Goal: Information Seeking & Learning: Learn about a topic

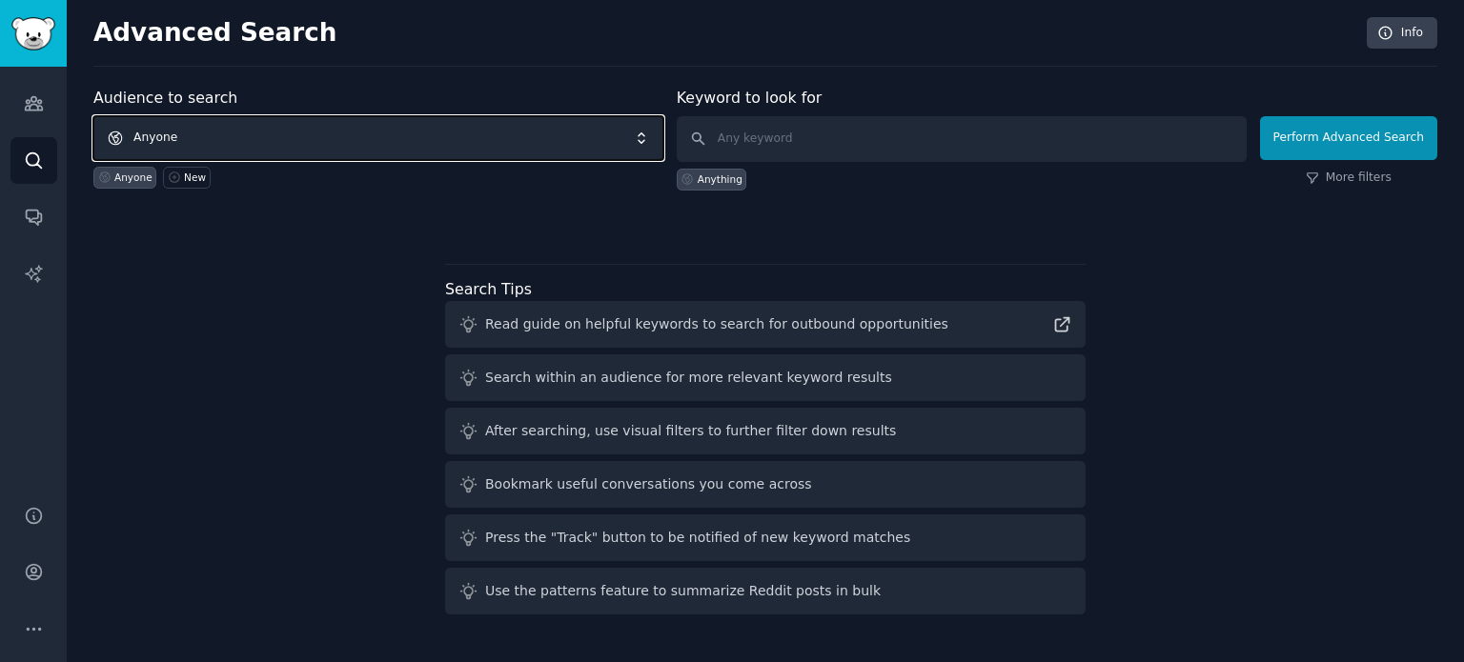
click at [259, 123] on span "Anyone" at bounding box center [378, 138] width 570 height 44
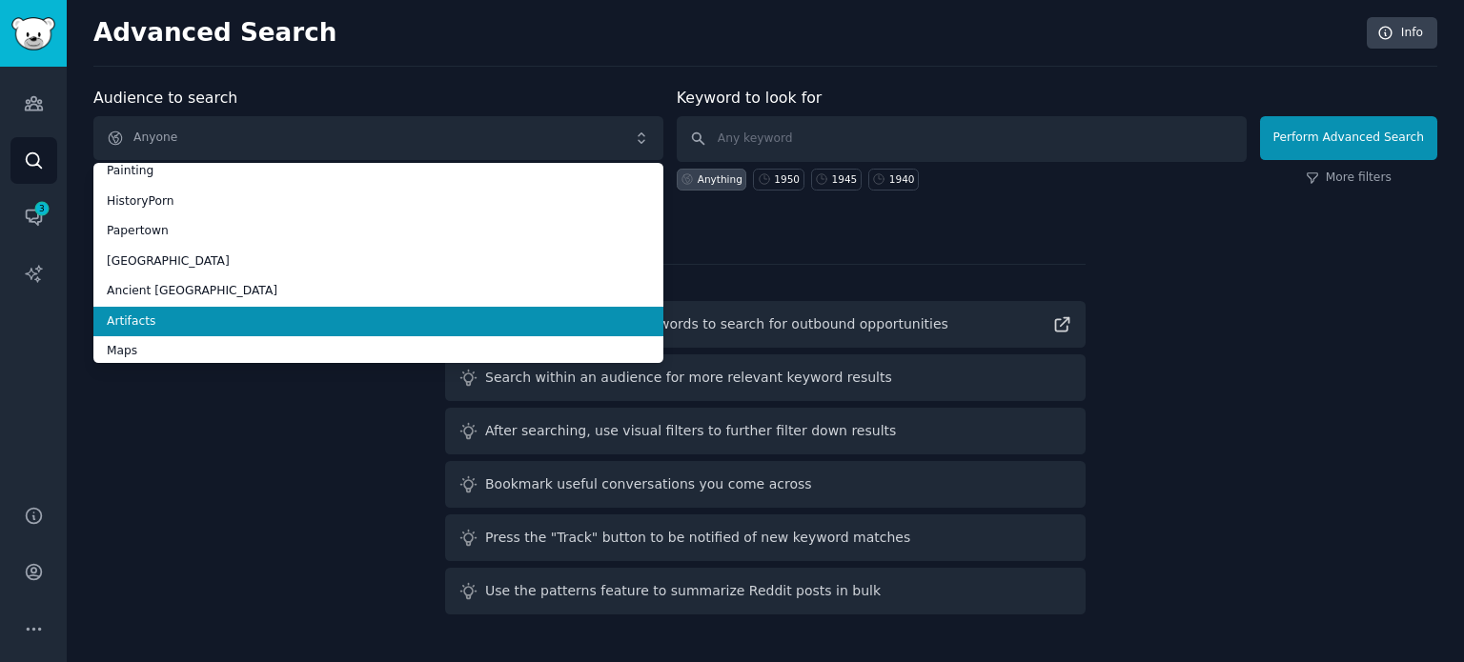
scroll to position [107, 0]
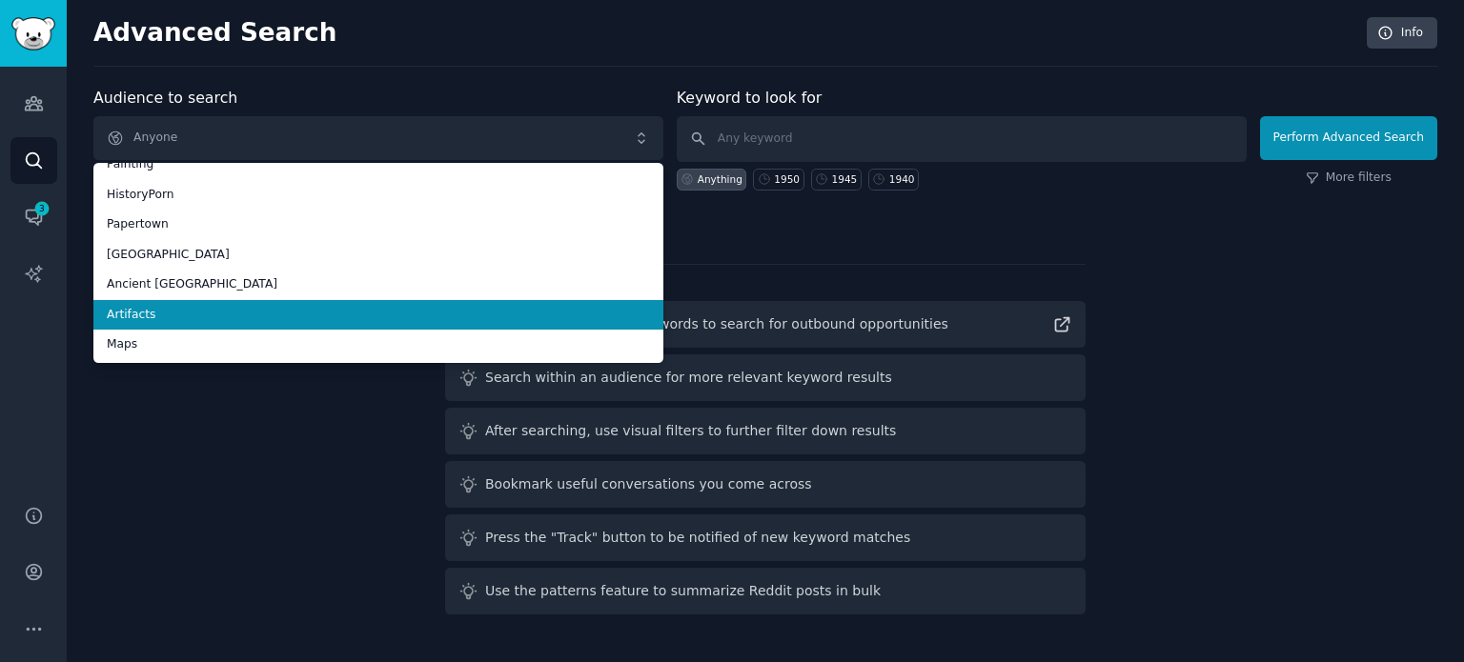
click at [213, 334] on li "Maps" at bounding box center [378, 345] width 570 height 30
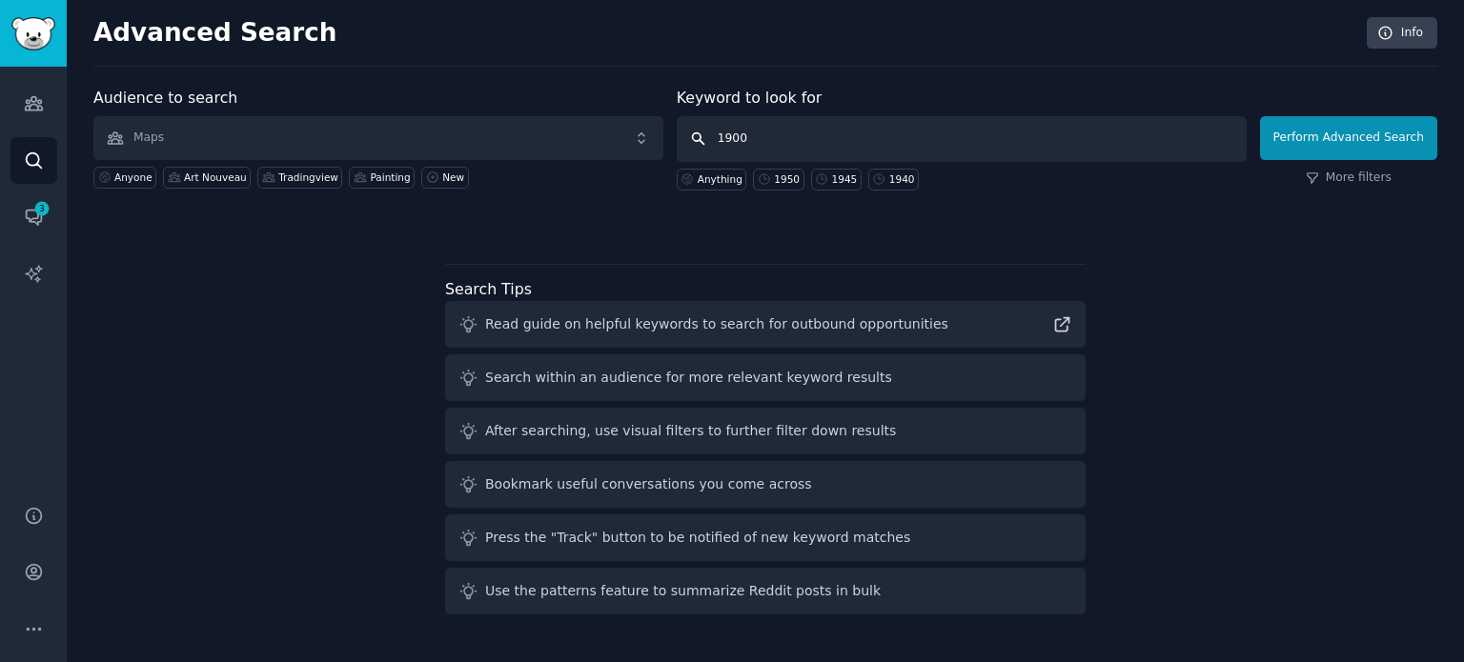
type input "1900s"
click button "Perform Advanced Search" at bounding box center [1348, 138] width 177 height 44
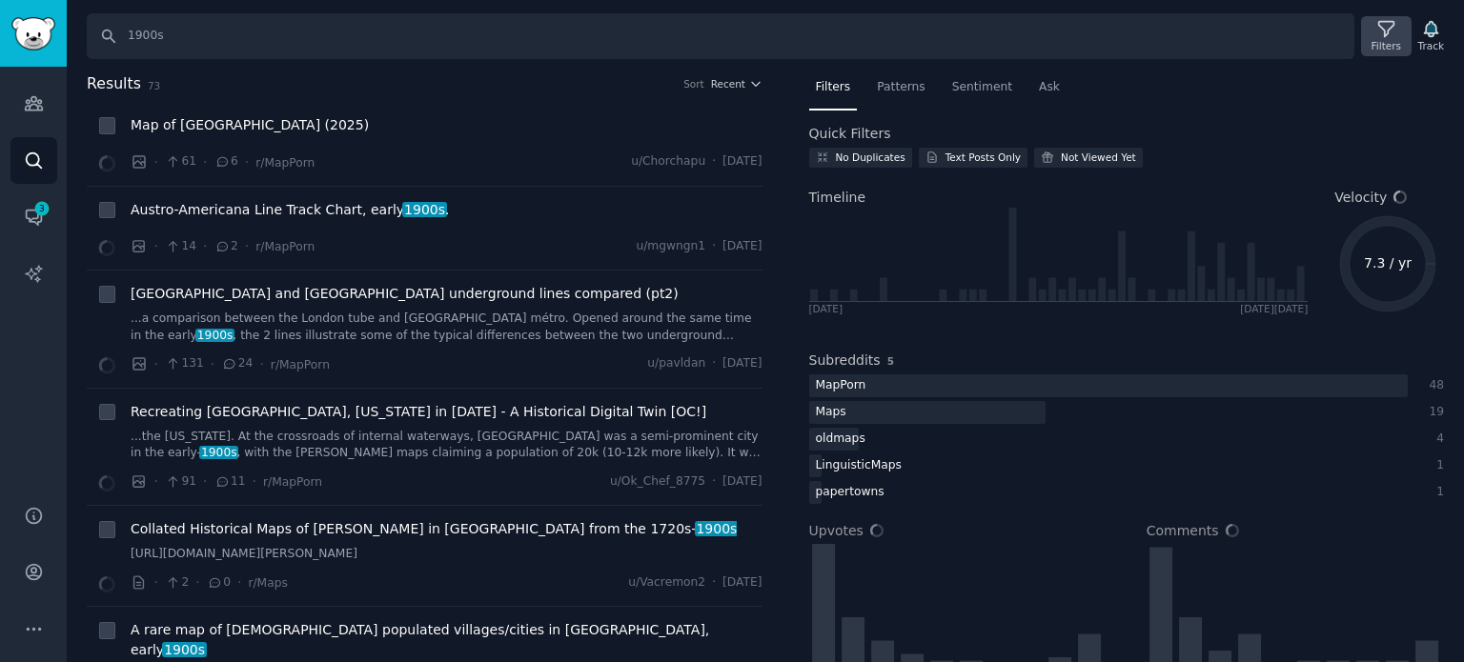
click at [1384, 26] on icon at bounding box center [1386, 29] width 20 height 20
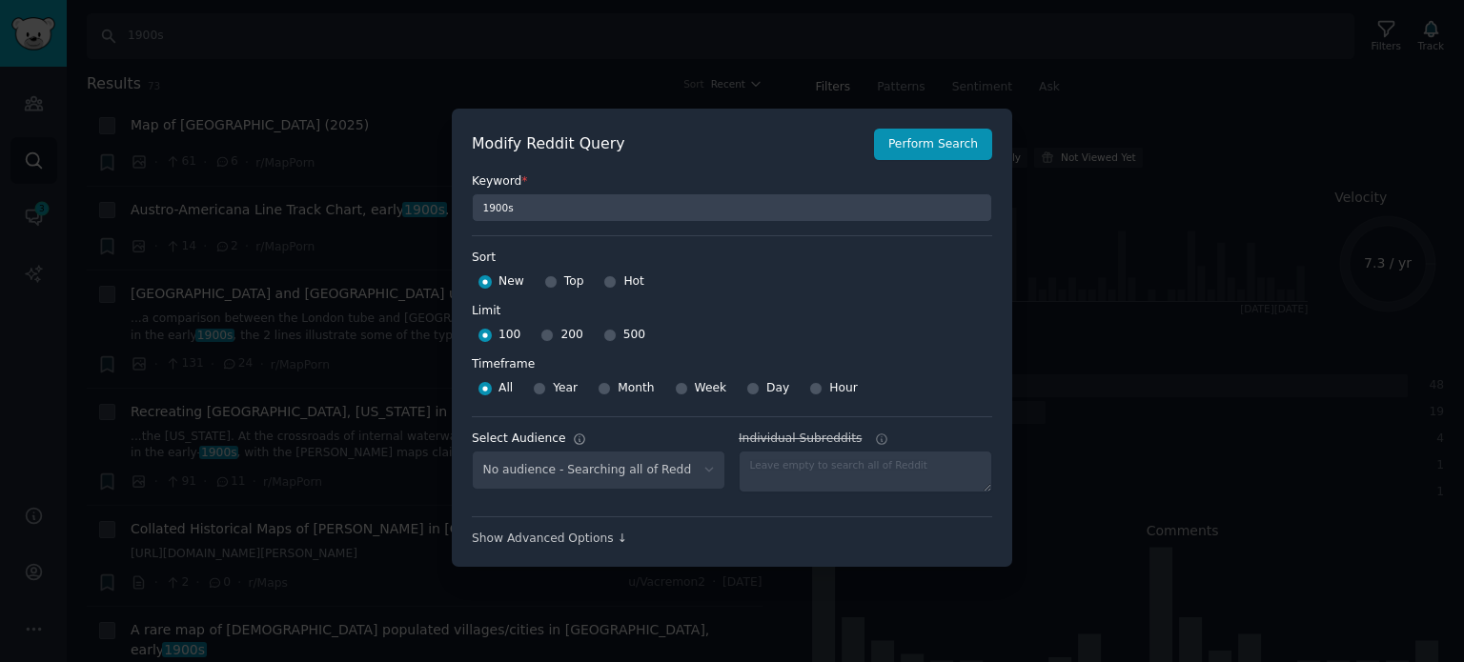
click at [553, 278] on div "Top" at bounding box center [564, 282] width 40 height 30
select select "f33d550f09"
click at [547, 285] on input "Top" at bounding box center [550, 281] width 13 height 13
radio input "true"
click at [603, 337] on input "500" at bounding box center [609, 335] width 13 height 13
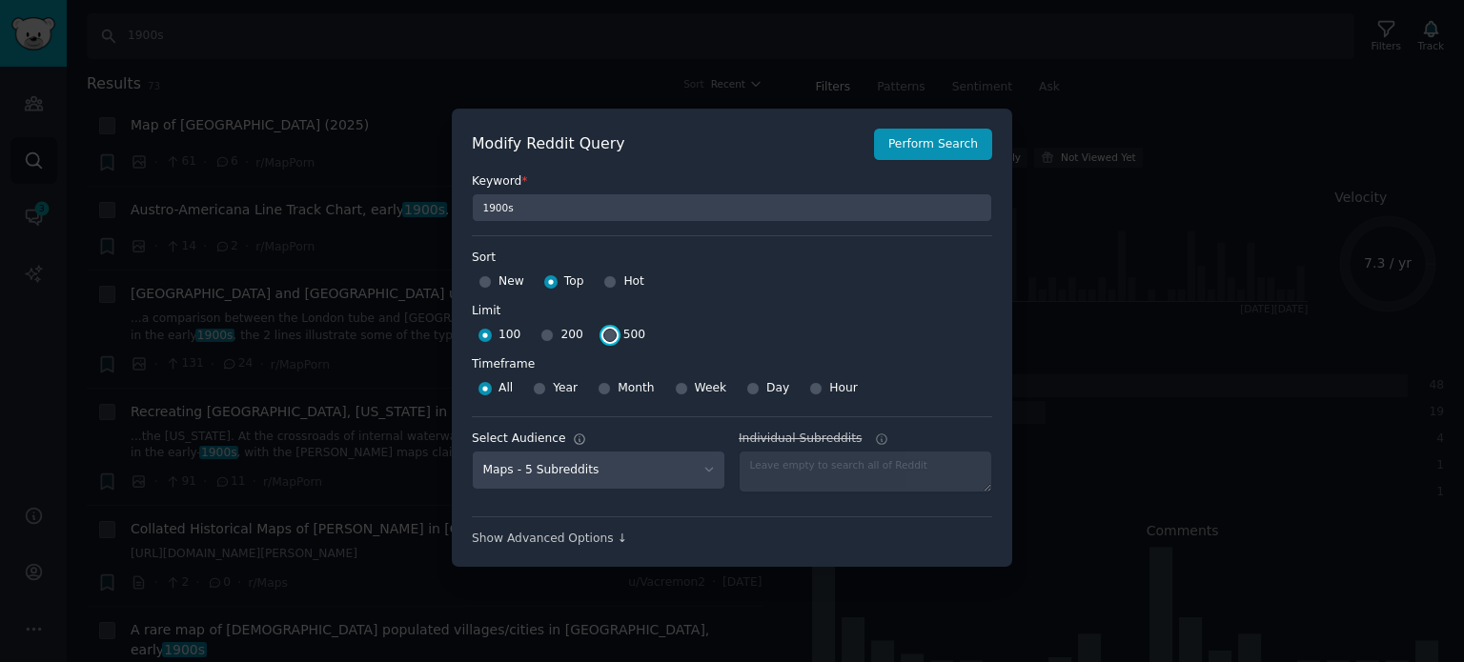
radio input "true"
click at [923, 161] on div "Keyword * 1900s" at bounding box center [732, 191] width 520 height 62
click at [928, 155] on button "Perform Search" at bounding box center [933, 145] width 118 height 32
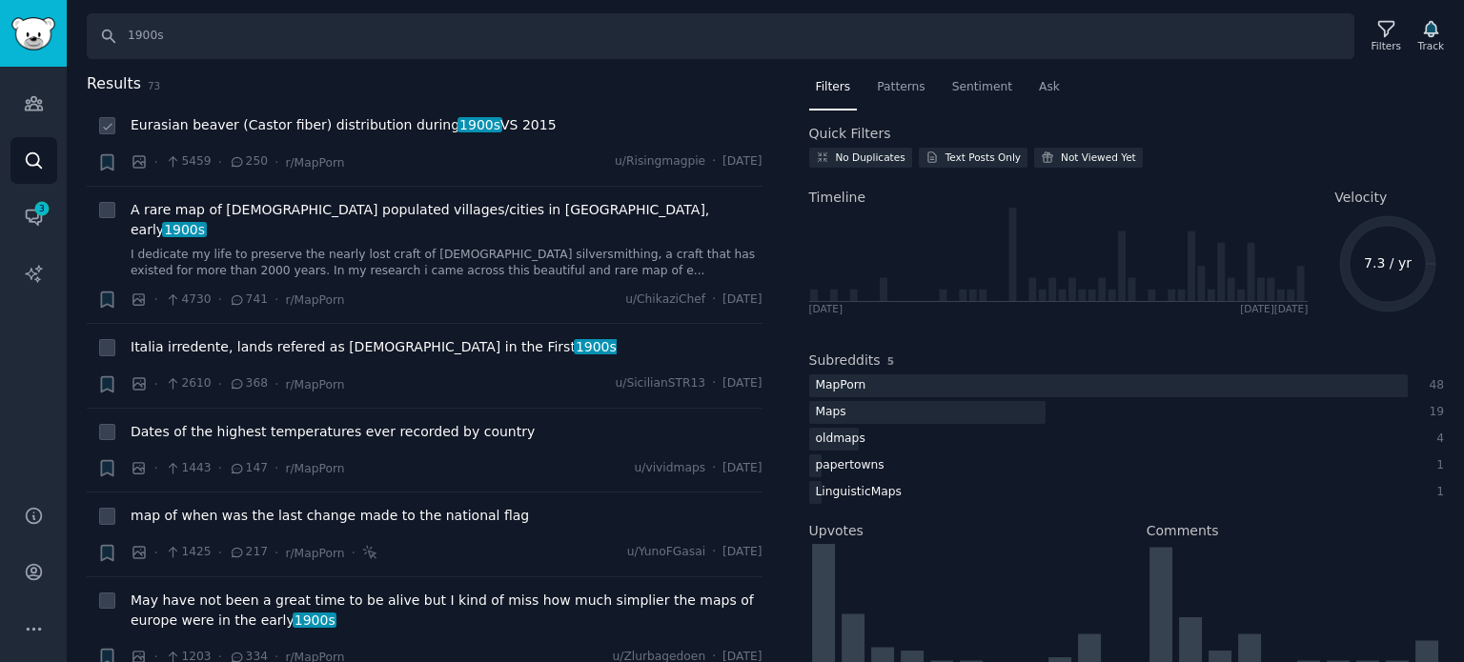
click at [330, 127] on span "Eurasian beaver (Castor fiber) distribution during 1900s VS 2015" at bounding box center [344, 125] width 426 height 20
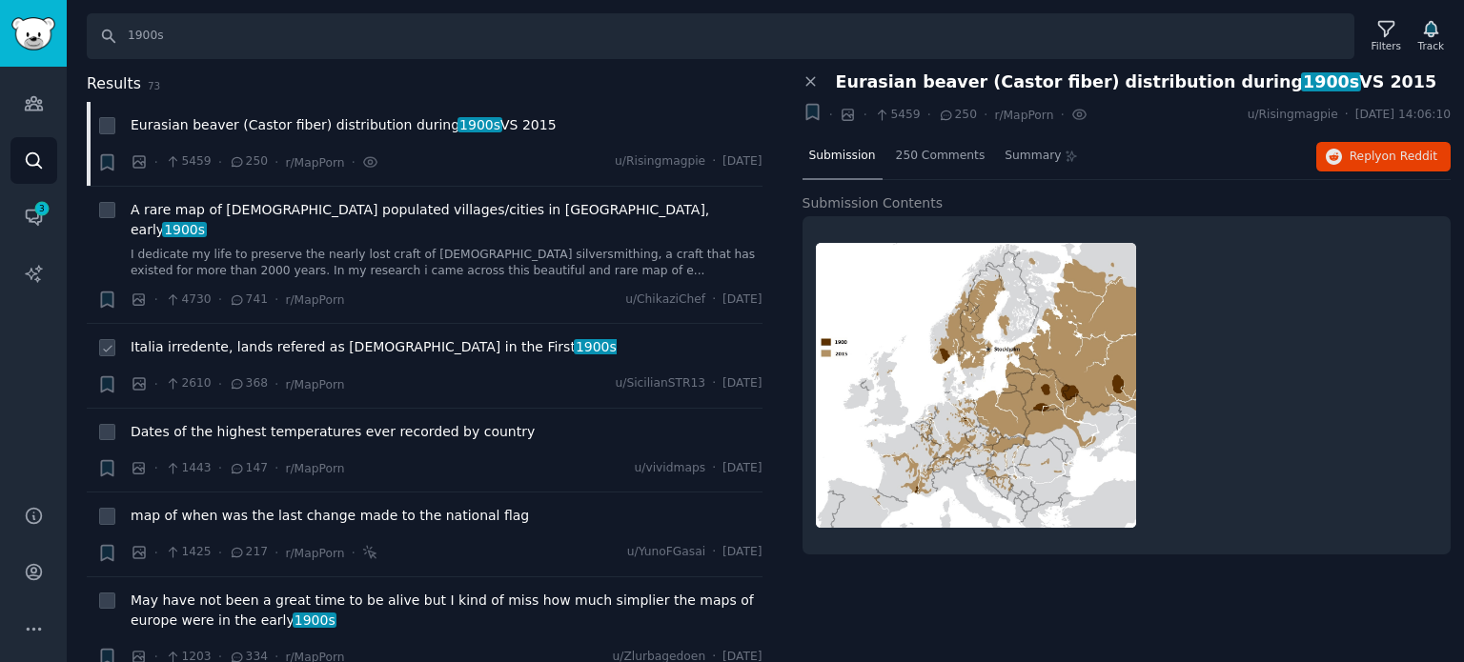
click at [297, 337] on span "Italia irredente, lands refered as [DEMOGRAPHIC_DATA] in the First 1900s" at bounding box center [374, 347] width 486 height 20
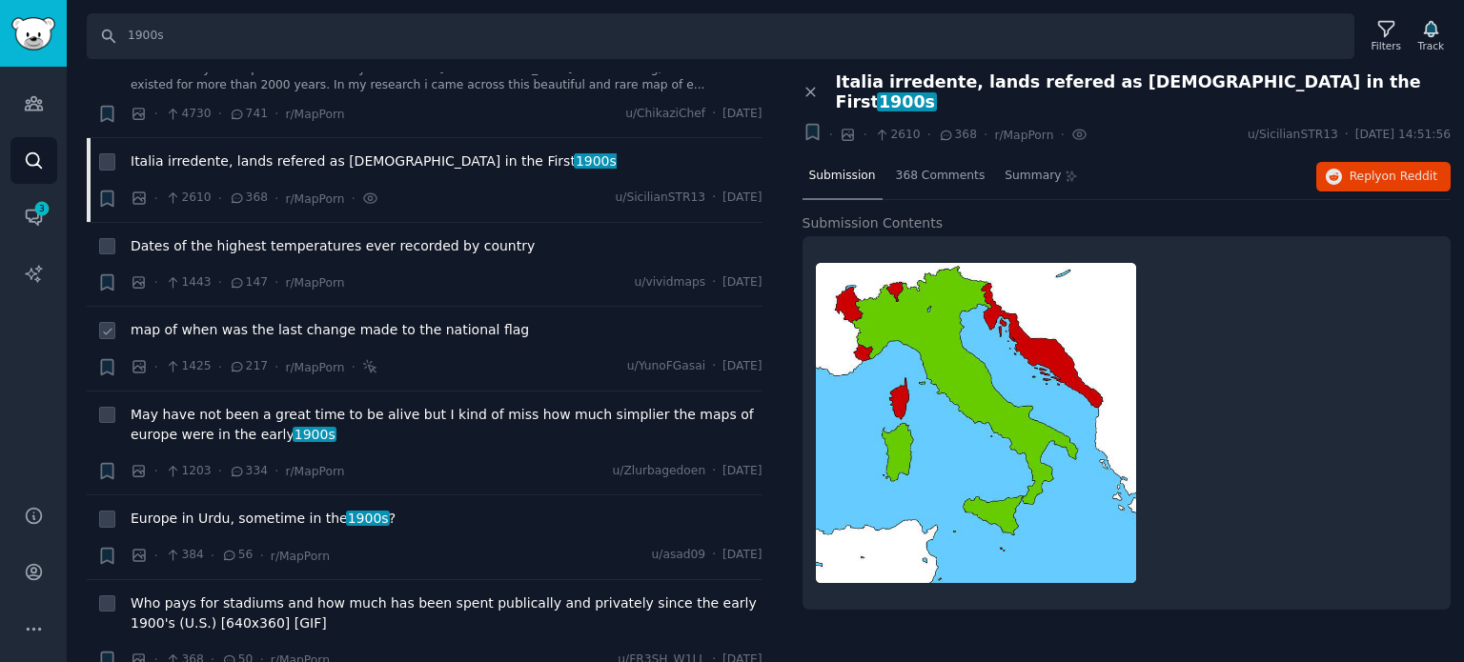
scroll to position [191, 0]
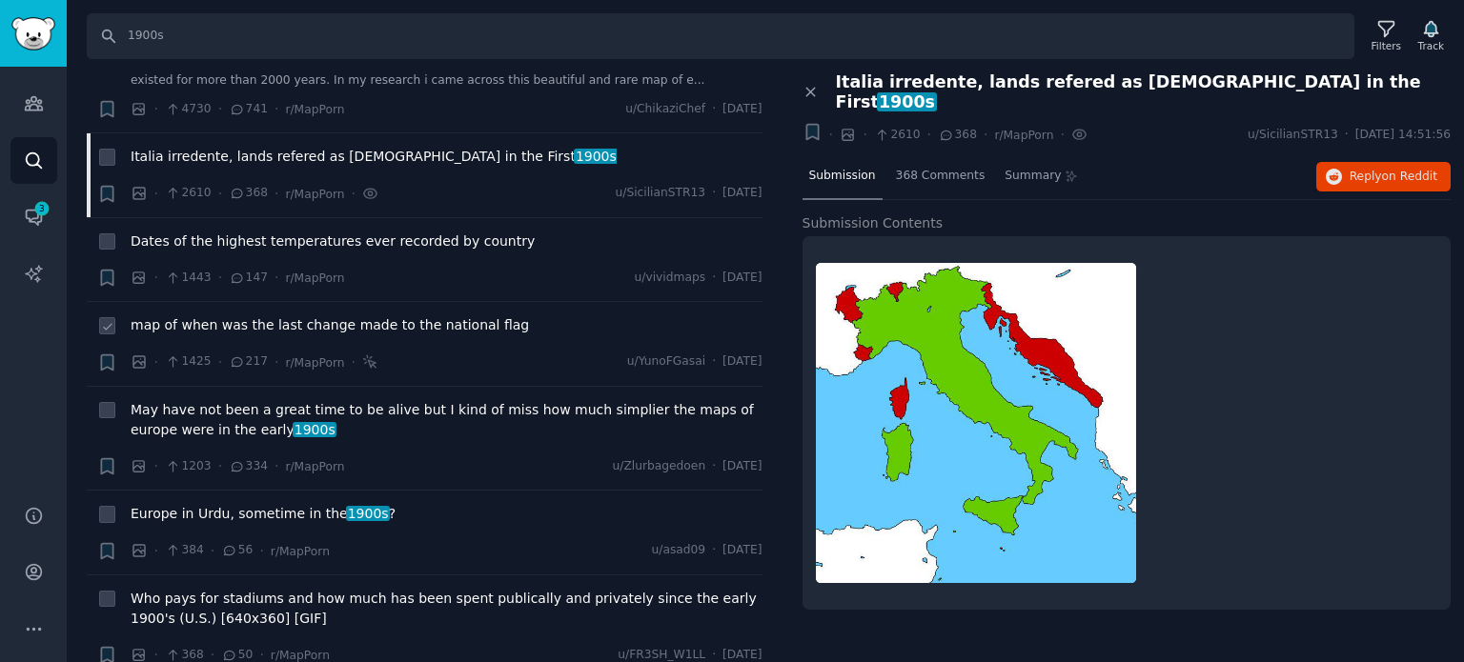
click at [263, 315] on span "map of when was the last change made to the national flag" at bounding box center [330, 325] width 398 height 20
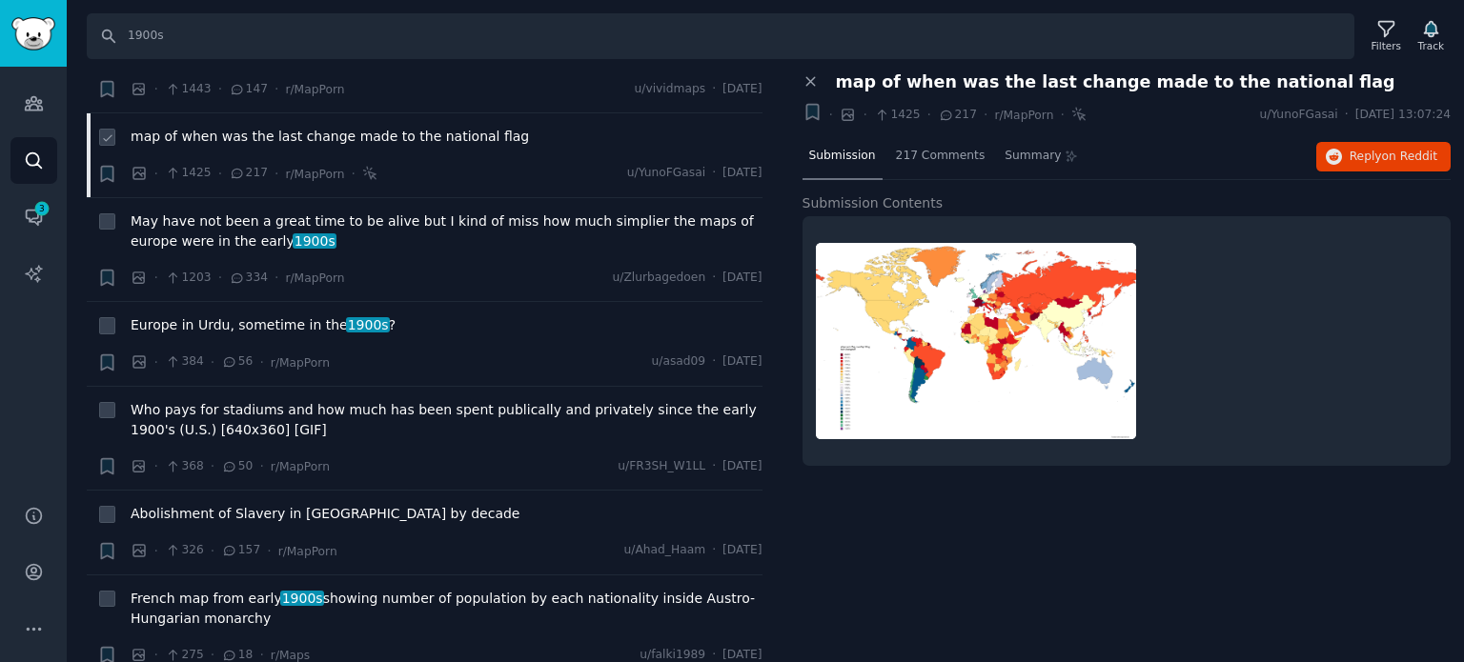
scroll to position [381, 0]
click at [263, 314] on span "Europe in Urdu, sometime in the 1900s ?" at bounding box center [263, 324] width 265 height 20
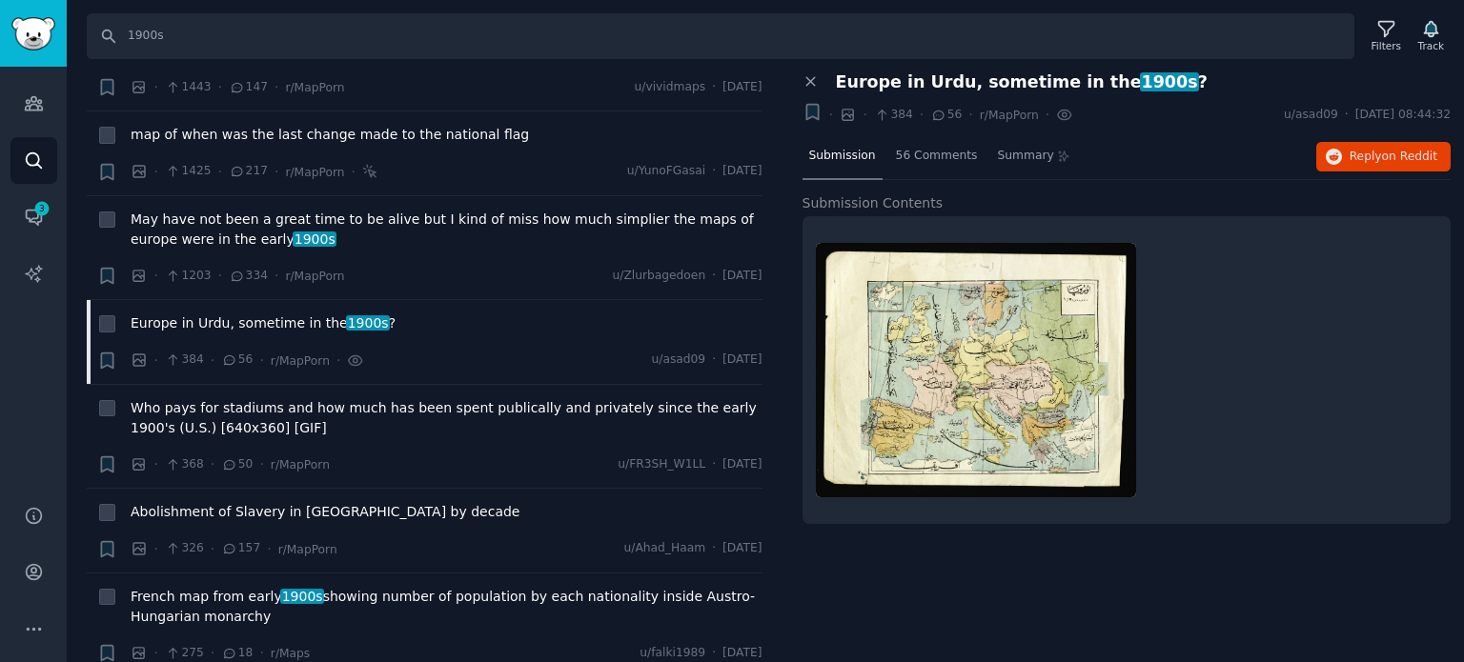
scroll to position [191, 0]
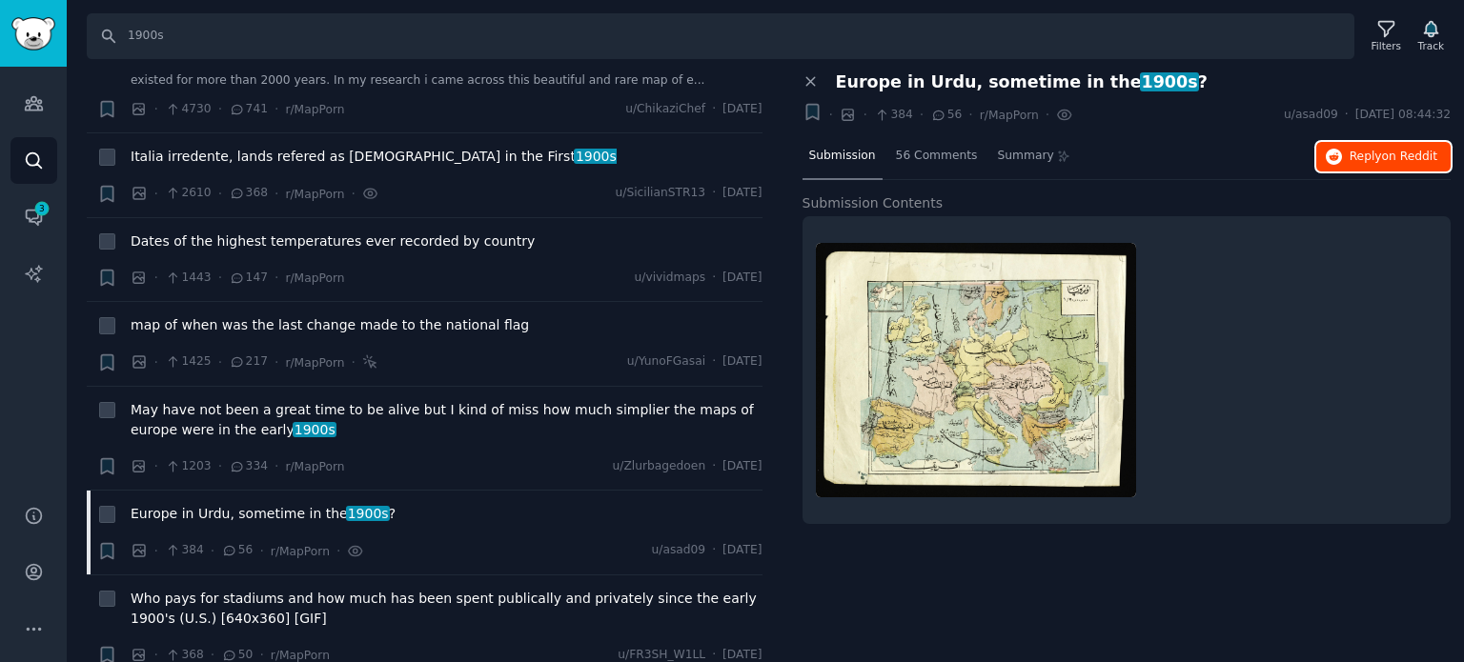
click at [1364, 152] on span "Reply on Reddit" at bounding box center [1393, 157] width 88 height 17
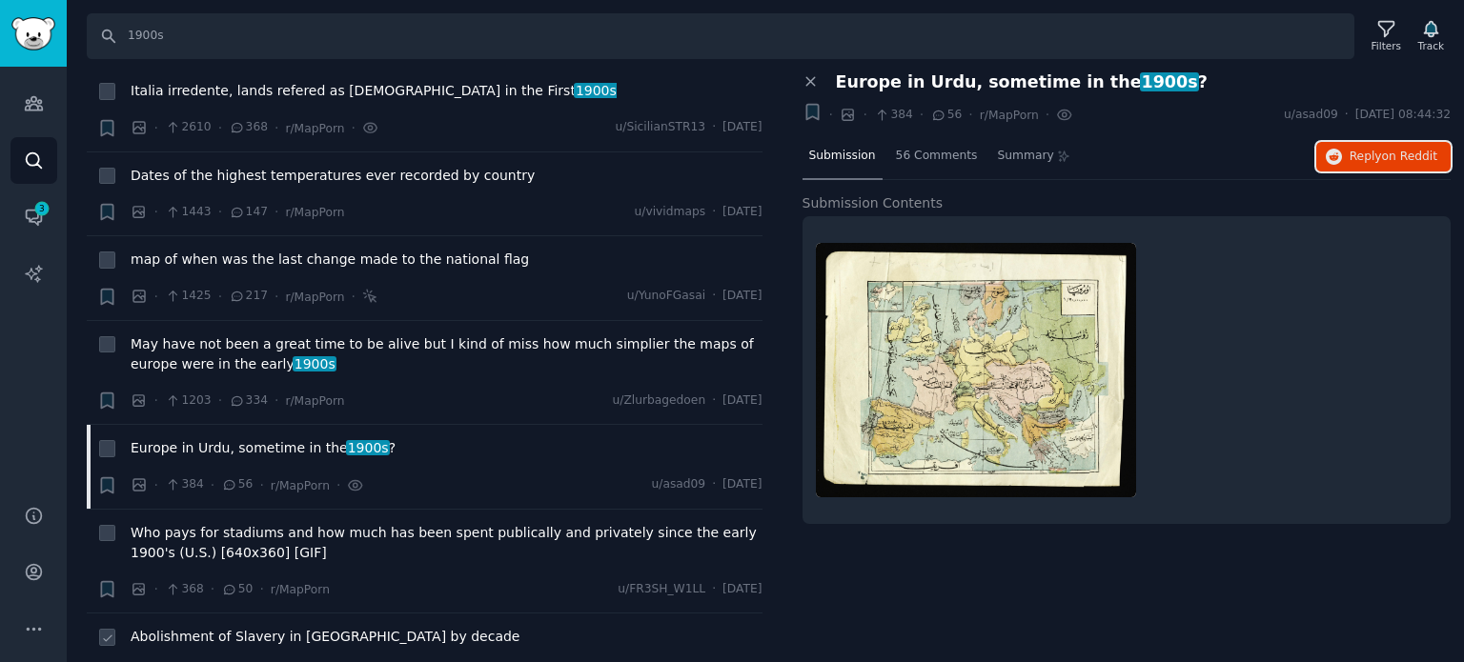
scroll to position [381, 0]
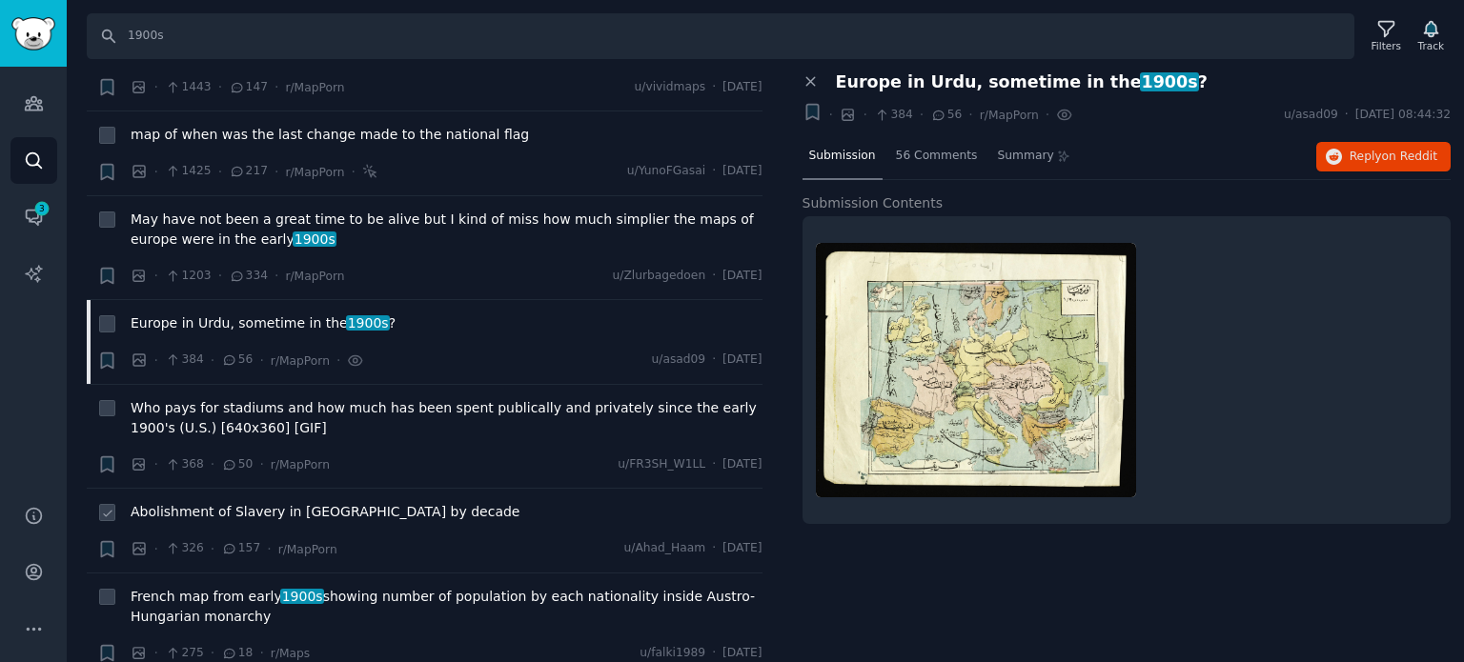
click at [213, 502] on span "Abolishment of Slavery in [GEOGRAPHIC_DATA] by decade" at bounding box center [325, 512] width 389 height 20
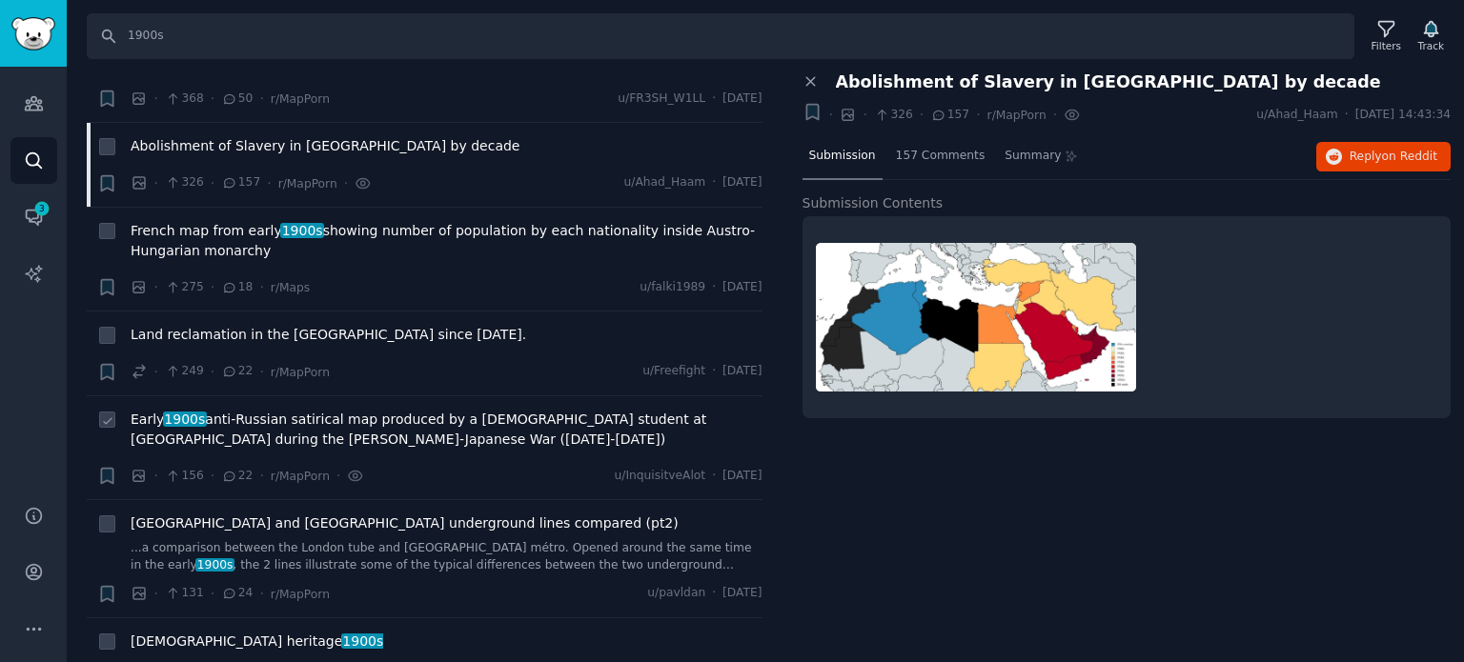
scroll to position [762, 0]
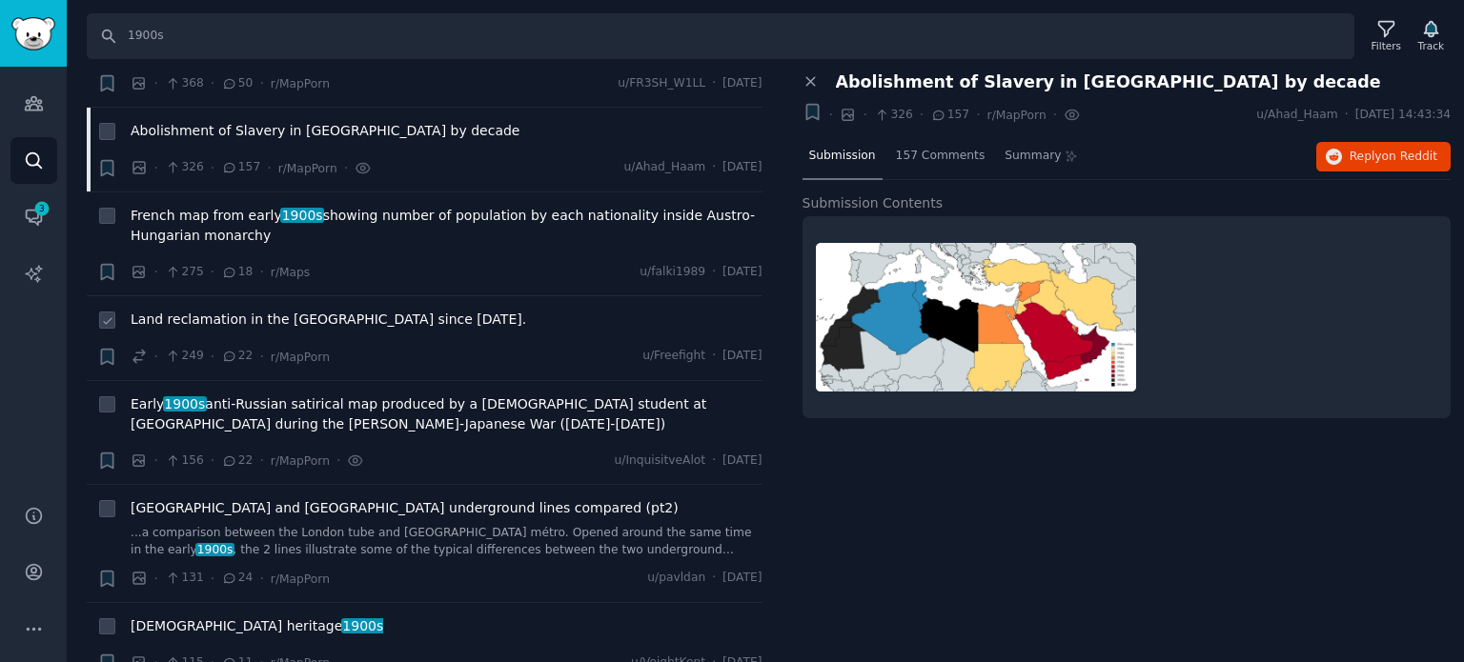
click at [217, 310] on span "Land reclamation in the [GEOGRAPHIC_DATA] since [DATE]." at bounding box center [328, 320] width 395 height 20
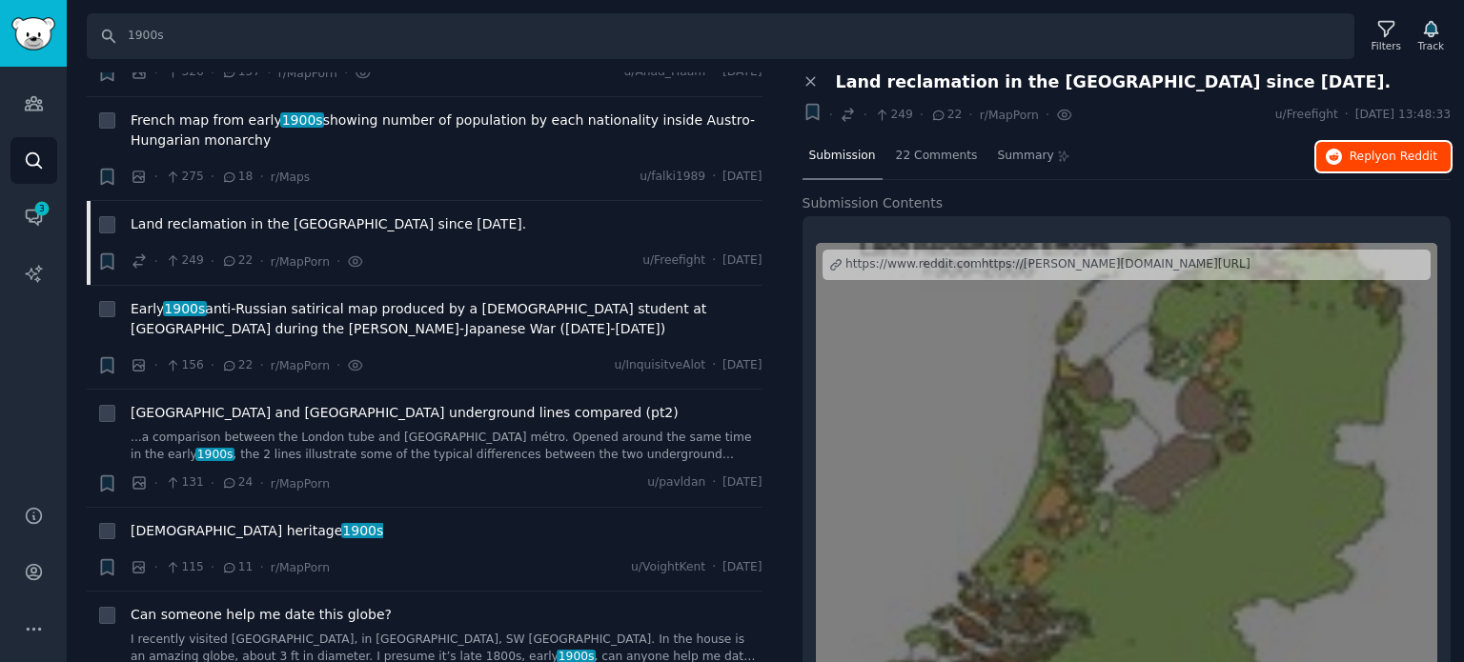
click at [1347, 156] on button "Reply on Reddit" at bounding box center [1383, 157] width 134 height 30
click at [299, 403] on span "[GEOGRAPHIC_DATA] and [GEOGRAPHIC_DATA] underground lines compared (pt2)" at bounding box center [405, 413] width 548 height 20
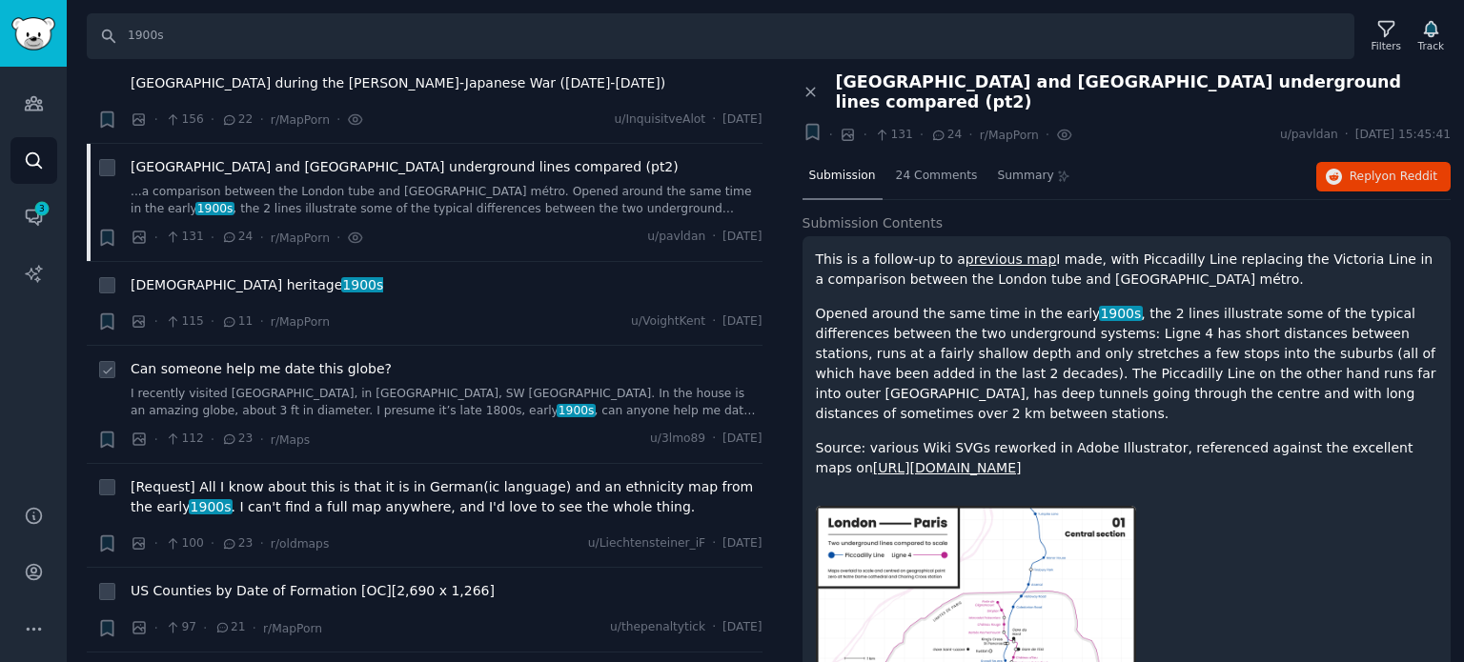
scroll to position [1144, 0]
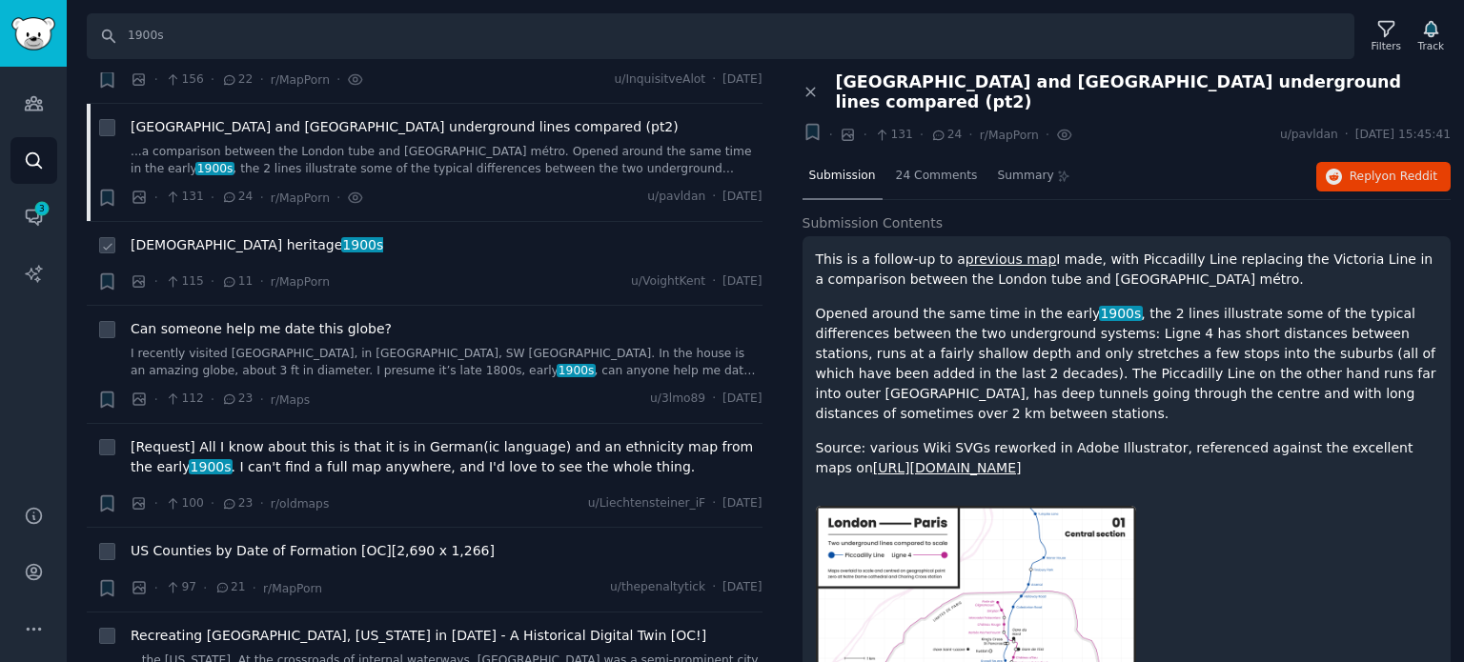
click at [233, 235] on span "[DEMOGRAPHIC_DATA] heritage 1900s" at bounding box center [257, 245] width 253 height 20
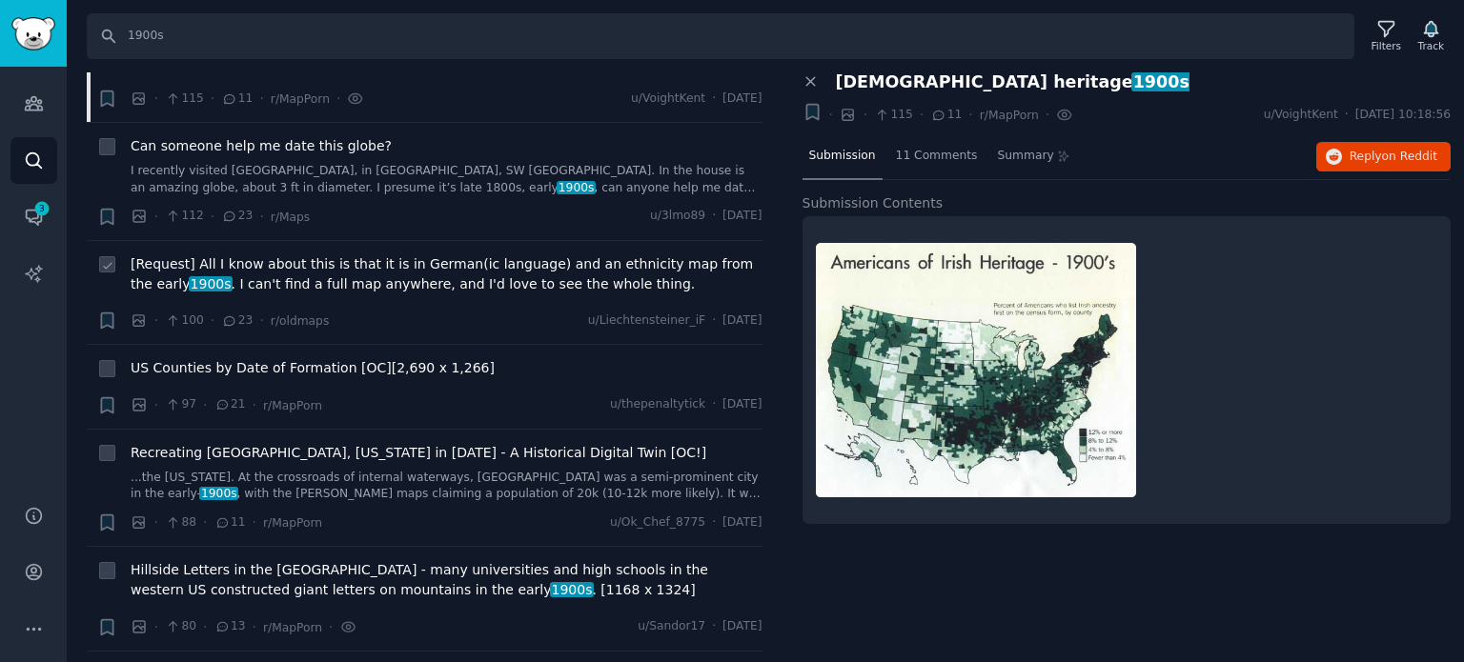
scroll to position [1334, 0]
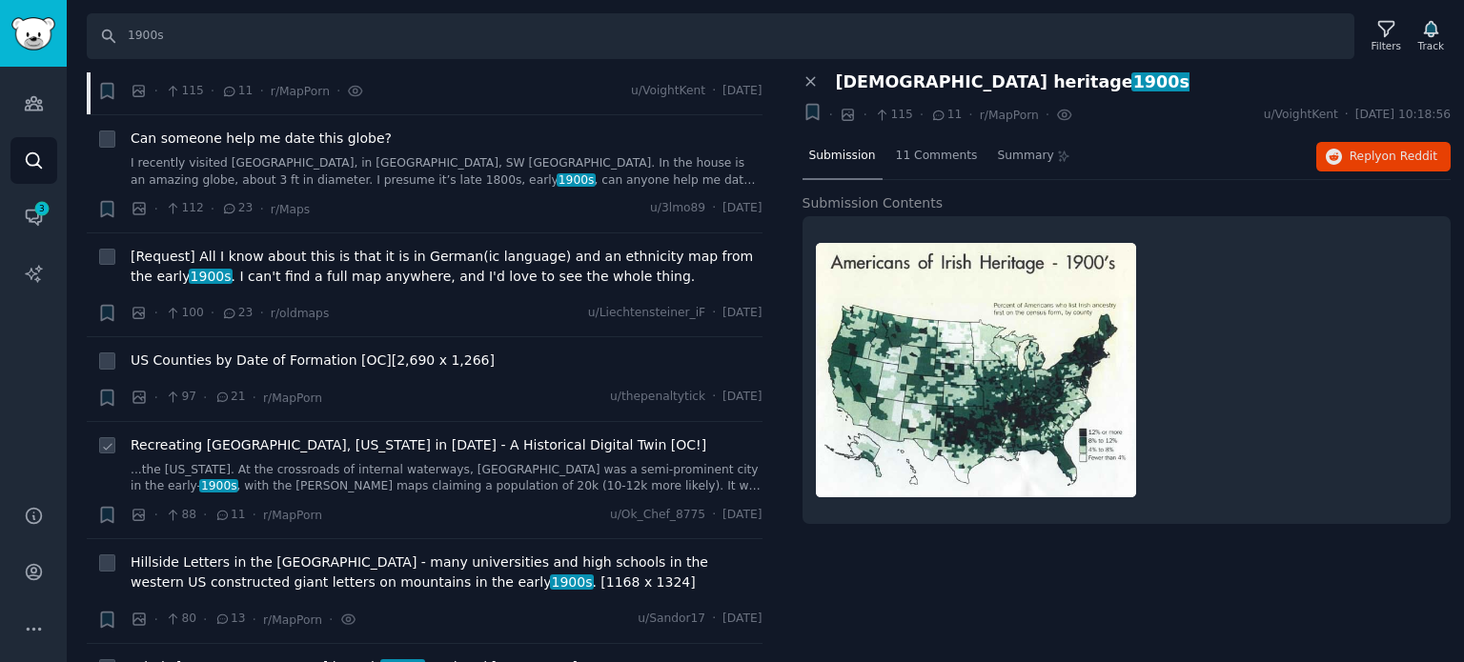
click at [270, 436] on span "Recreating [GEOGRAPHIC_DATA], [US_STATE] in [DATE] - A Historical Digital Twin …" at bounding box center [419, 446] width 576 height 20
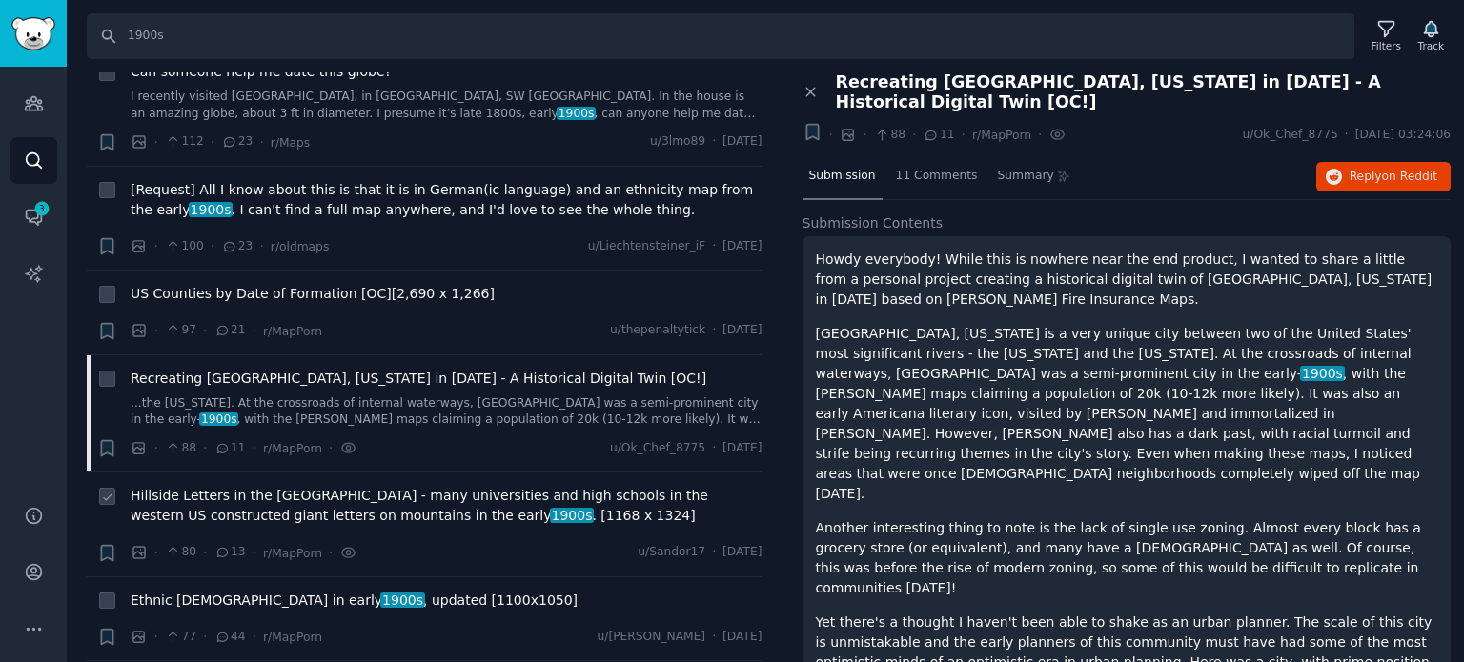
scroll to position [1429, 0]
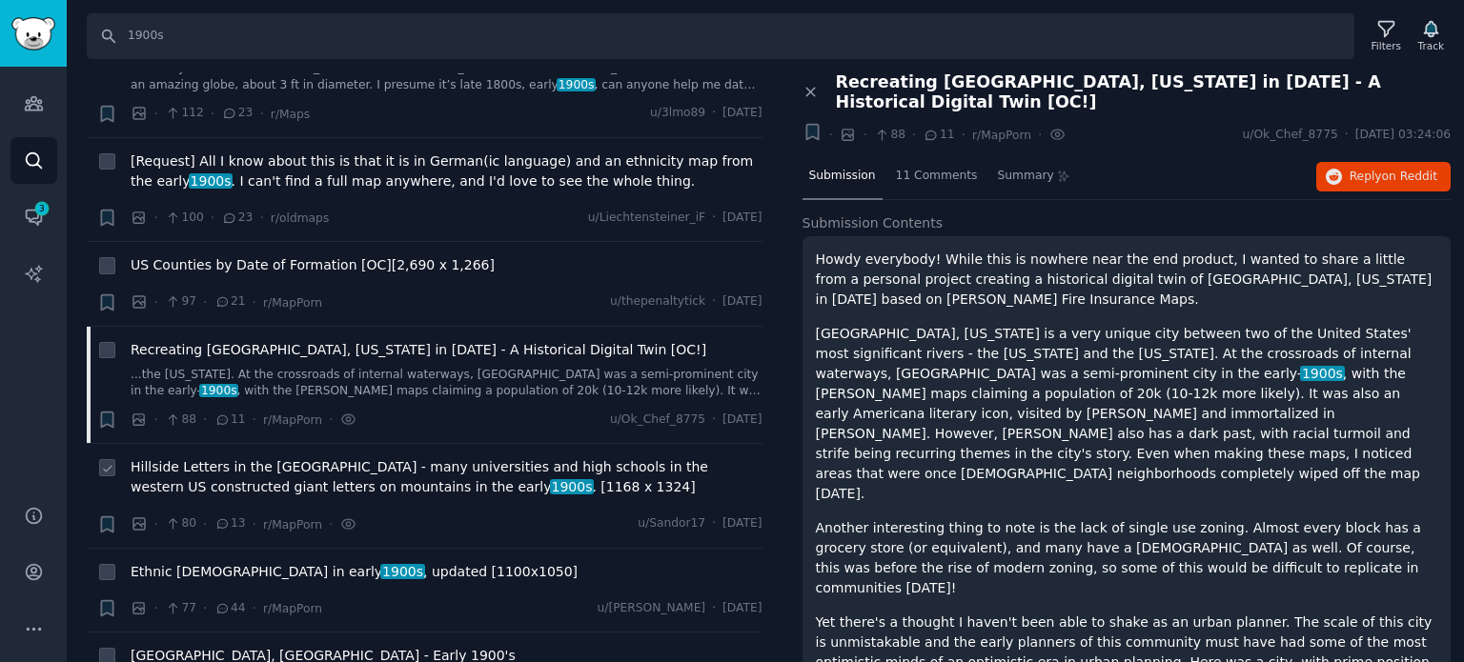
click at [288, 457] on span "Hillside Letters in the [GEOGRAPHIC_DATA] - many universities and high schools …" at bounding box center [447, 477] width 632 height 40
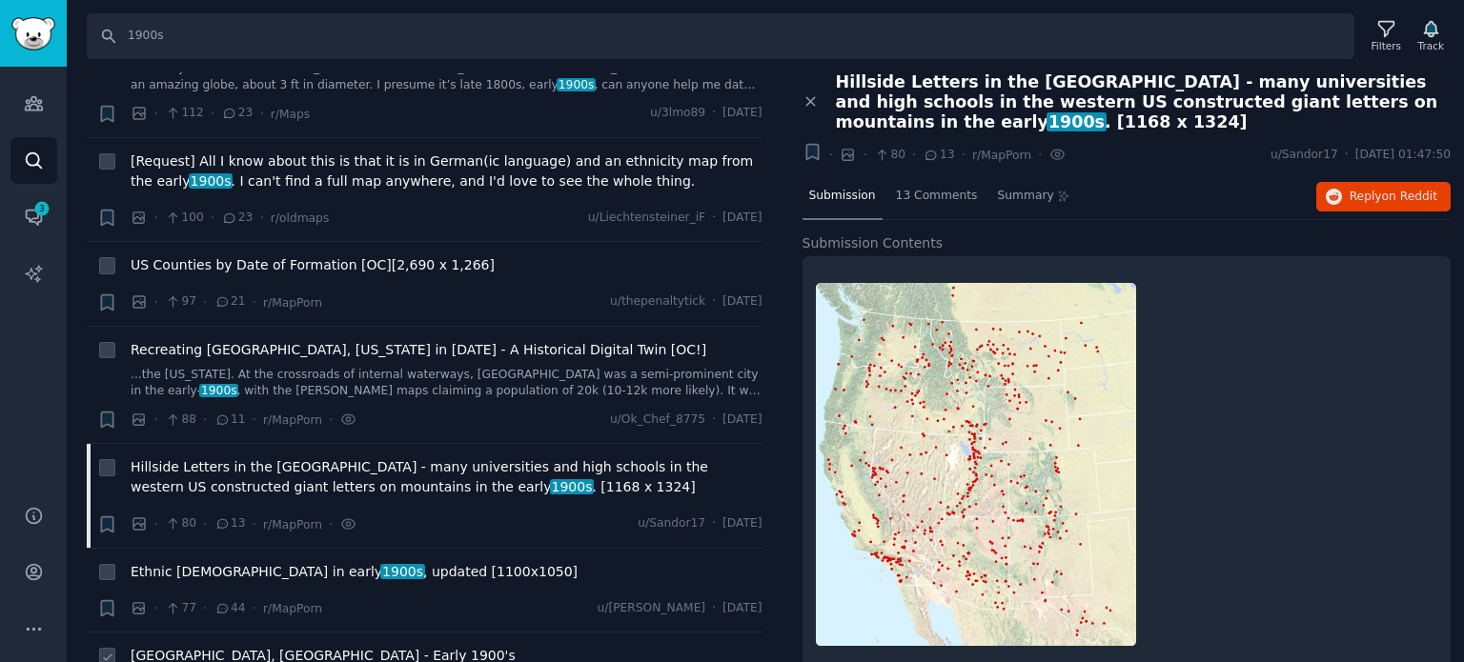
scroll to position [1620, 0]
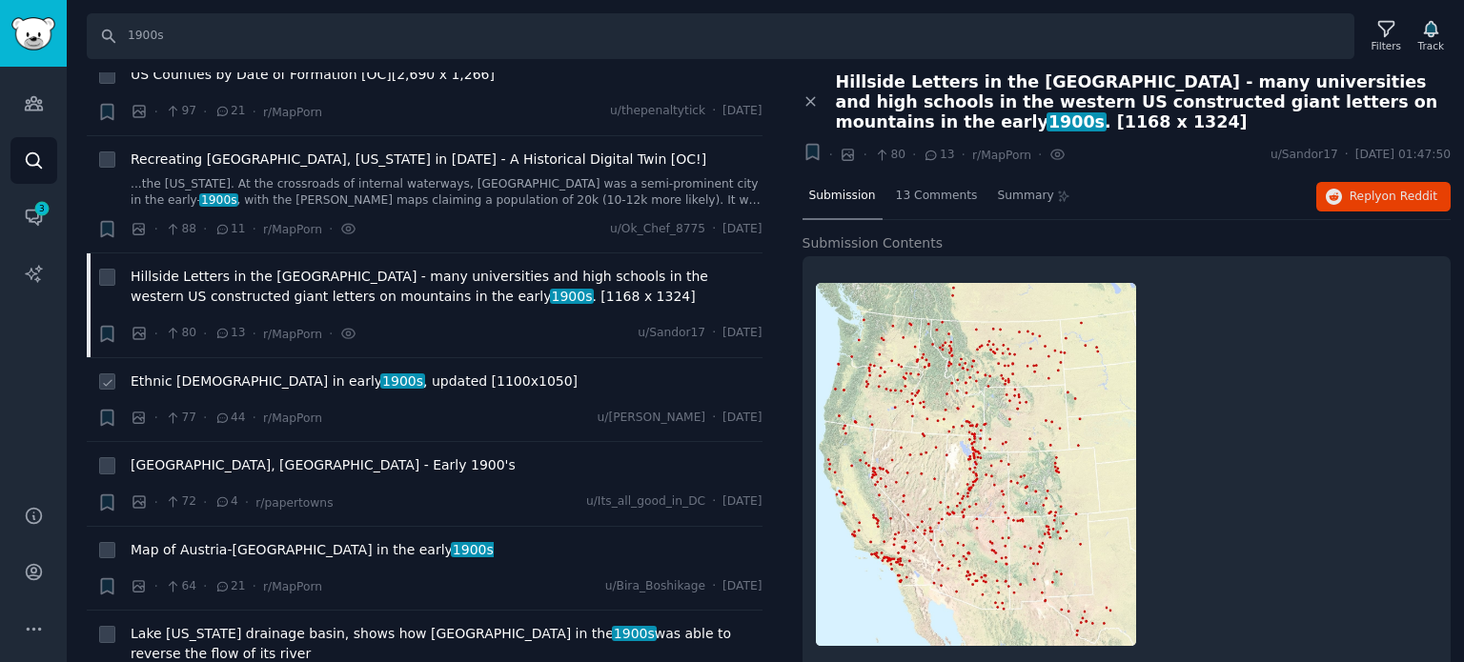
click at [380, 374] on span "1900s" at bounding box center [402, 381] width 44 height 15
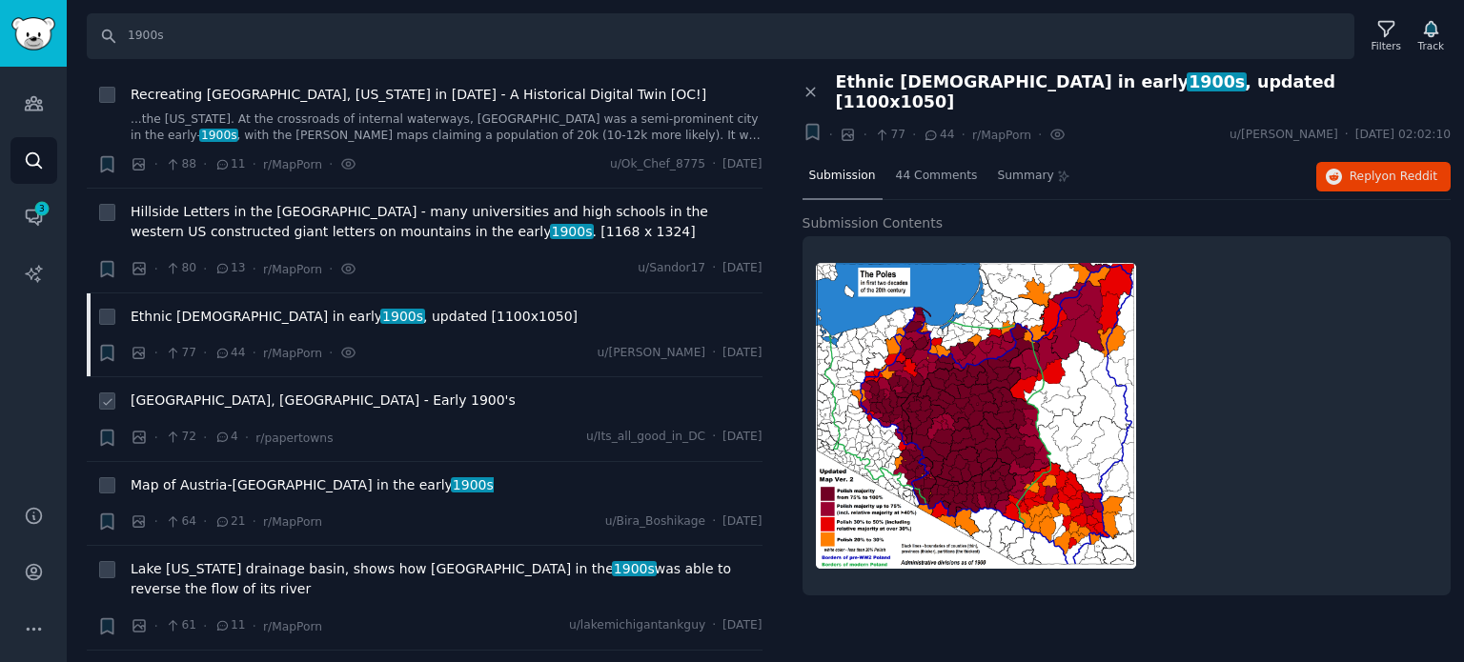
scroll to position [1715, 0]
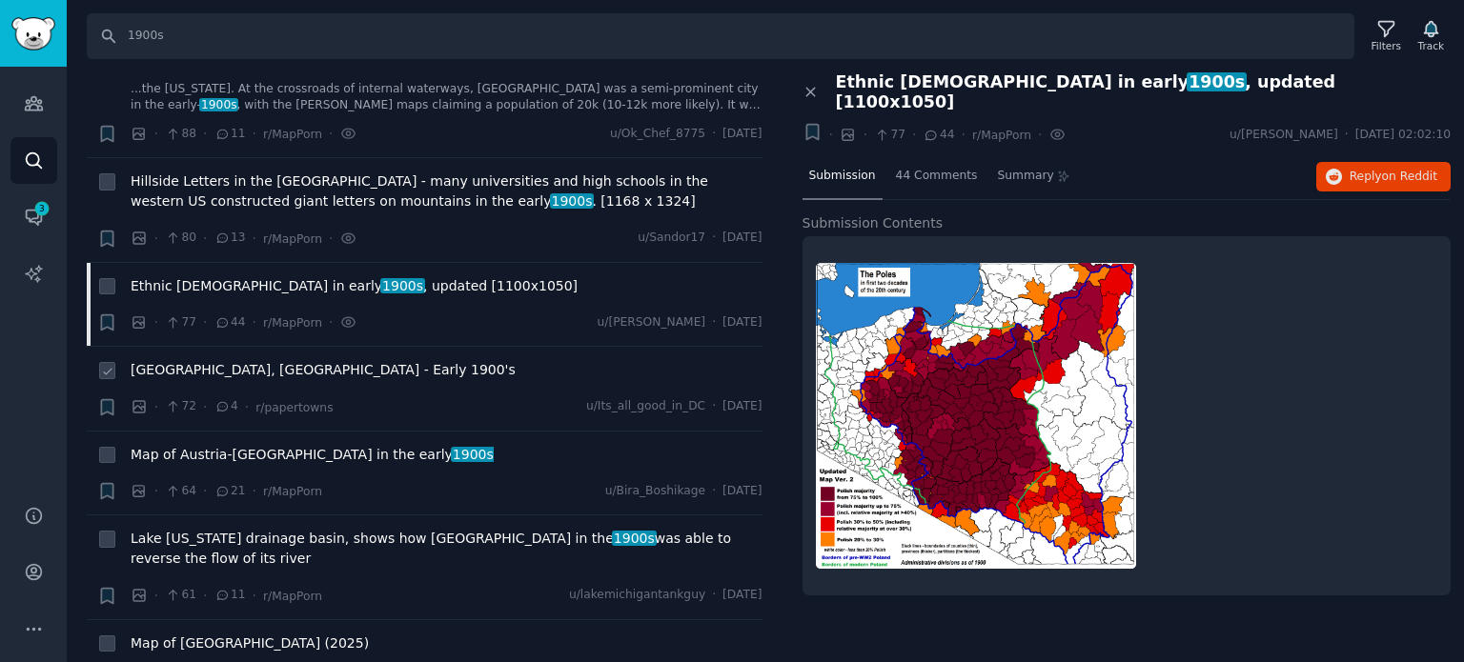
click at [208, 360] on span "[GEOGRAPHIC_DATA], [GEOGRAPHIC_DATA] - Early 1900's" at bounding box center [323, 370] width 385 height 20
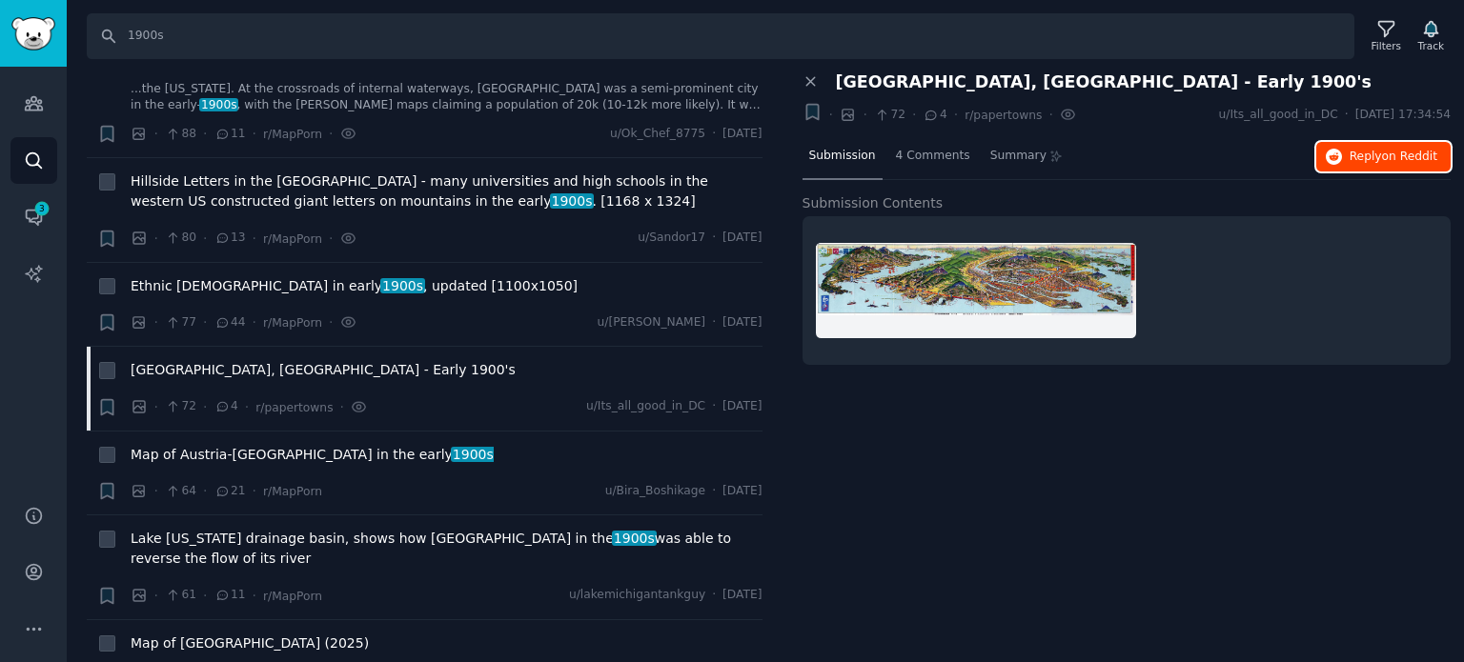
click at [1343, 159] on icon "button" at bounding box center [1334, 157] width 17 height 17
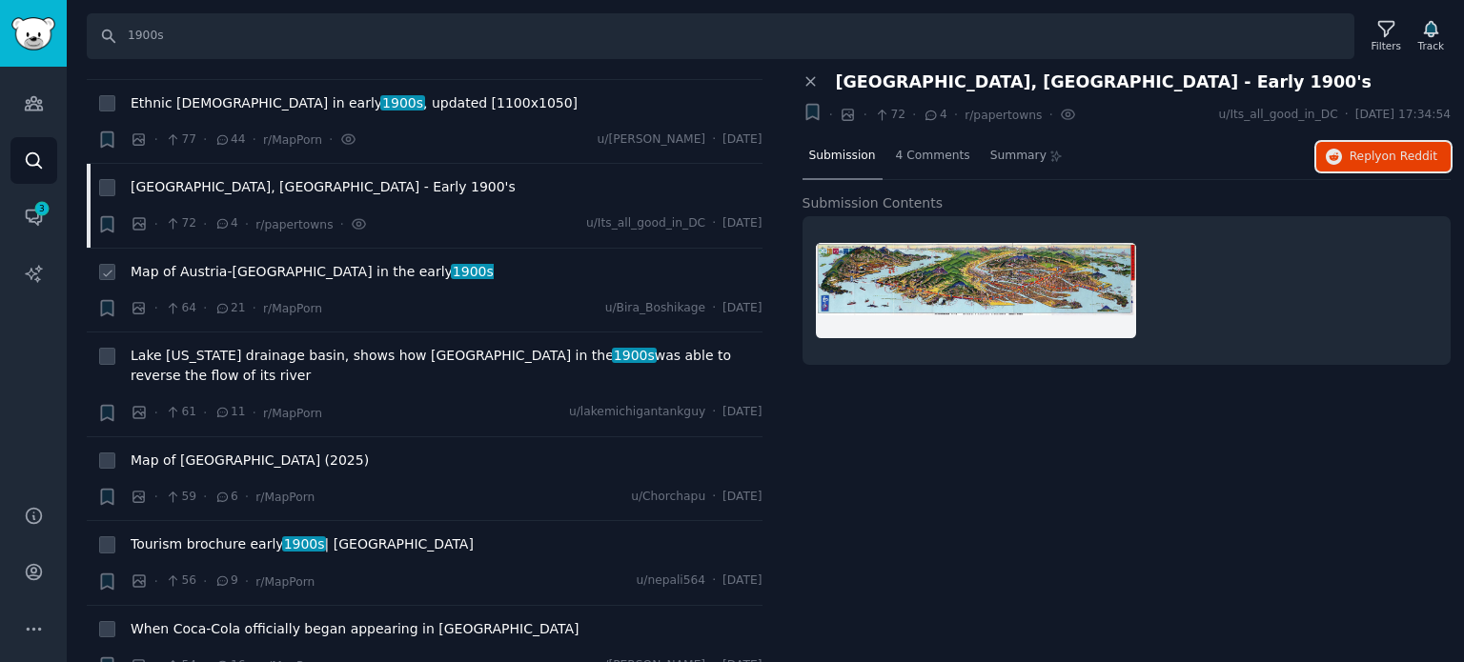
scroll to position [1906, 0]
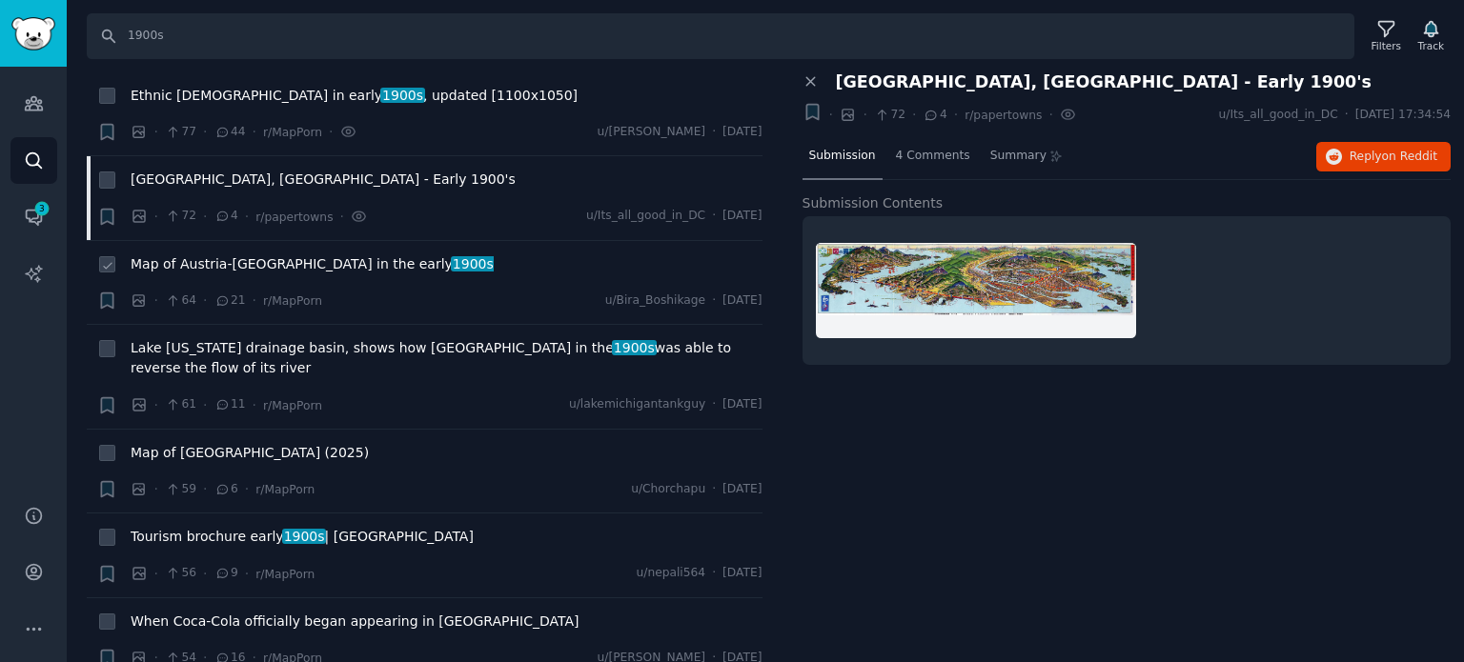
click at [219, 254] on span "Map of Austria-[GEOGRAPHIC_DATA] in the early 1900s" at bounding box center [312, 264] width 363 height 20
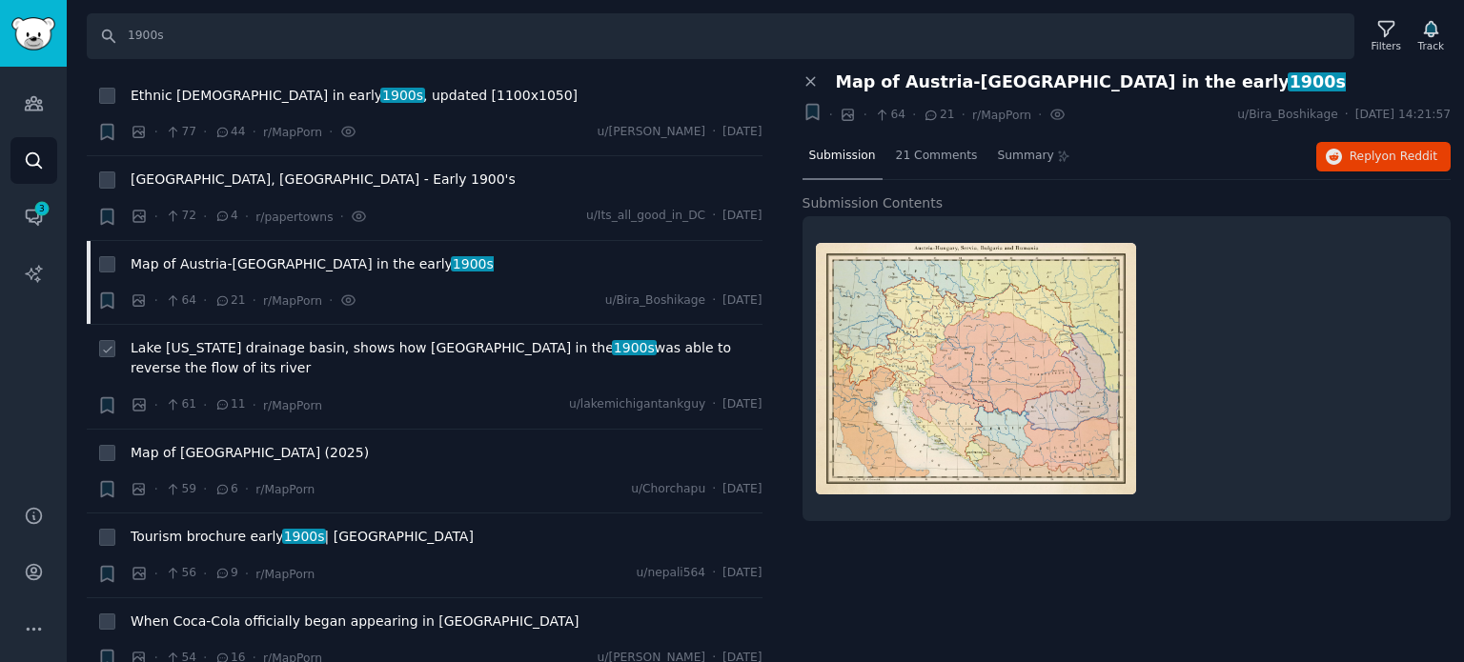
click at [187, 338] on span "Lake [US_STATE] drainage basin, shows how Chicago in the 1900s was able to reve…" at bounding box center [447, 358] width 632 height 40
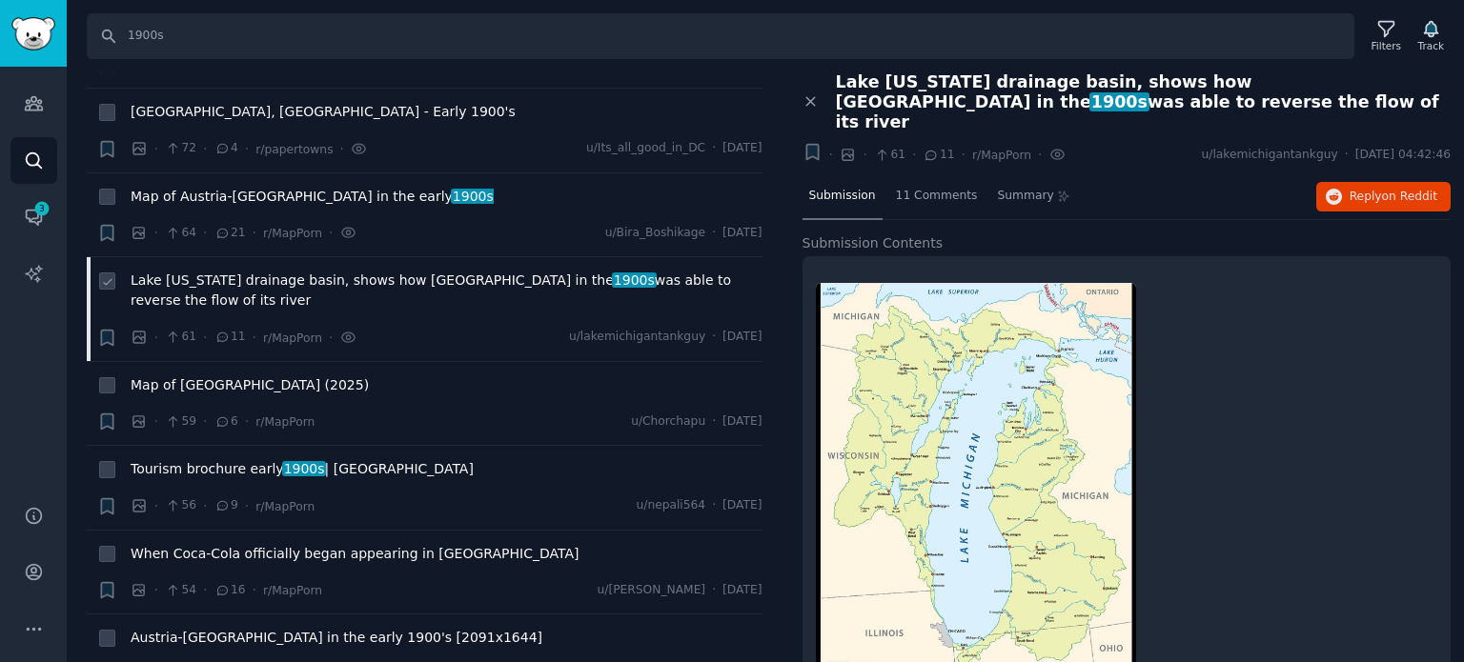
scroll to position [2001, 0]
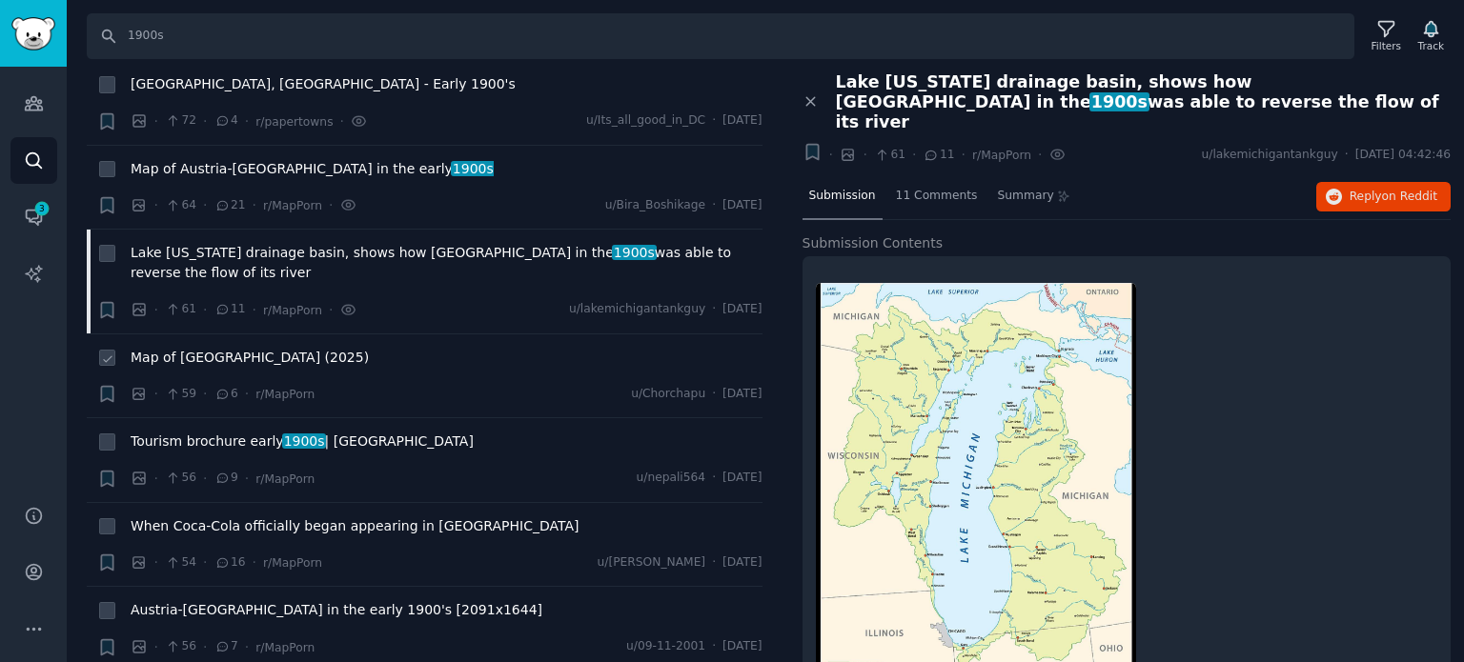
click at [191, 348] on span "Map of [GEOGRAPHIC_DATA] (2025)" at bounding box center [250, 358] width 238 height 20
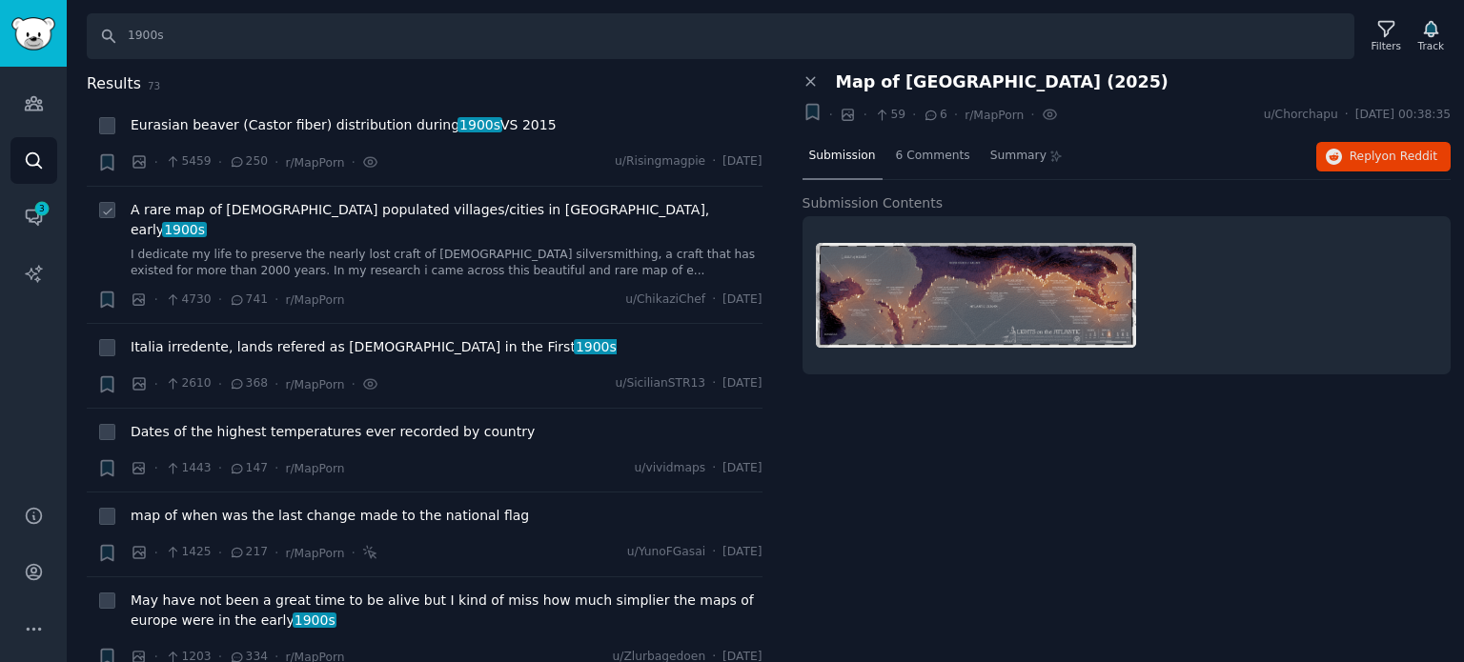
click at [293, 204] on span "A rare map of [DEMOGRAPHIC_DATA] populated villages/cities in [GEOGRAPHIC_DATA]…" at bounding box center [447, 220] width 632 height 40
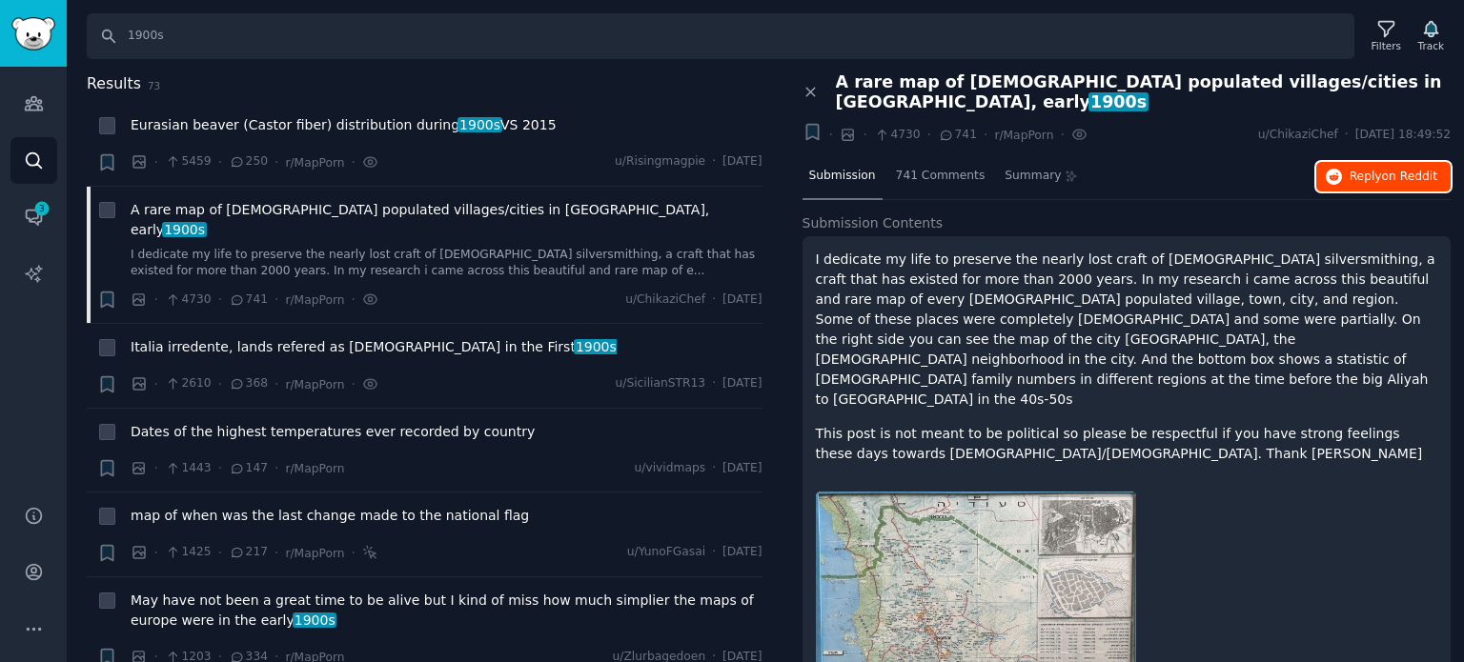
click at [1354, 169] on span "Reply on Reddit" at bounding box center [1393, 177] width 88 height 17
click at [301, 422] on span "Dates of the highest temperatures ever recorded by country" at bounding box center [333, 432] width 404 height 20
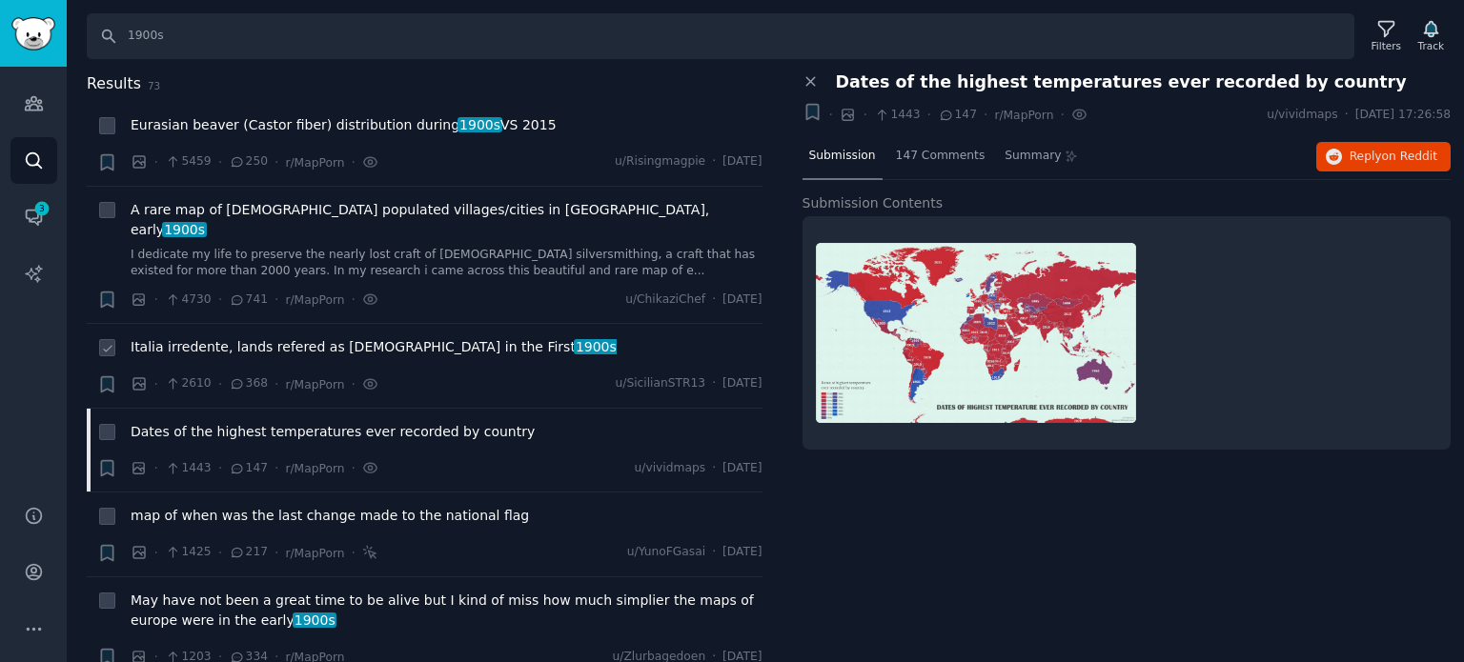
click at [289, 337] on span "Italia irredente, lands refered as [DEMOGRAPHIC_DATA] in the First 1900s" at bounding box center [374, 347] width 486 height 20
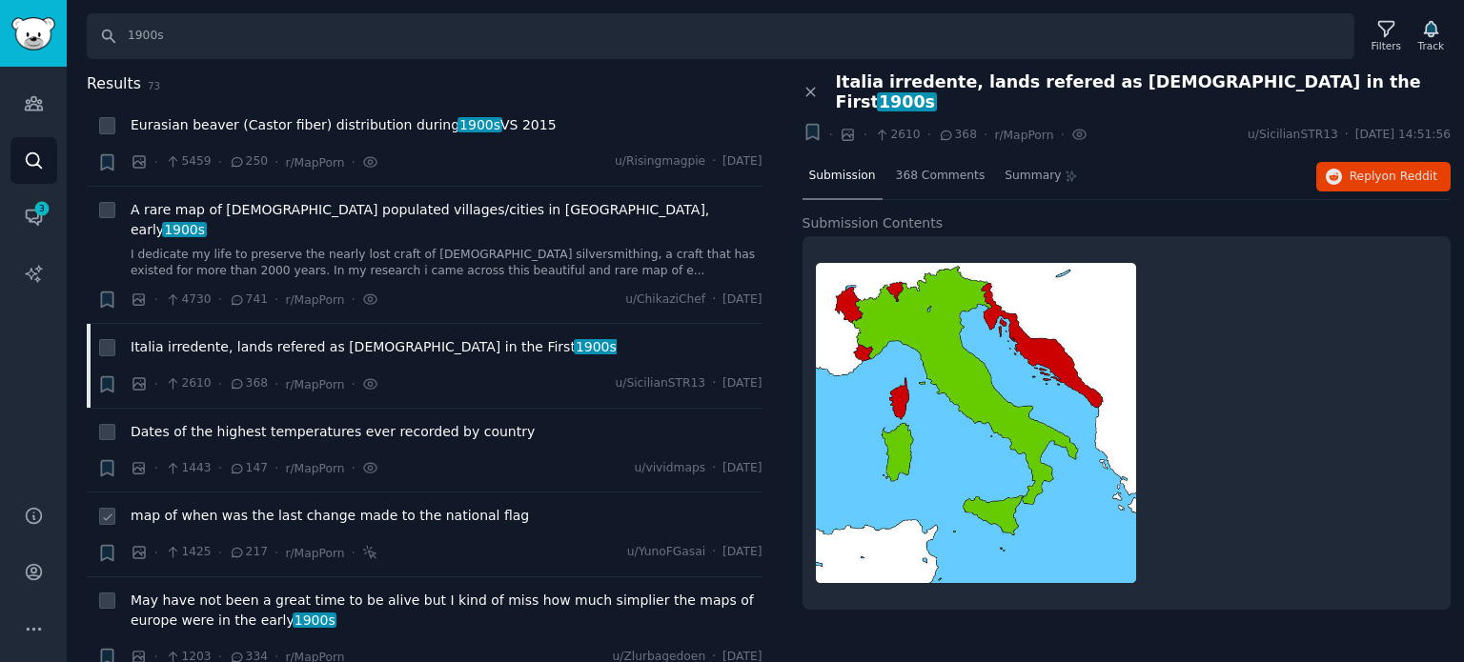
click at [282, 493] on li "+ map of when was the last change made to the national flag · 1425 · 217 · r/Ma…" at bounding box center [425, 535] width 676 height 84
click at [283, 506] on span "map of when was the last change made to the national flag" at bounding box center [330, 516] width 398 height 20
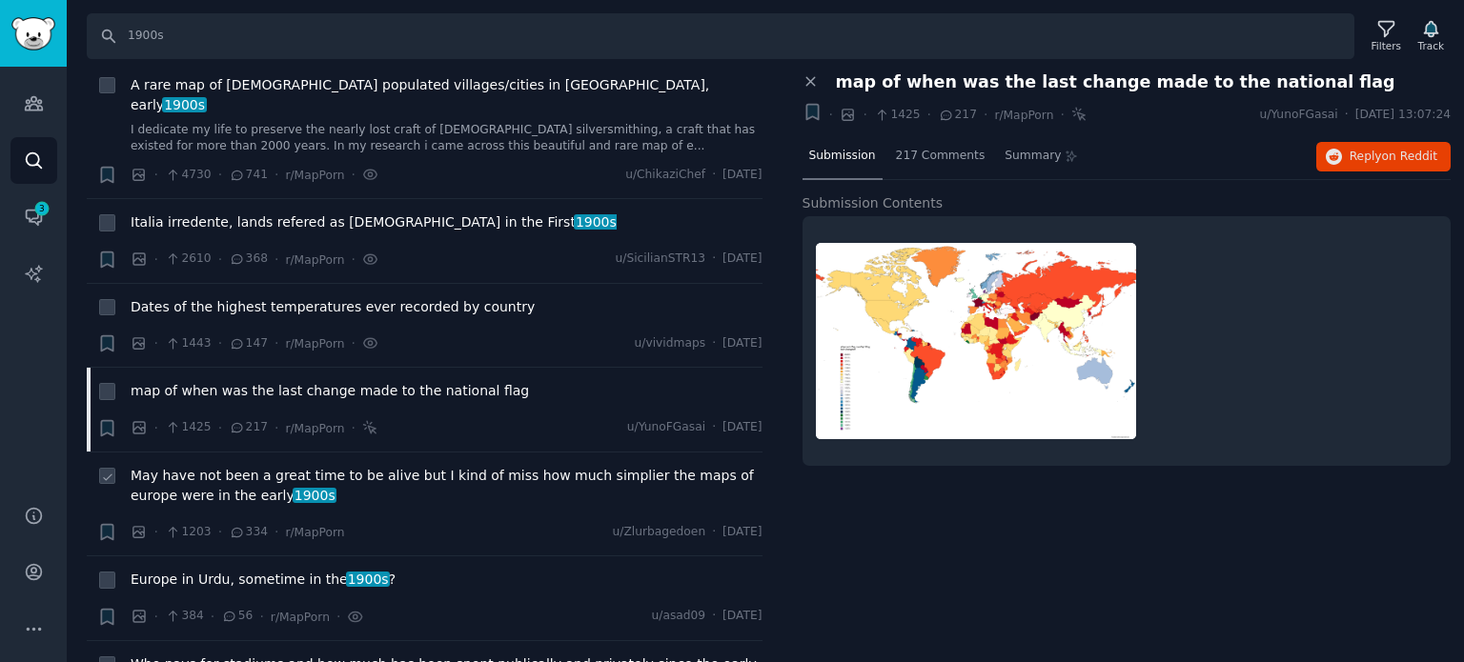
scroll to position [191, 0]
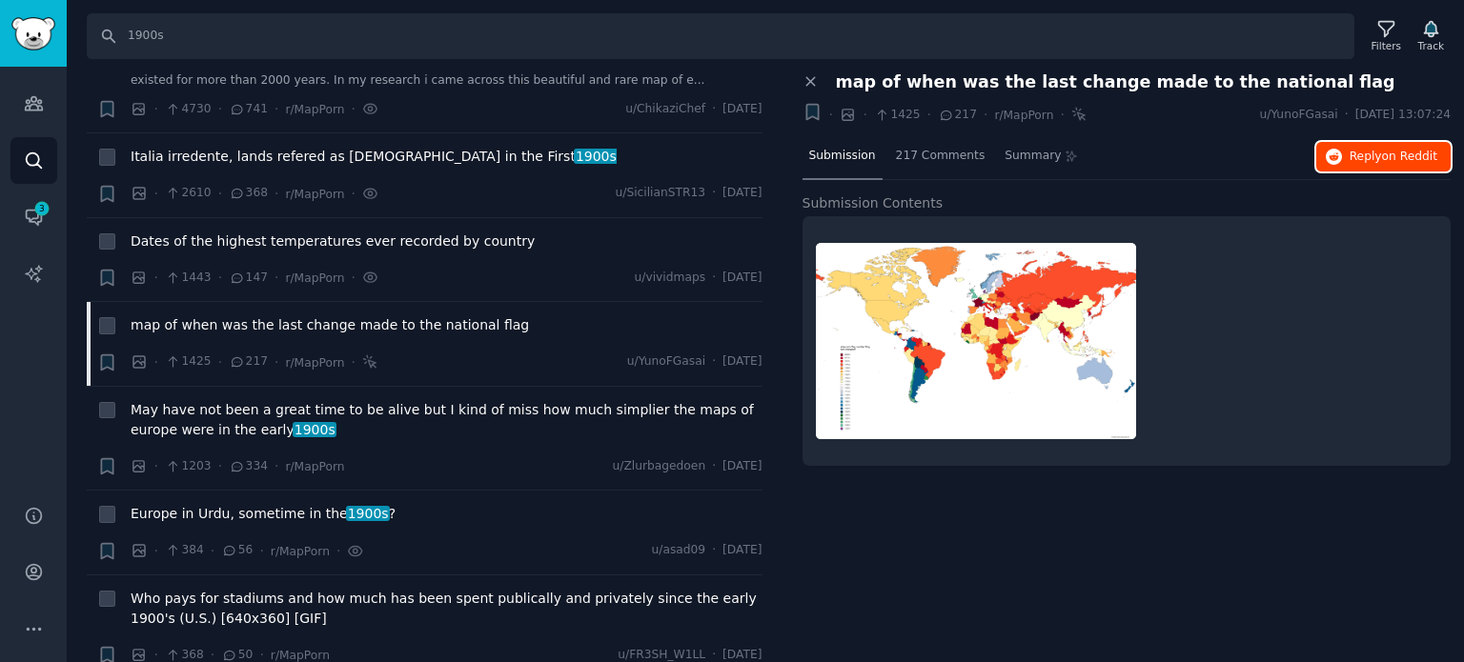
click at [1365, 169] on button "Reply on Reddit" at bounding box center [1383, 157] width 134 height 30
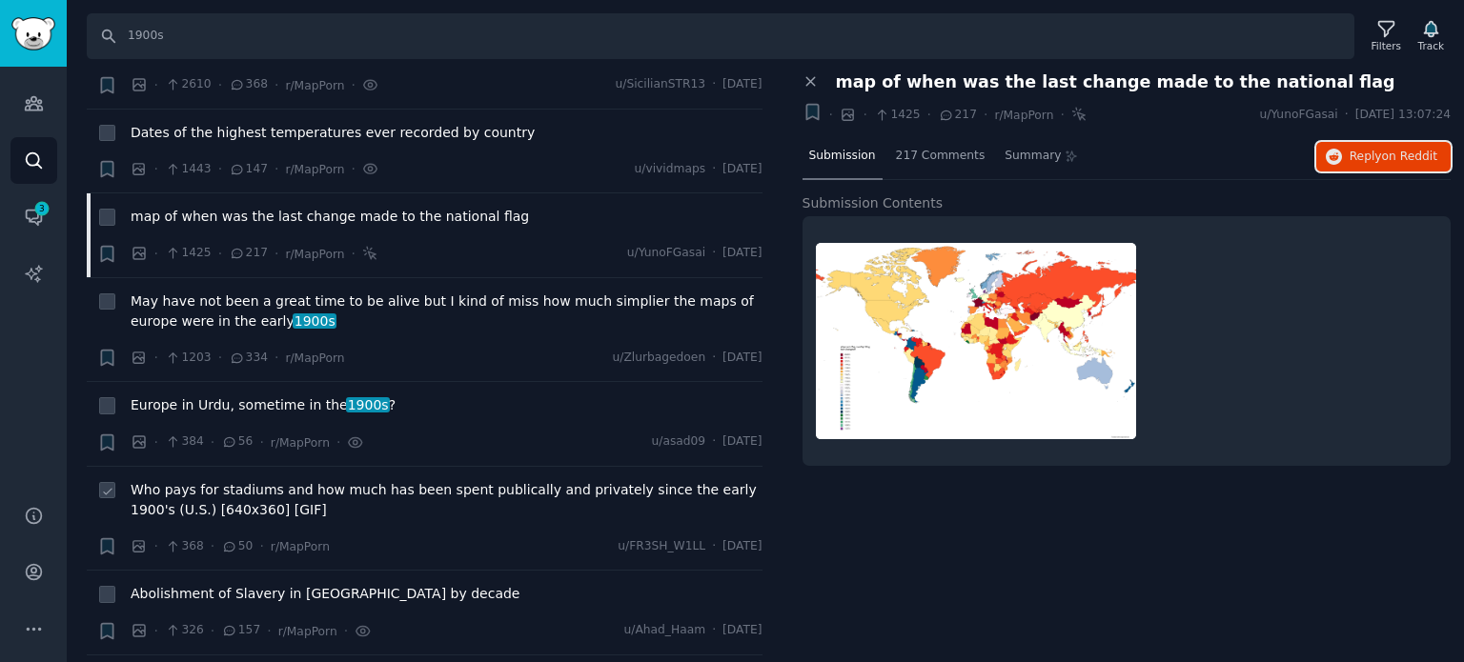
scroll to position [381, 0]
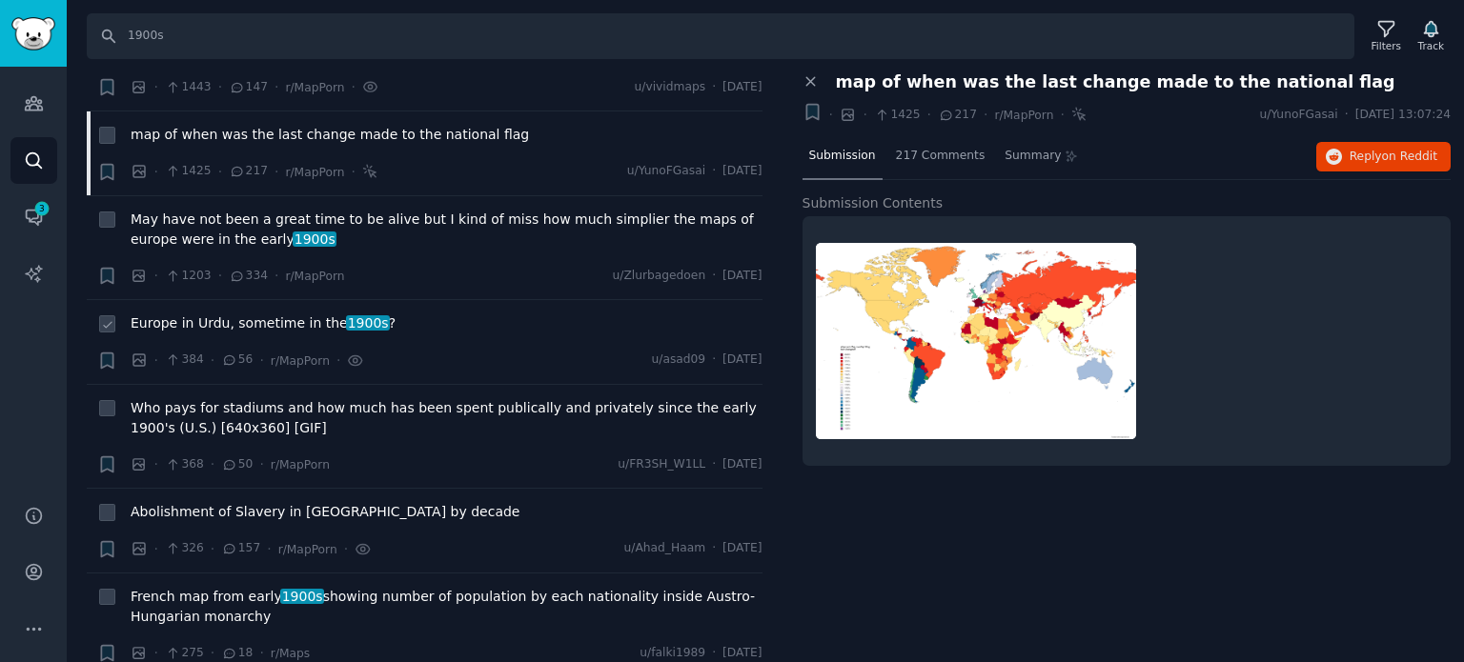
click at [214, 314] on span "Europe in Urdu, sometime in the 1900s ?" at bounding box center [263, 324] width 265 height 20
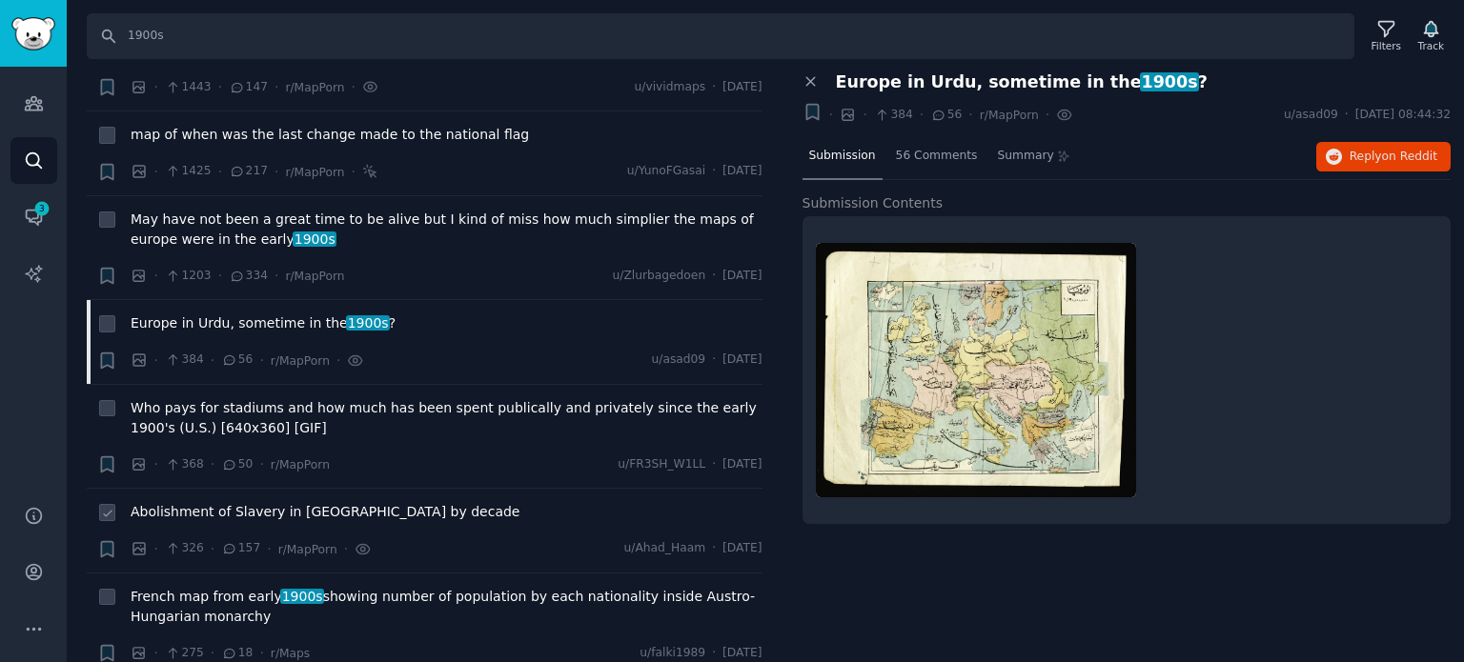
click at [199, 502] on span "Abolishment of Slavery in [GEOGRAPHIC_DATA] by decade" at bounding box center [325, 512] width 389 height 20
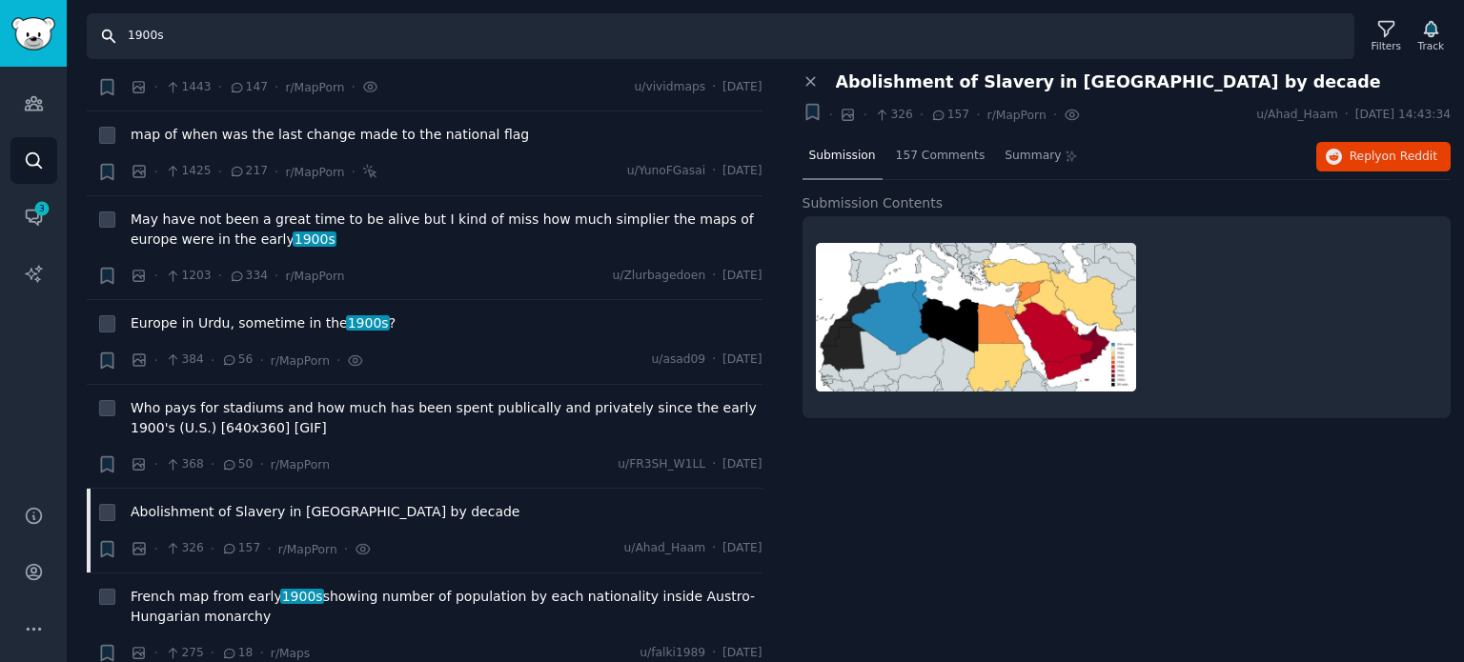
drag, startPoint x: 172, startPoint y: 34, endPoint x: 64, endPoint y: 38, distance: 107.8
click at [65, 38] on div "Audiences Search Conversations 3 AI Reports Help Account More Search 1900s Filt…" at bounding box center [732, 331] width 1464 height 662
type input "1880"
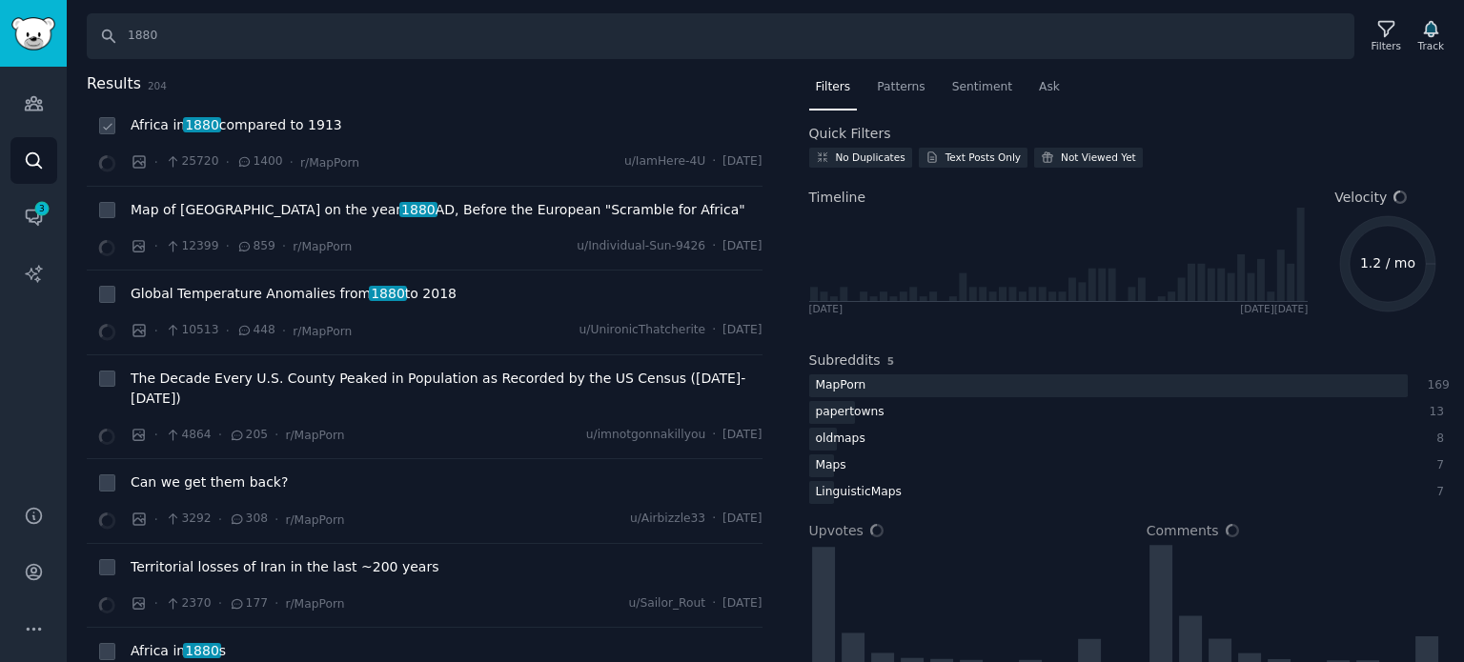
click at [248, 127] on span "Africa in [DATE] compared to 1913" at bounding box center [237, 125] width 212 height 20
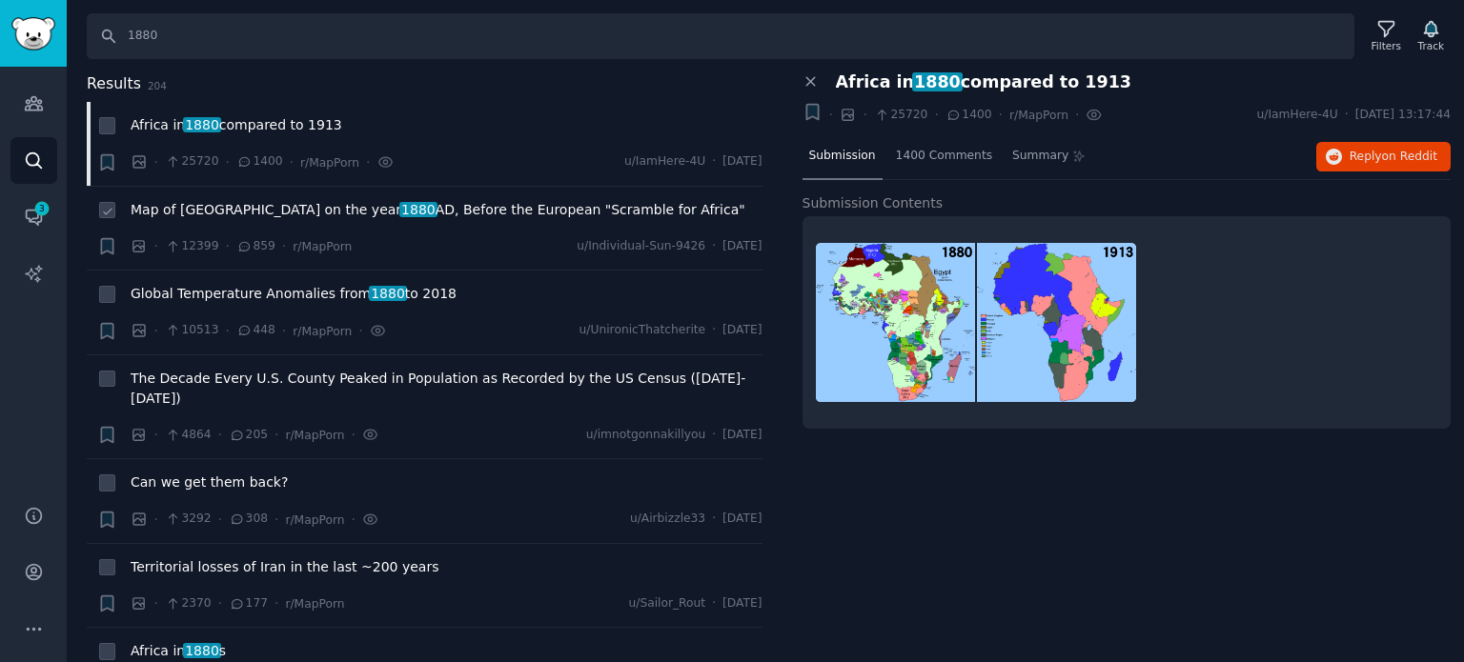
click at [250, 204] on span "Map of Africa on the year [DATE], Before the European "Scramble for Africa"" at bounding box center [438, 210] width 615 height 20
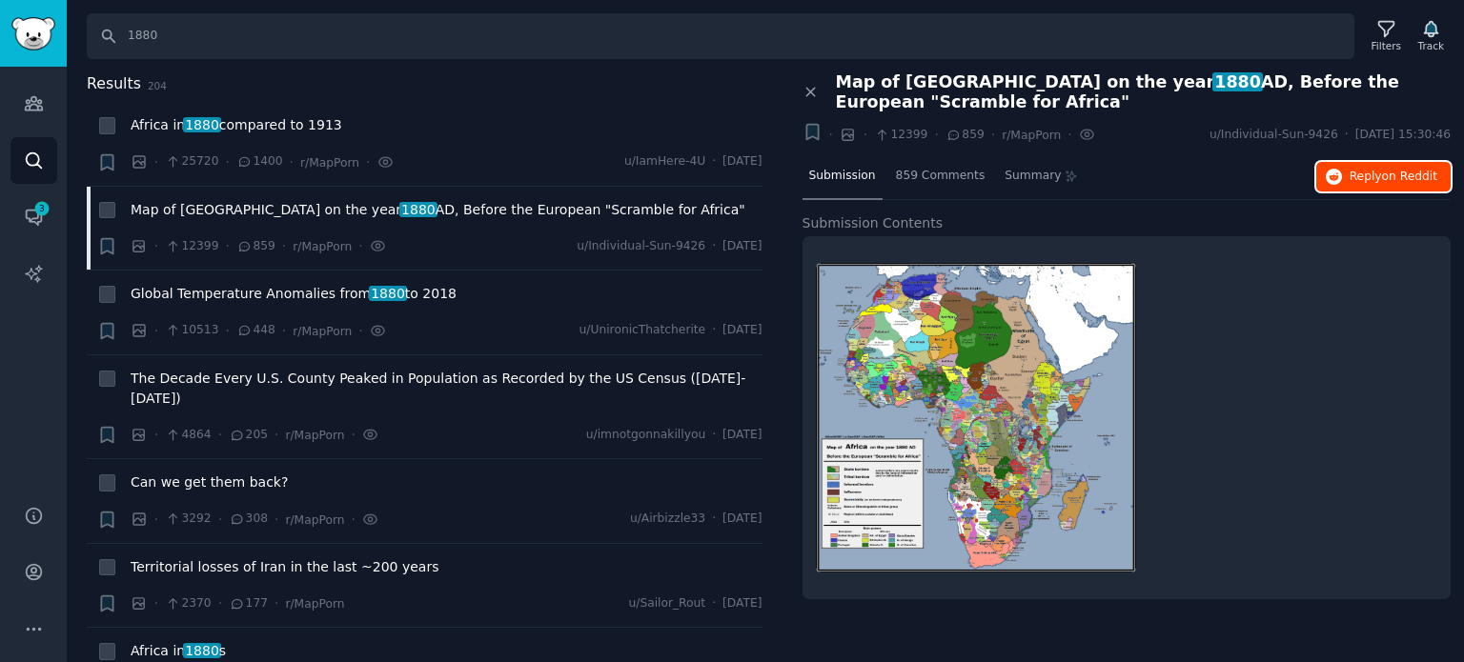
click at [1371, 169] on span "Reply on Reddit" at bounding box center [1393, 177] width 88 height 17
click at [236, 378] on span "The Decade Every U.S. County Peaked in Population as Recorded by the US Census …" at bounding box center [447, 389] width 632 height 40
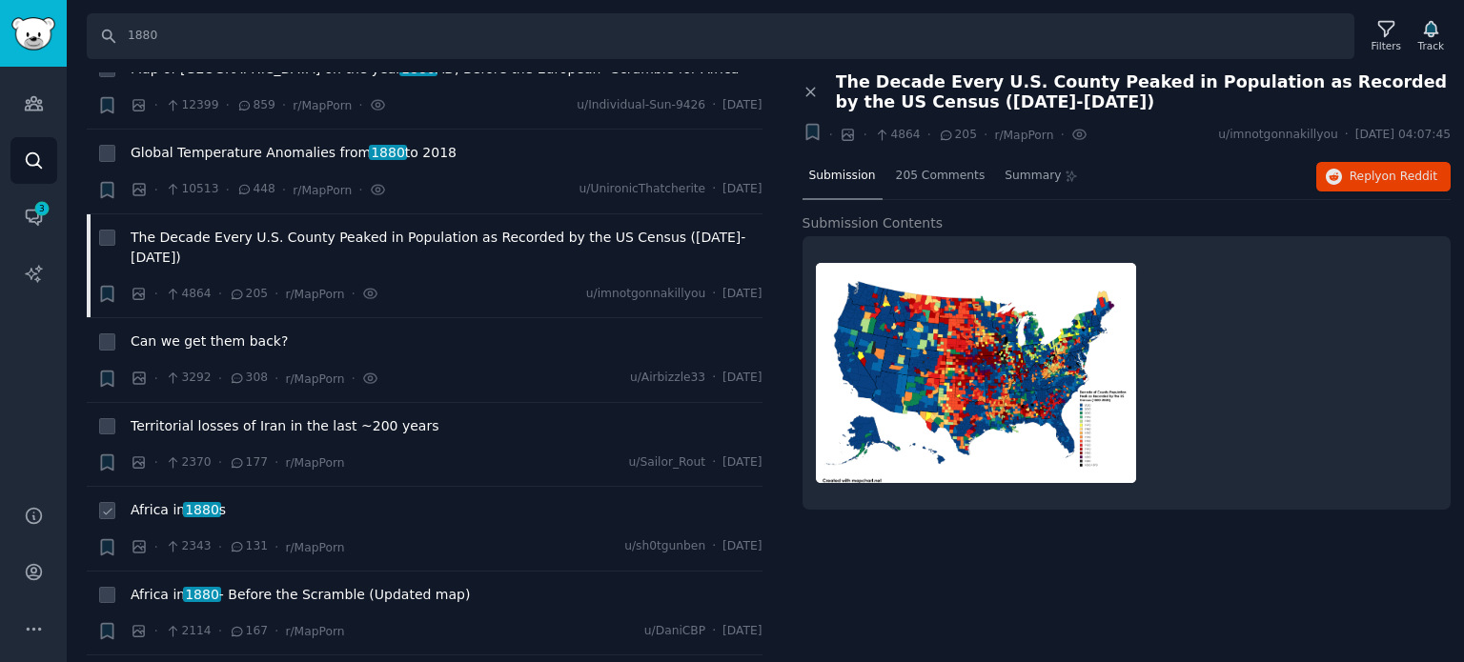
scroll to position [286, 0]
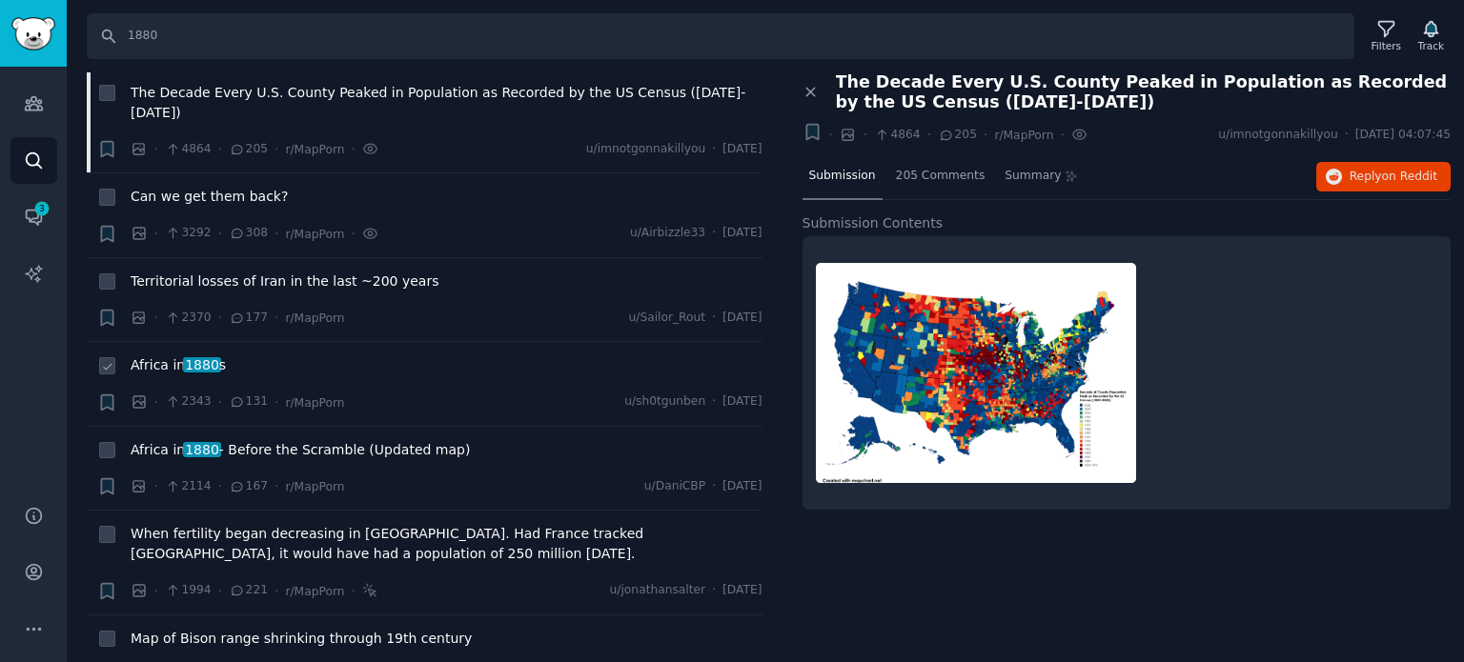
click at [174, 355] on span "Africa in [DATE] s" at bounding box center [178, 365] width 95 height 20
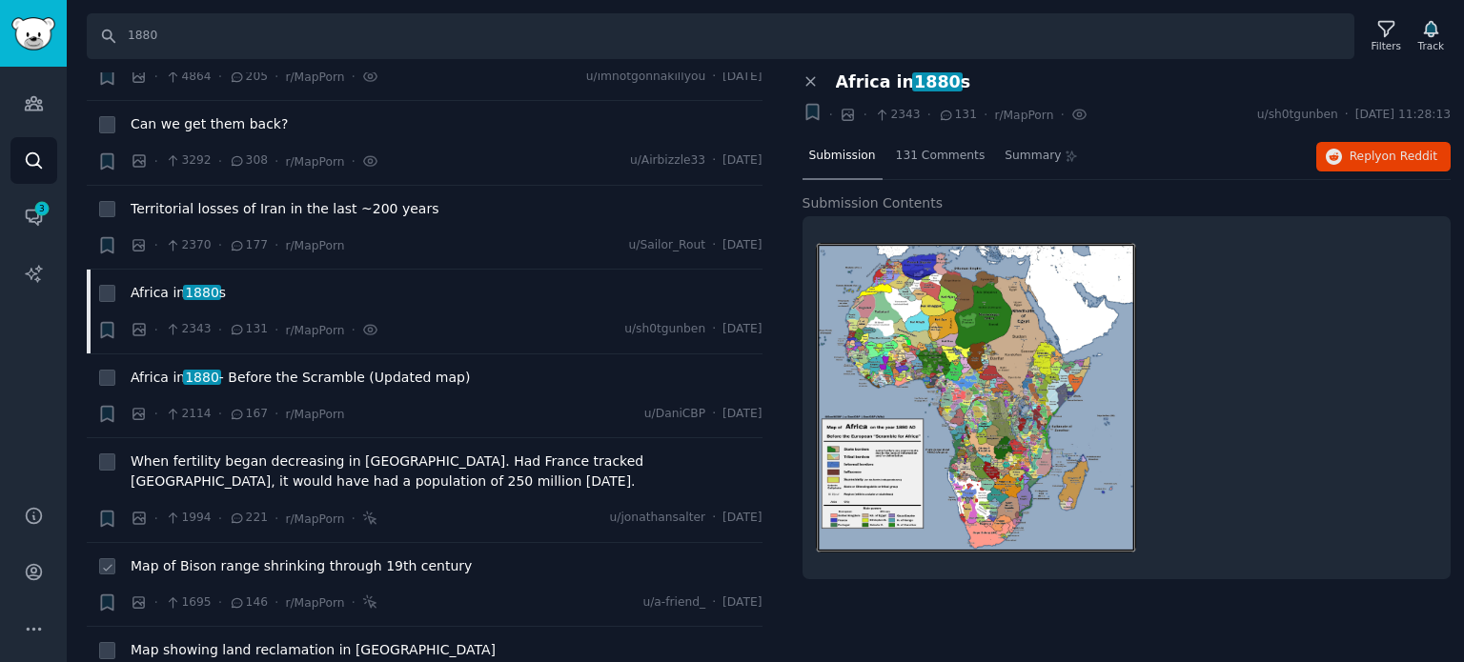
scroll to position [476, 0]
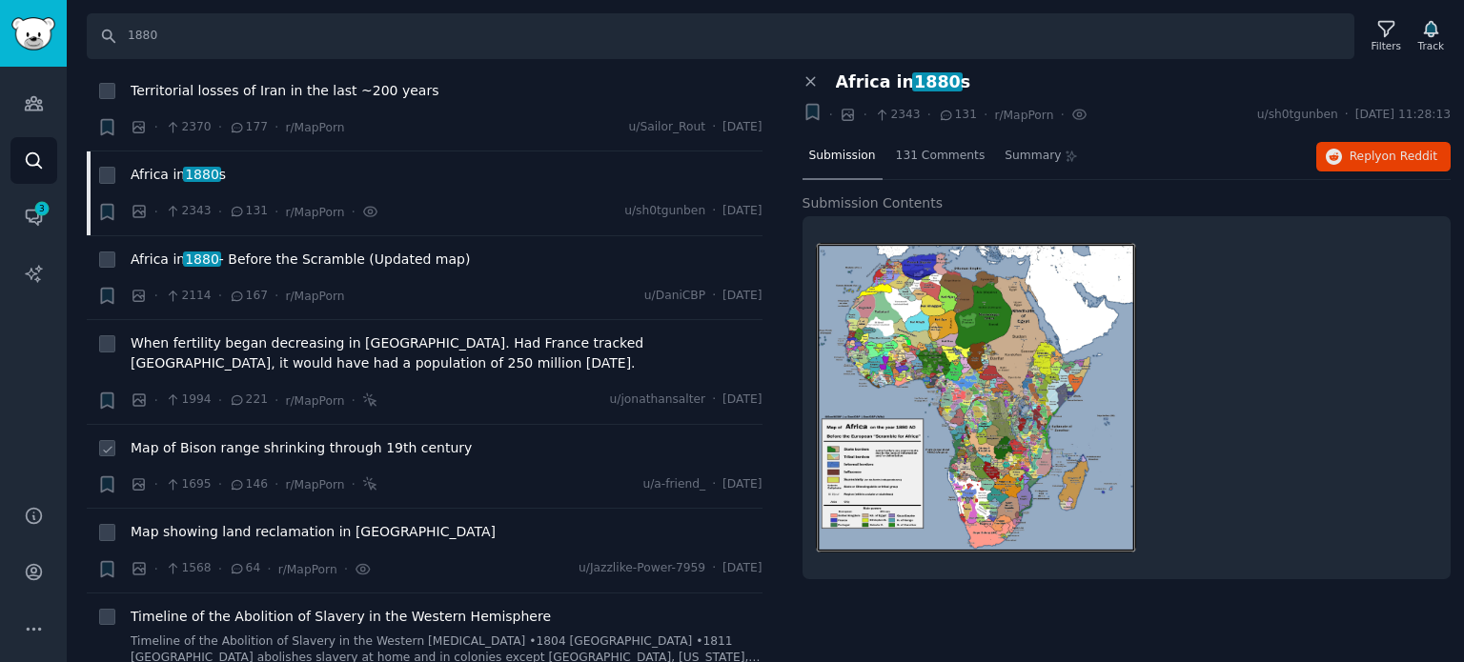
click at [201, 438] on span "Map of Bison range shrinking through 19th century" at bounding box center [301, 448] width 341 height 20
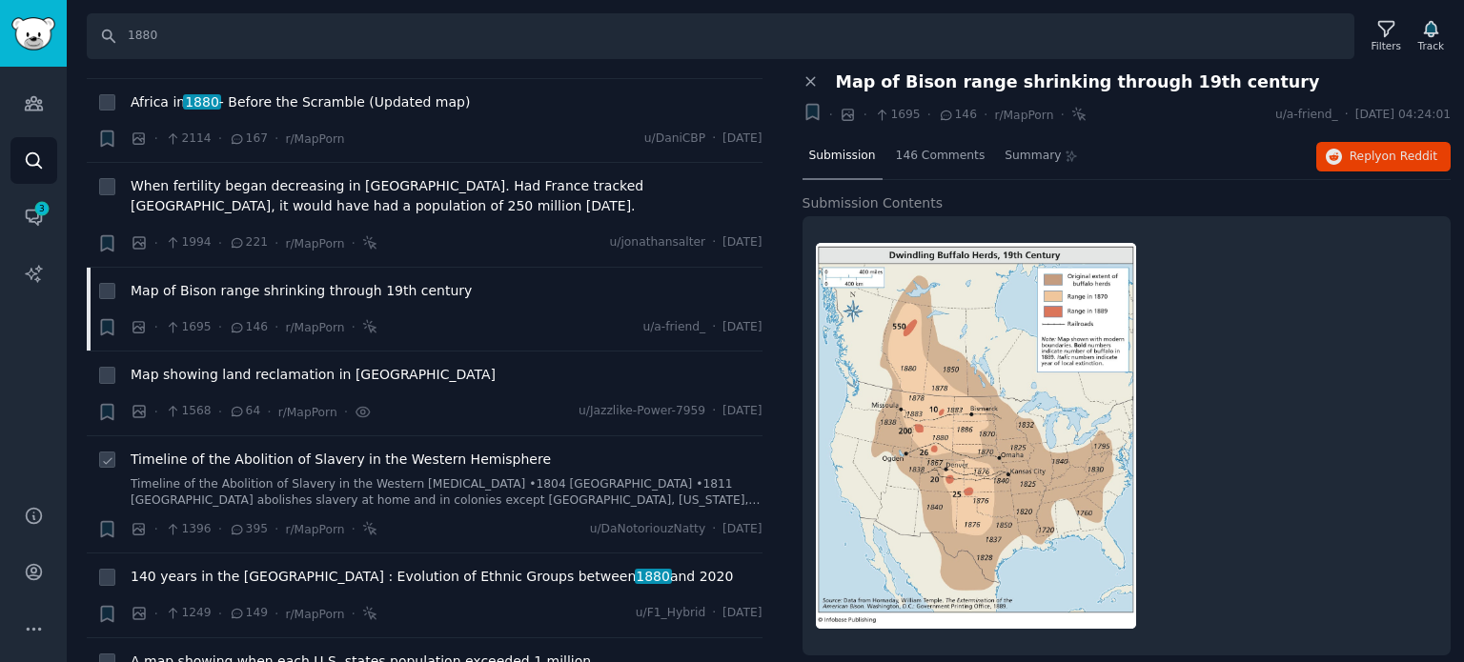
scroll to position [667, 0]
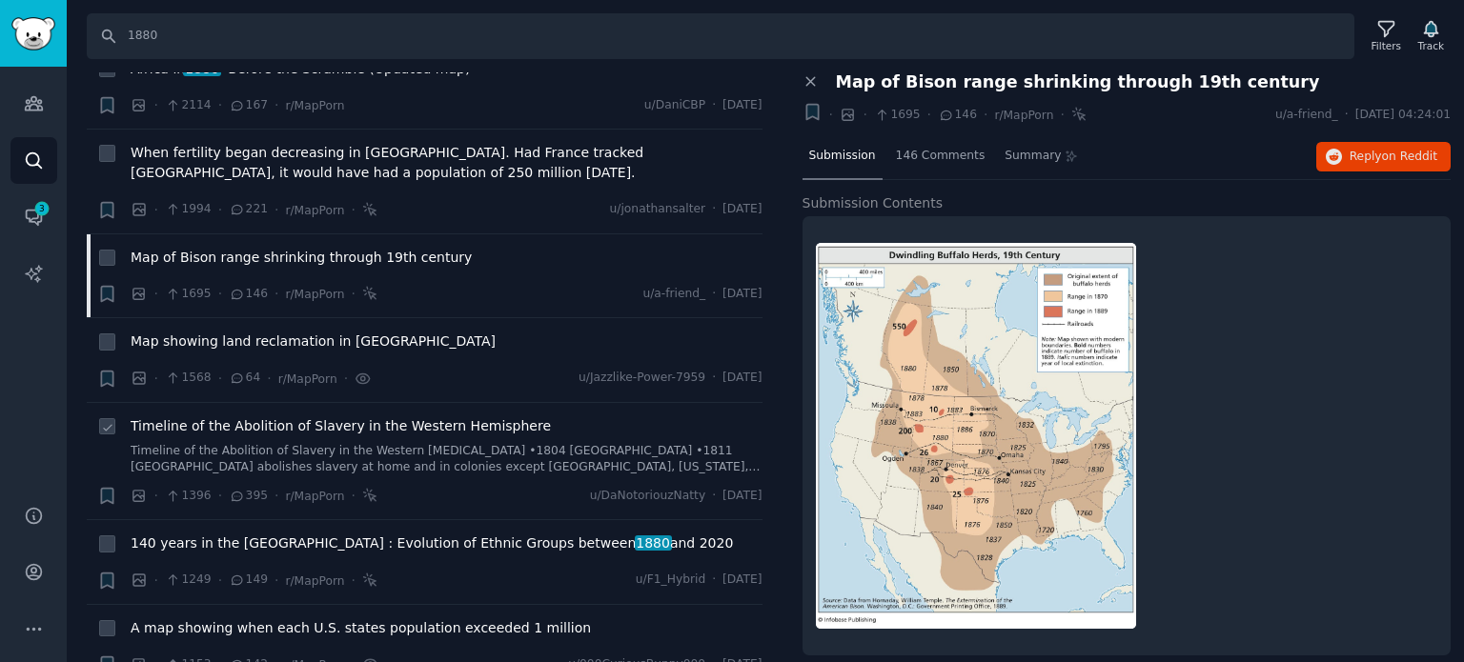
click at [252, 416] on span "Timeline of the Abolition of Slavery in the Western Hemisphere" at bounding box center [341, 426] width 420 height 20
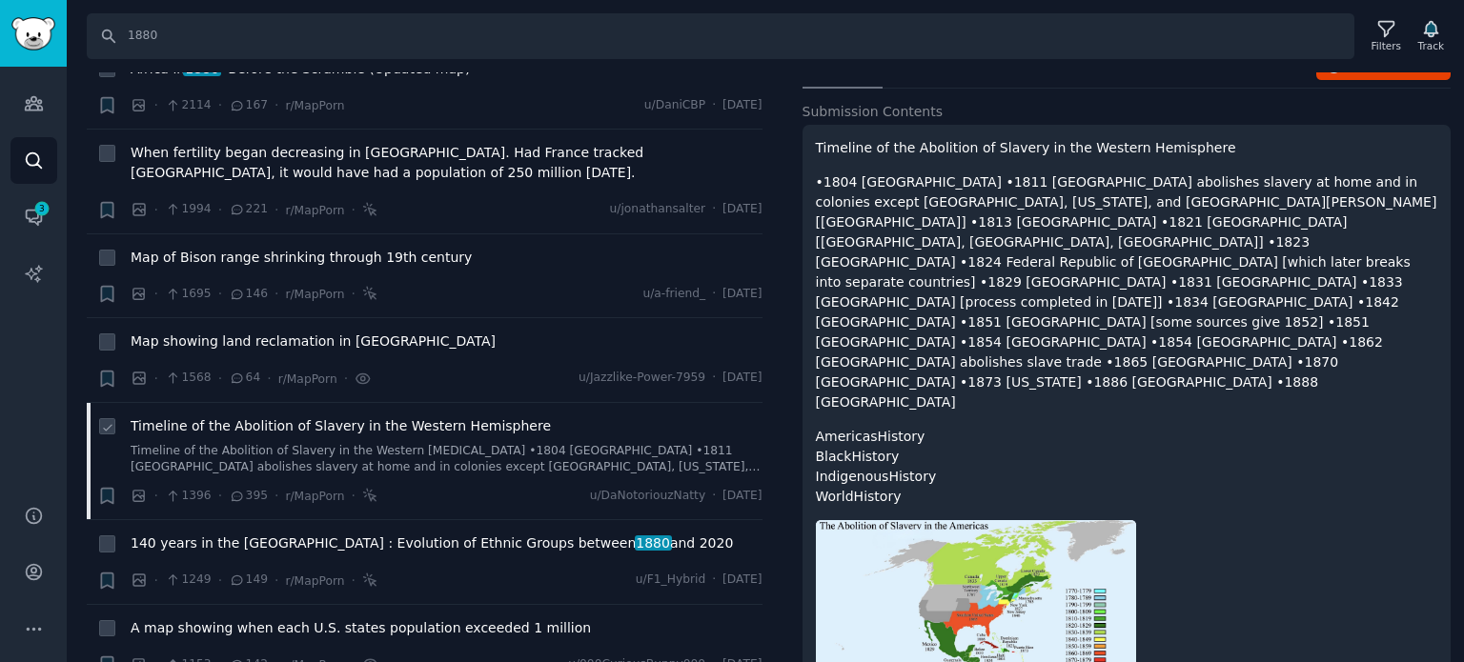
scroll to position [192, 0]
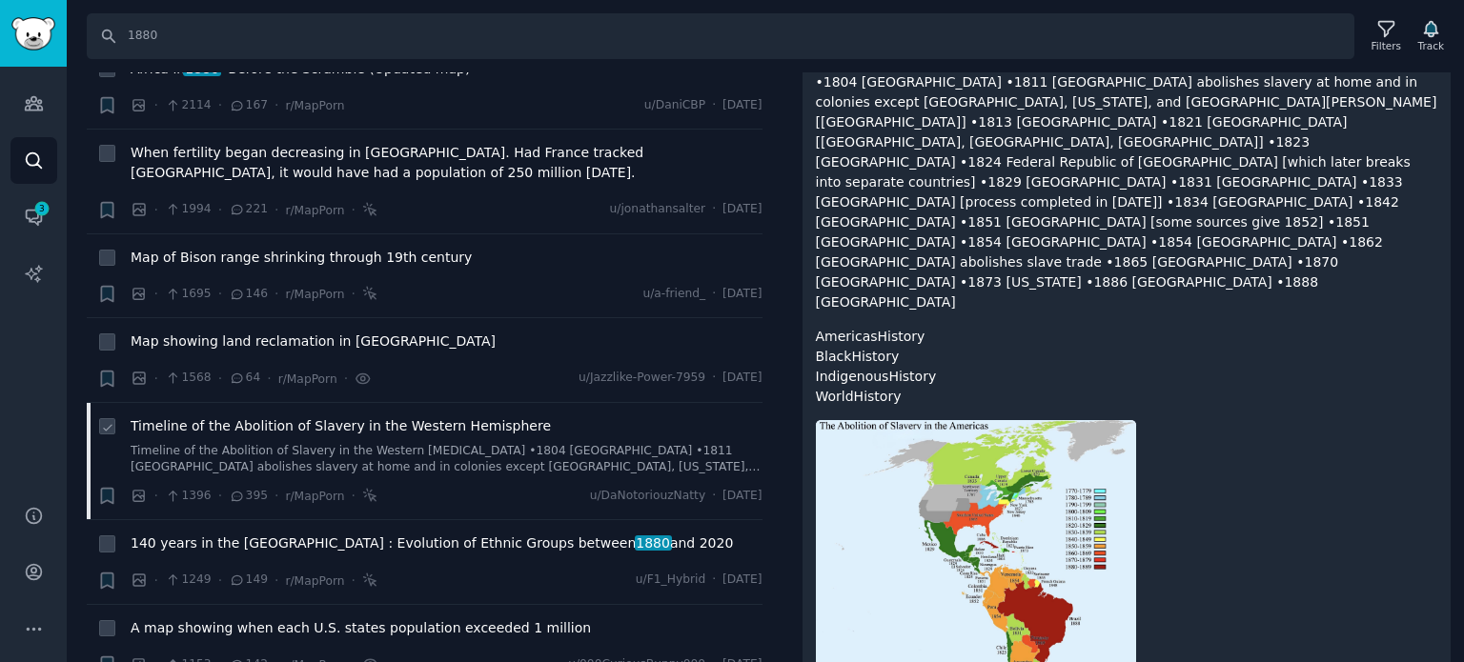
click at [259, 416] on span "Timeline of the Abolition of Slavery in the Western Hemisphere" at bounding box center [341, 426] width 420 height 20
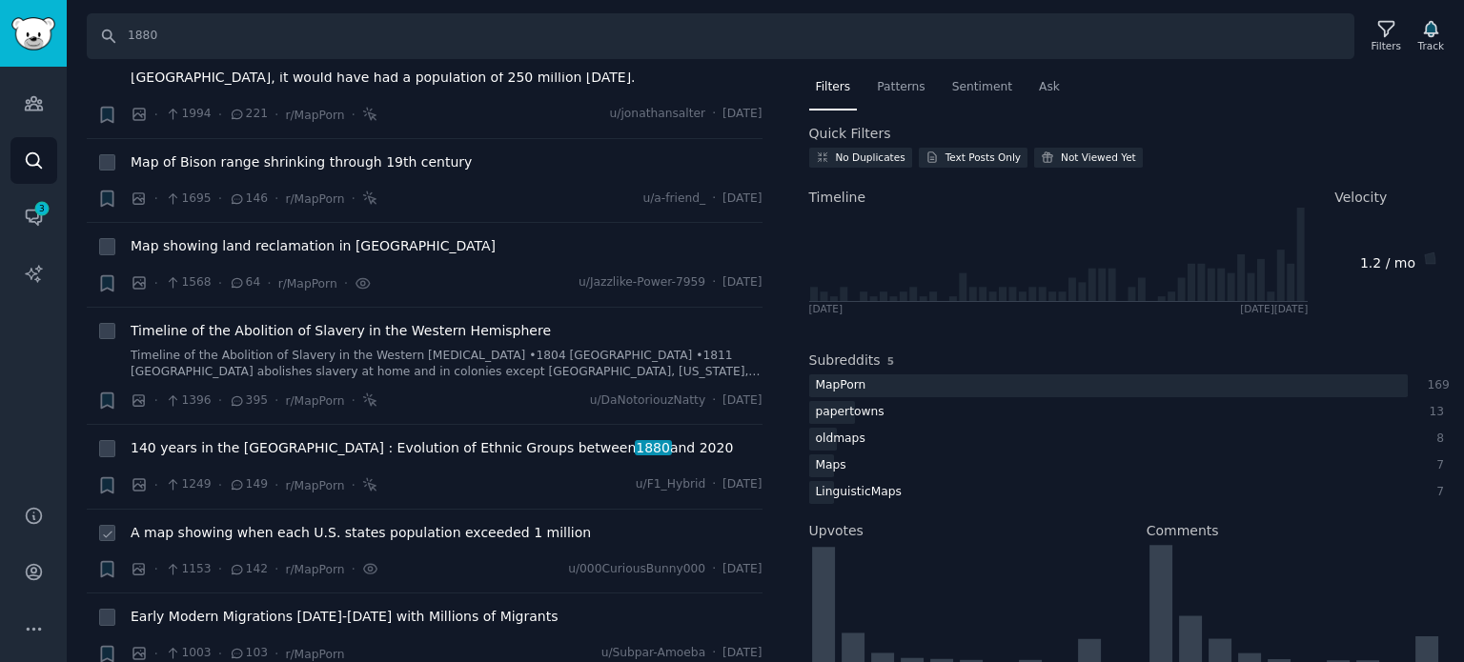
scroll to position [858, 0]
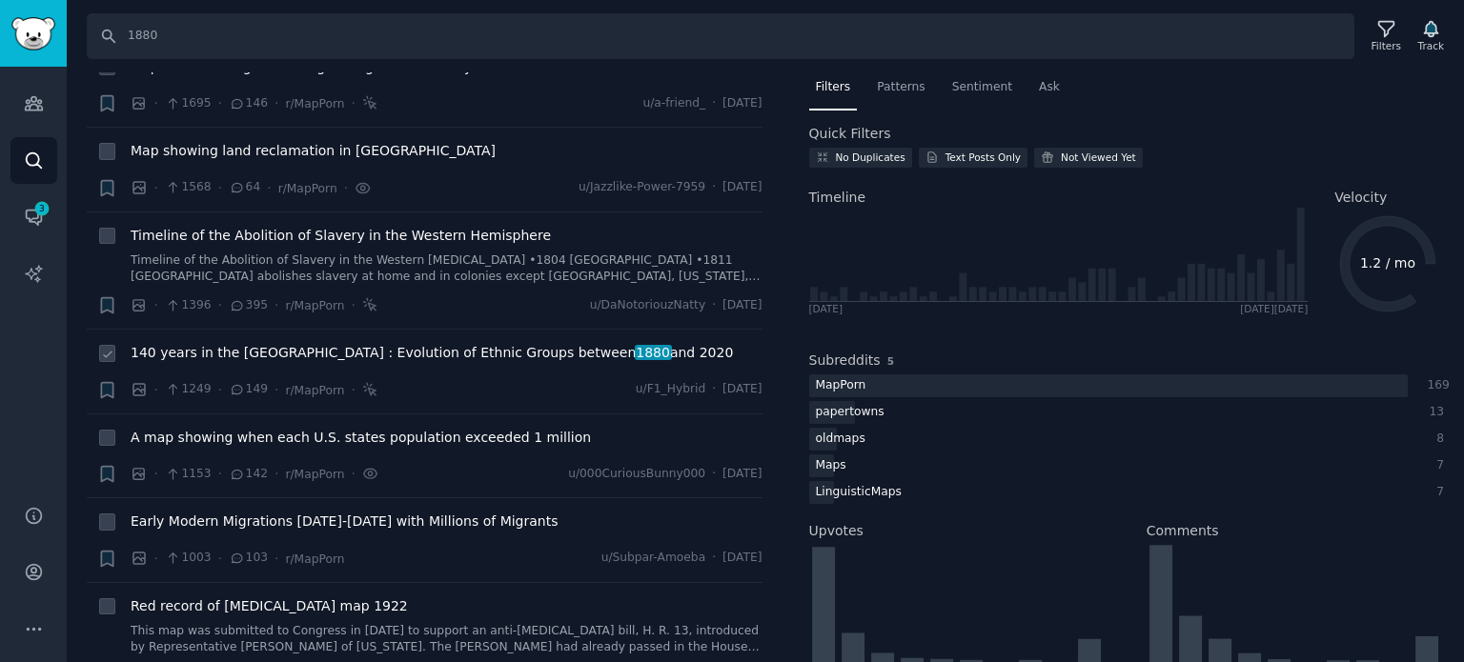
click at [291, 343] on span "140 years in the [GEOGRAPHIC_DATA] : Evolution of Ethnic Groups between 1880 an…" at bounding box center [432, 353] width 602 height 20
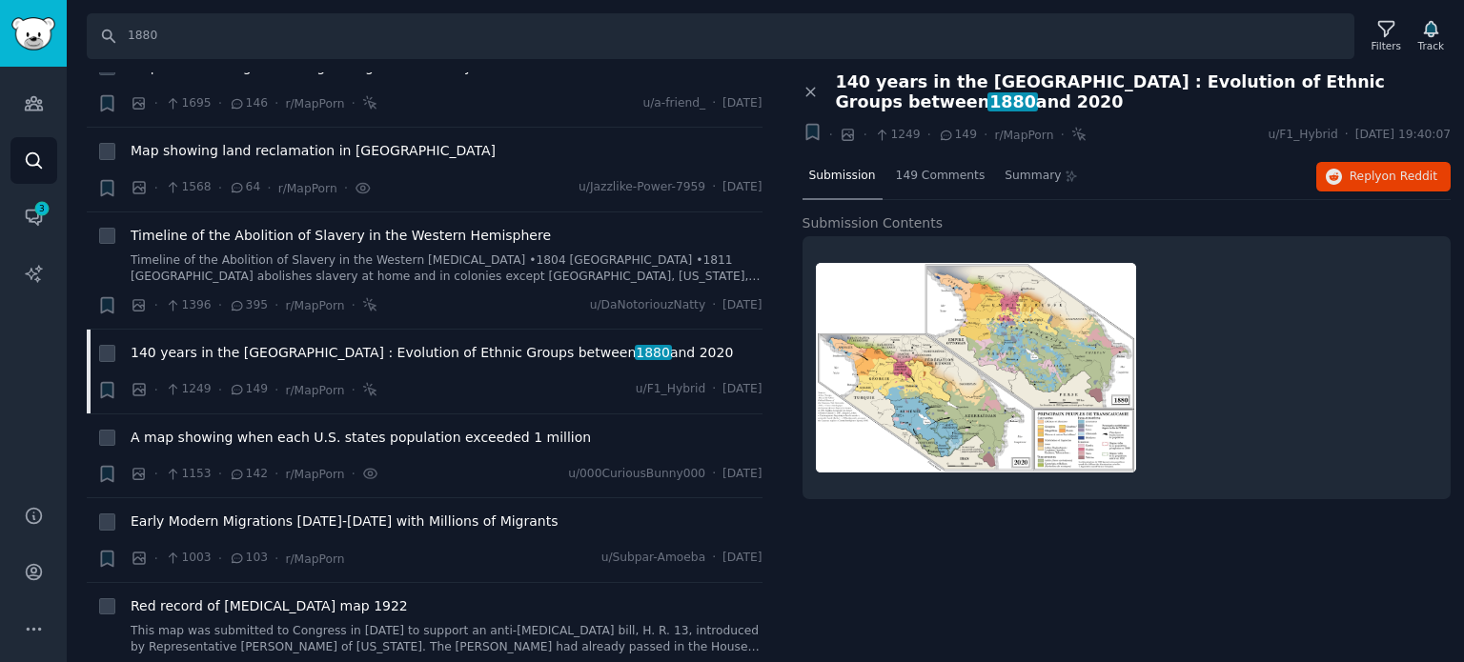
click at [1343, 171] on div "Submission 149 Comments Summary Reply on Reddit" at bounding box center [1126, 177] width 649 height 46
click at [1347, 162] on button "Reply on Reddit" at bounding box center [1383, 177] width 134 height 30
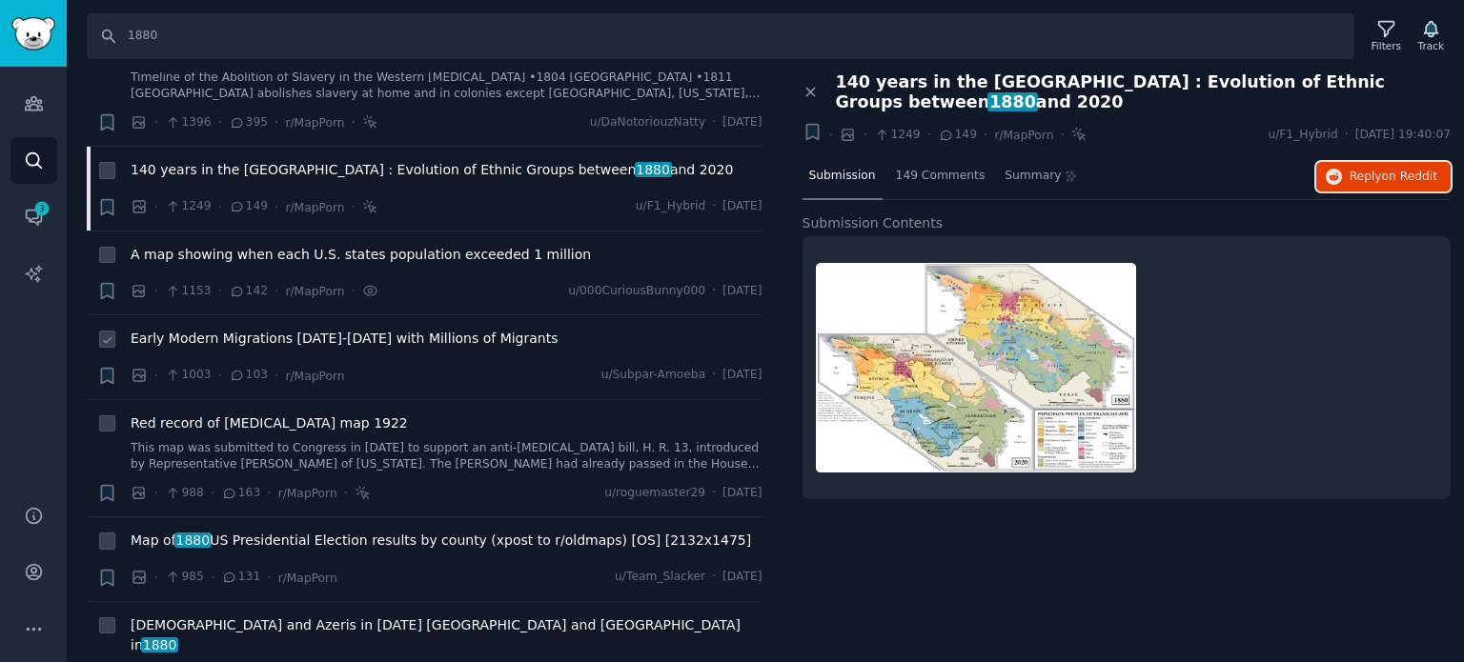
scroll to position [1048, 0]
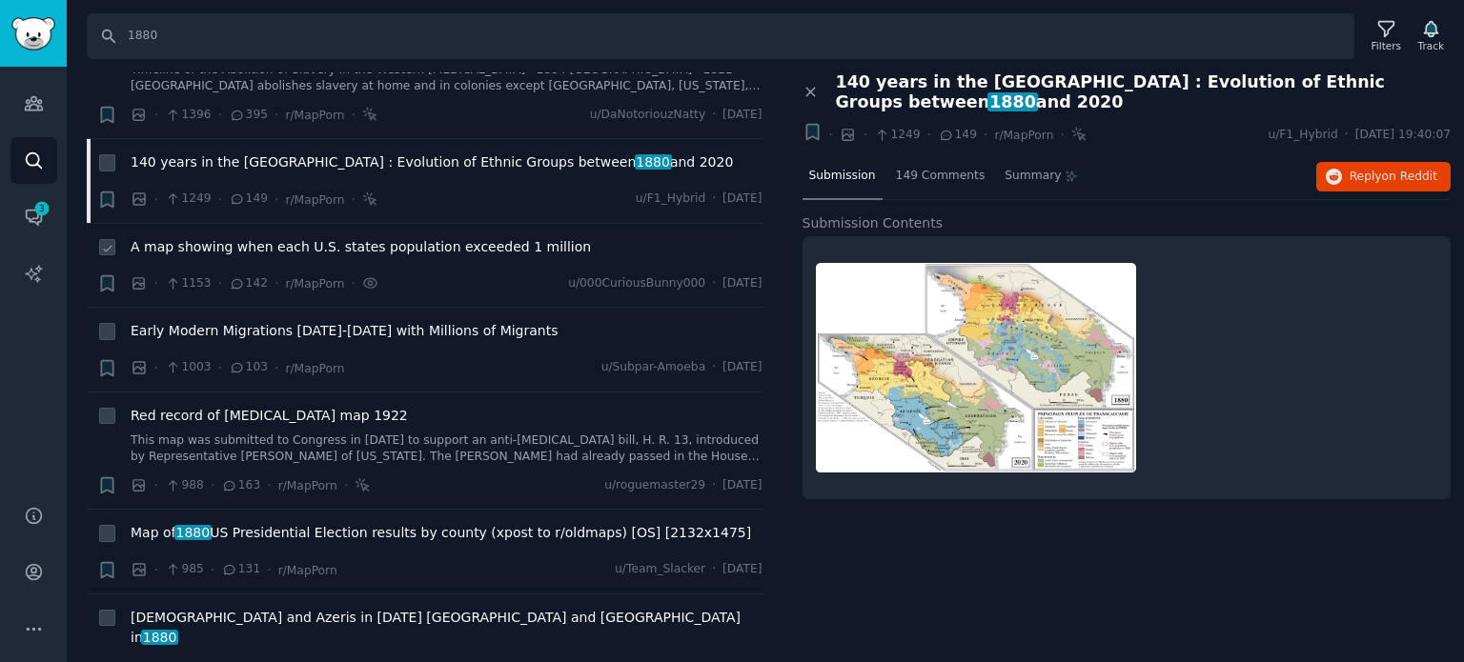
click at [193, 237] on span "A map showing when each U.S. states population exceeded 1 million" at bounding box center [361, 247] width 460 height 20
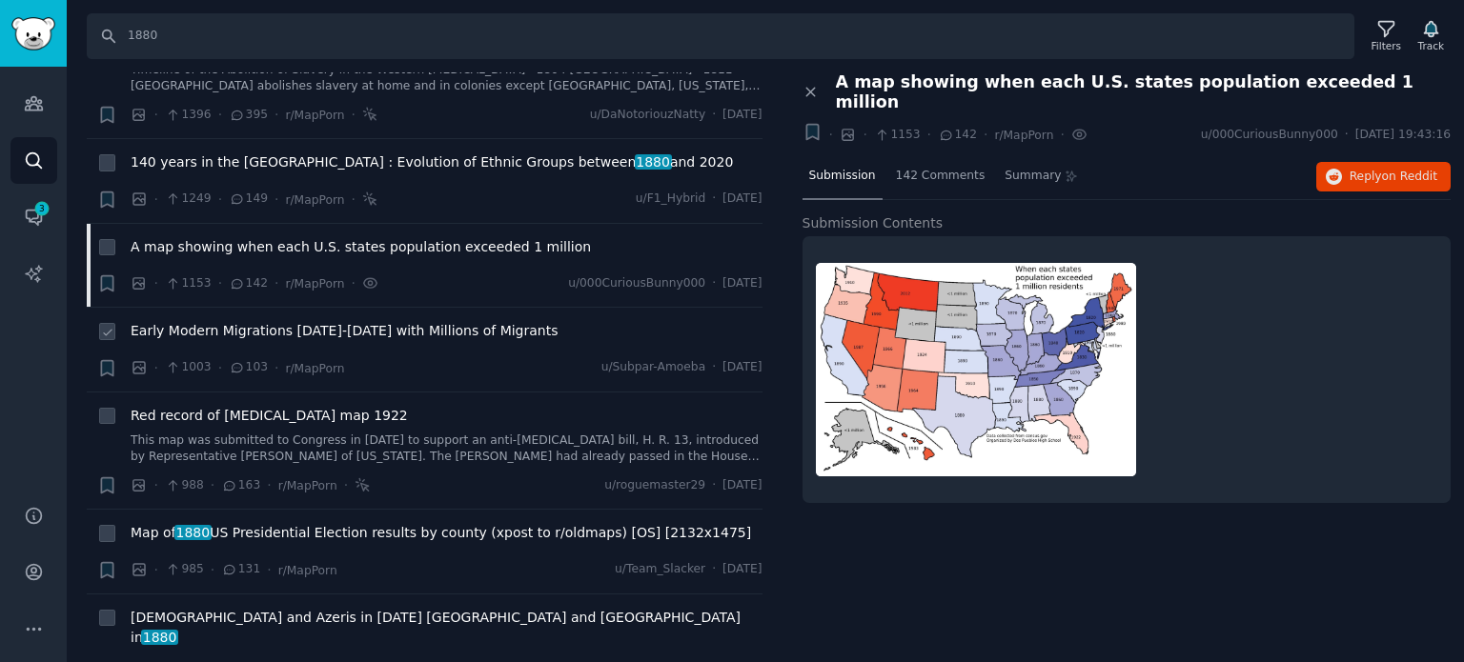
click at [257, 321] on span "Early Modern Migrations [DATE]-[DATE] with Millions of Migrants" at bounding box center [345, 331] width 428 height 20
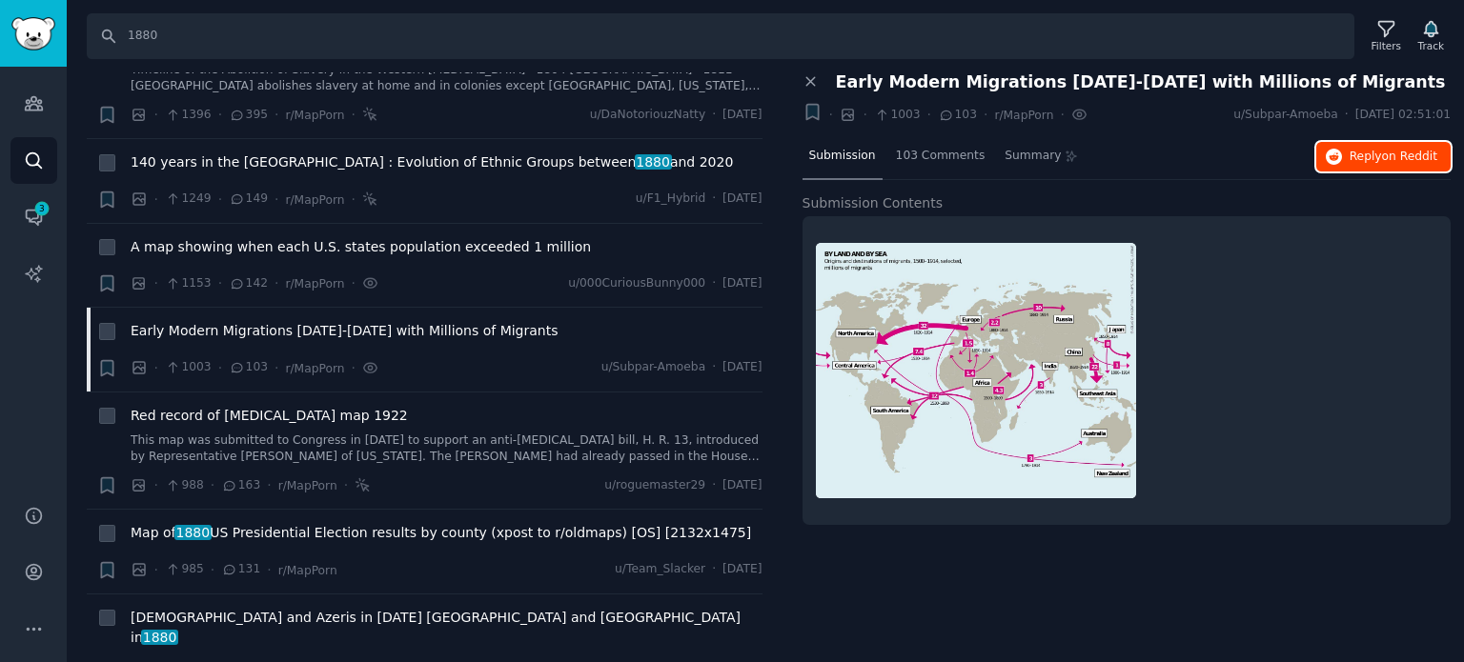
click at [1352, 151] on span "Reply on Reddit" at bounding box center [1393, 157] width 88 height 17
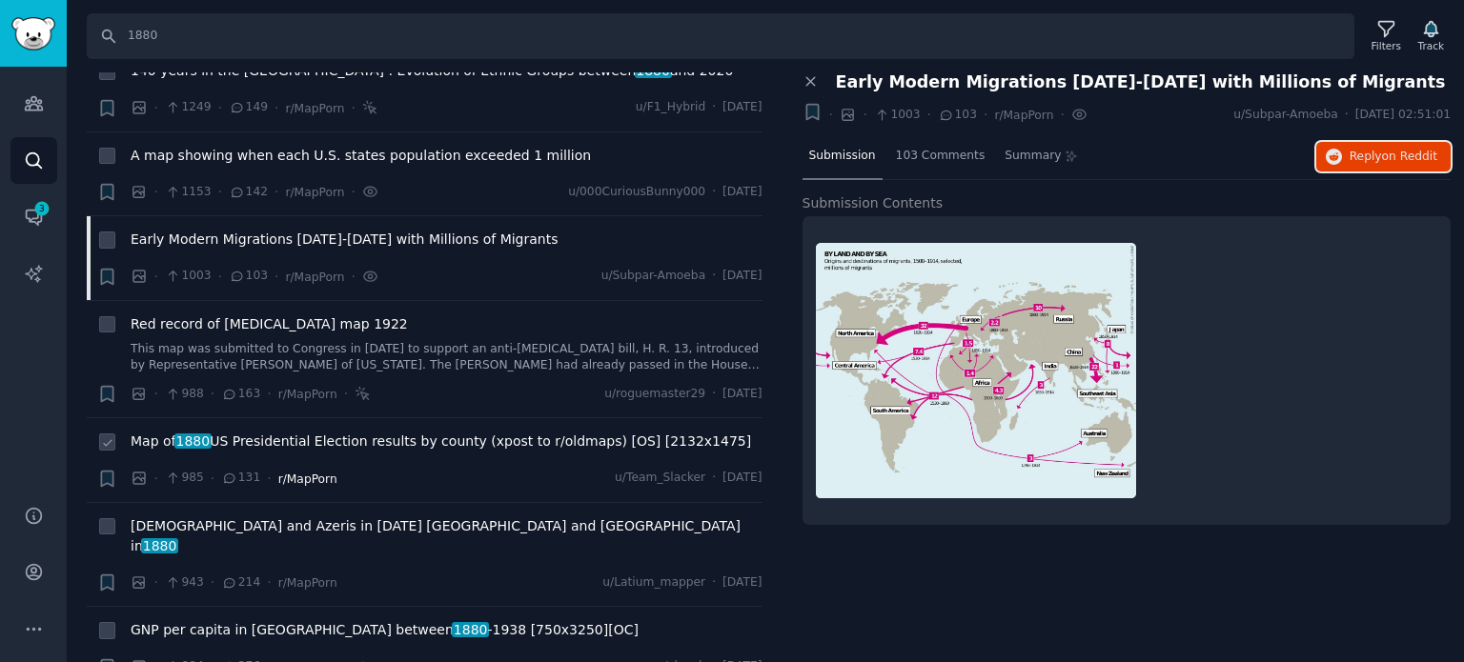
scroll to position [1239, 0]
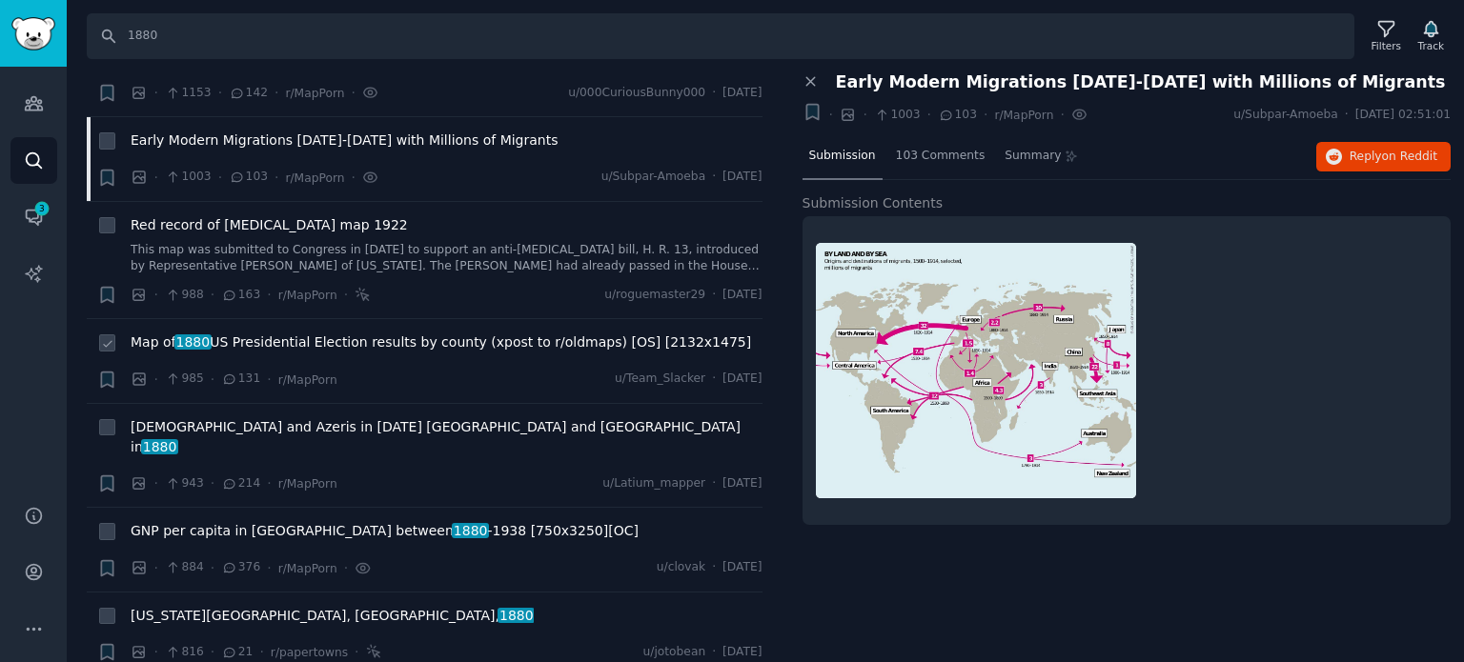
click at [286, 333] on span "Map of 1880 US Presidential Election results by county (xpost to r/oldmaps) [OS…" at bounding box center [441, 343] width 620 height 20
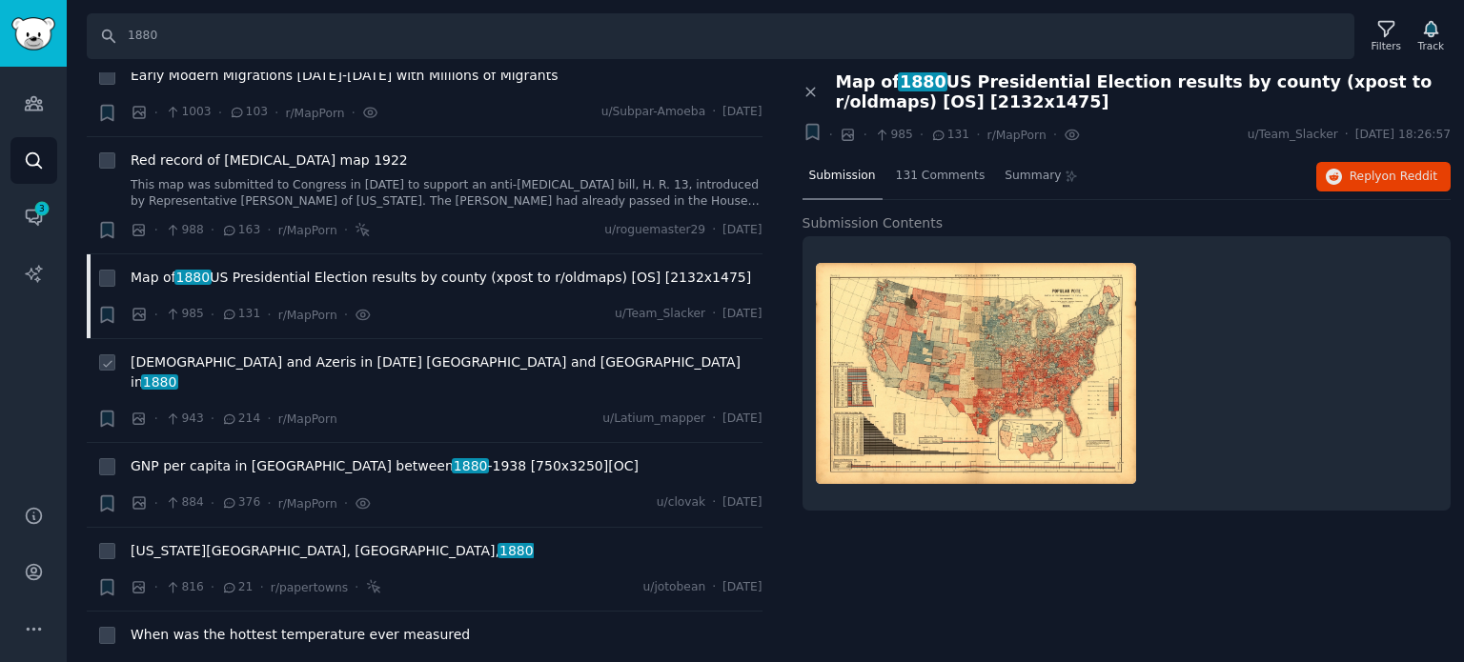
scroll to position [1334, 0]
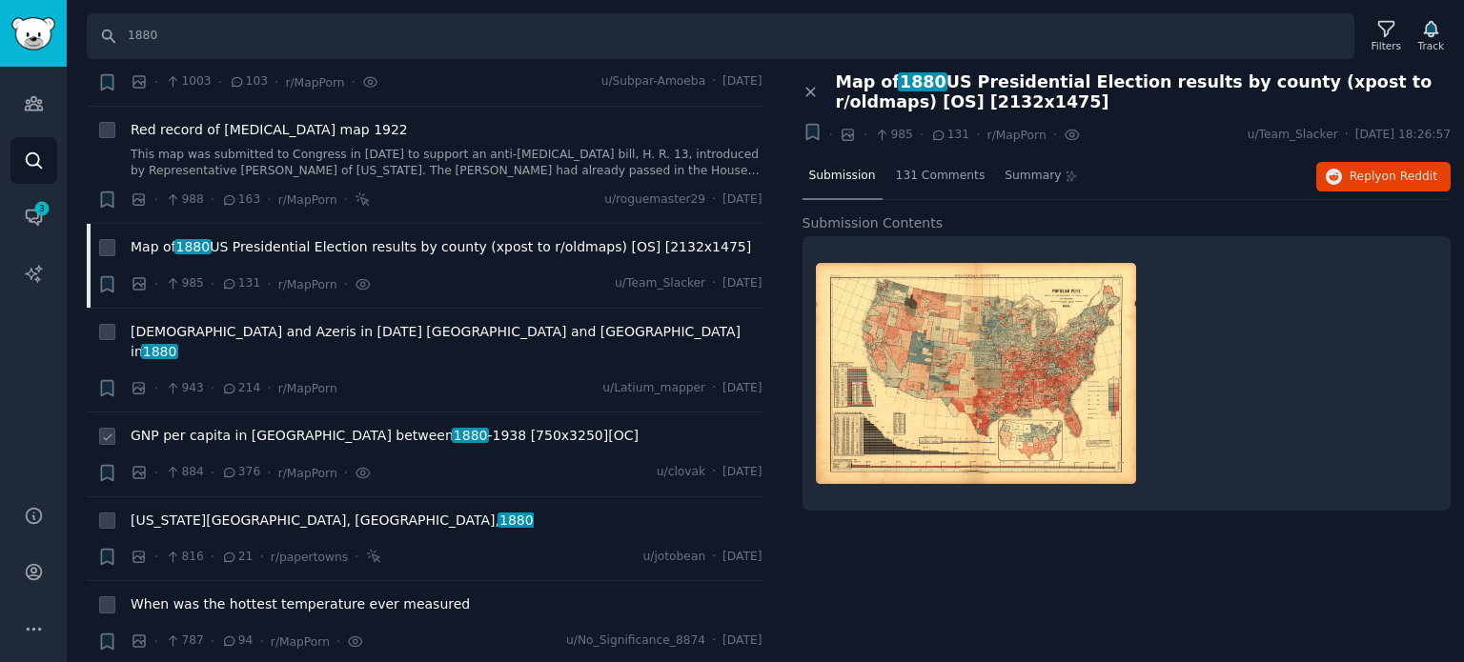
click at [295, 426] on span "GNP per capita in [GEOGRAPHIC_DATA] between [DATE] -[DATE] [750x3250][OC]" at bounding box center [385, 436] width 508 height 20
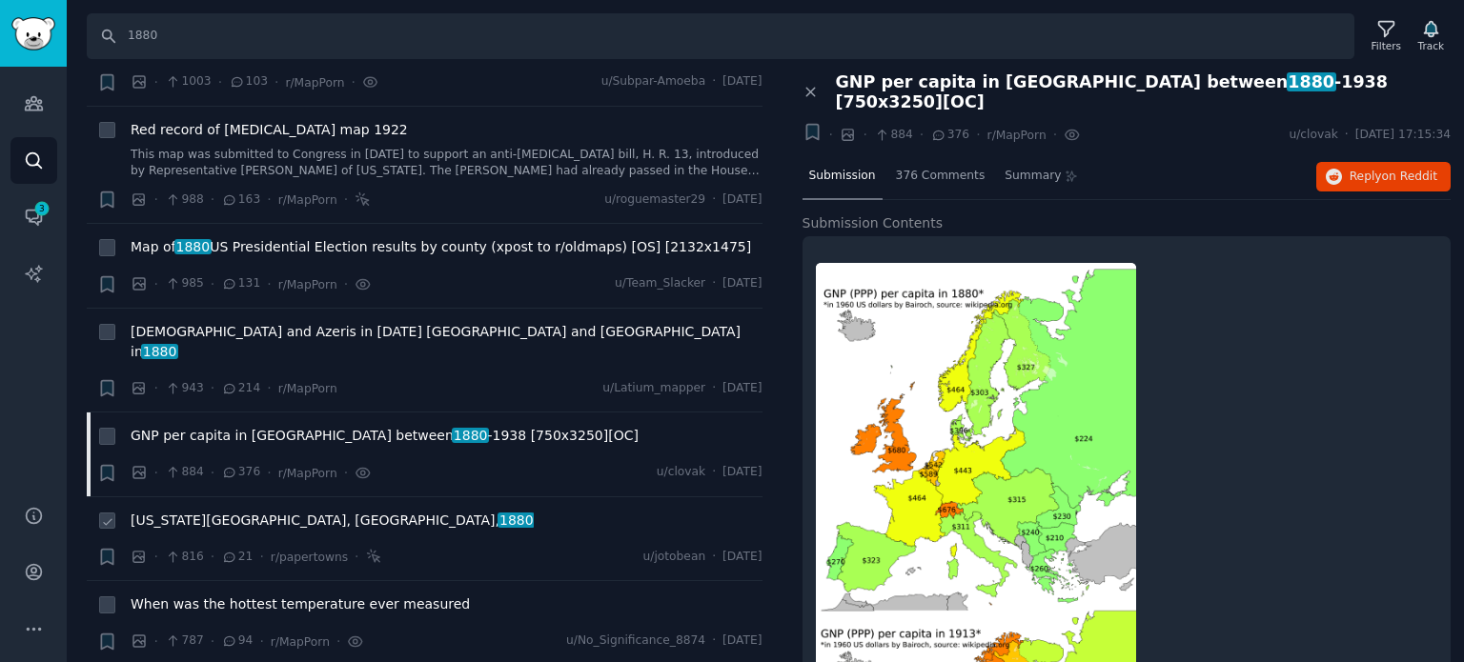
click at [248, 511] on span "[US_STATE][GEOGRAPHIC_DATA], [GEOGRAPHIC_DATA], 1880" at bounding box center [332, 521] width 403 height 20
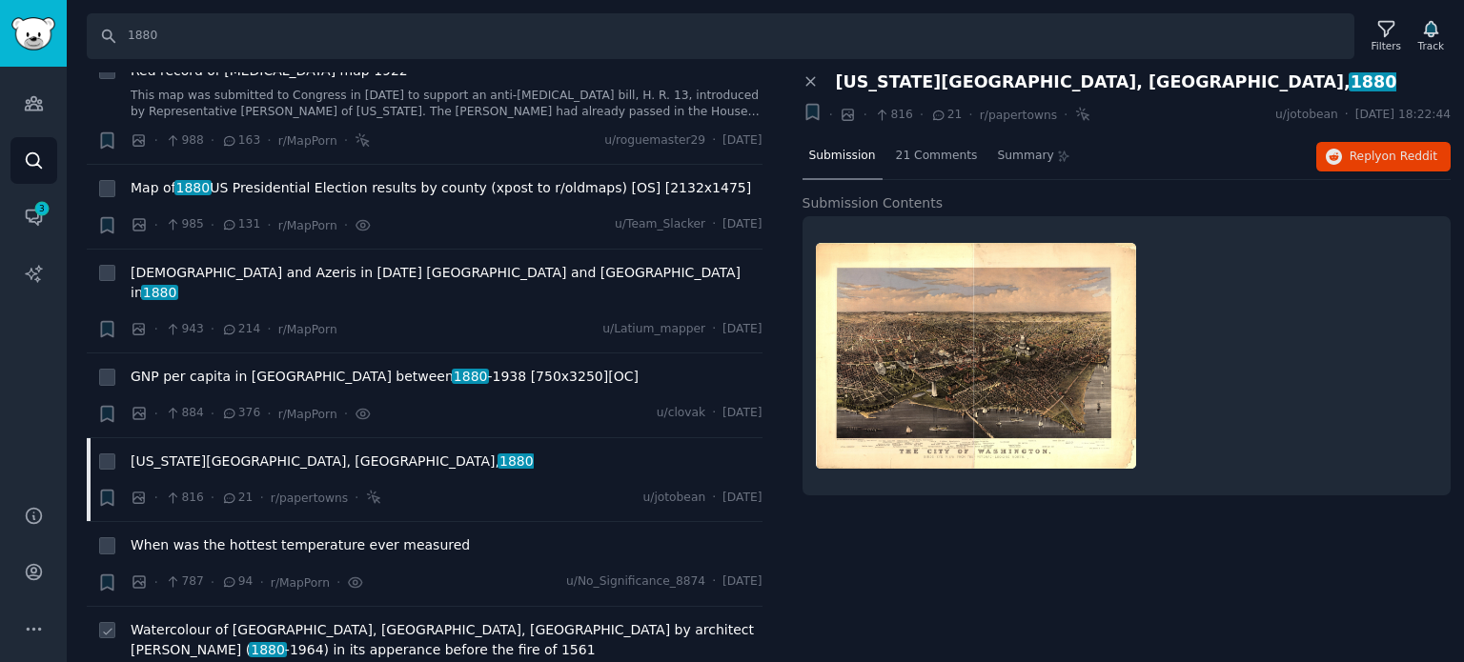
scroll to position [1525, 0]
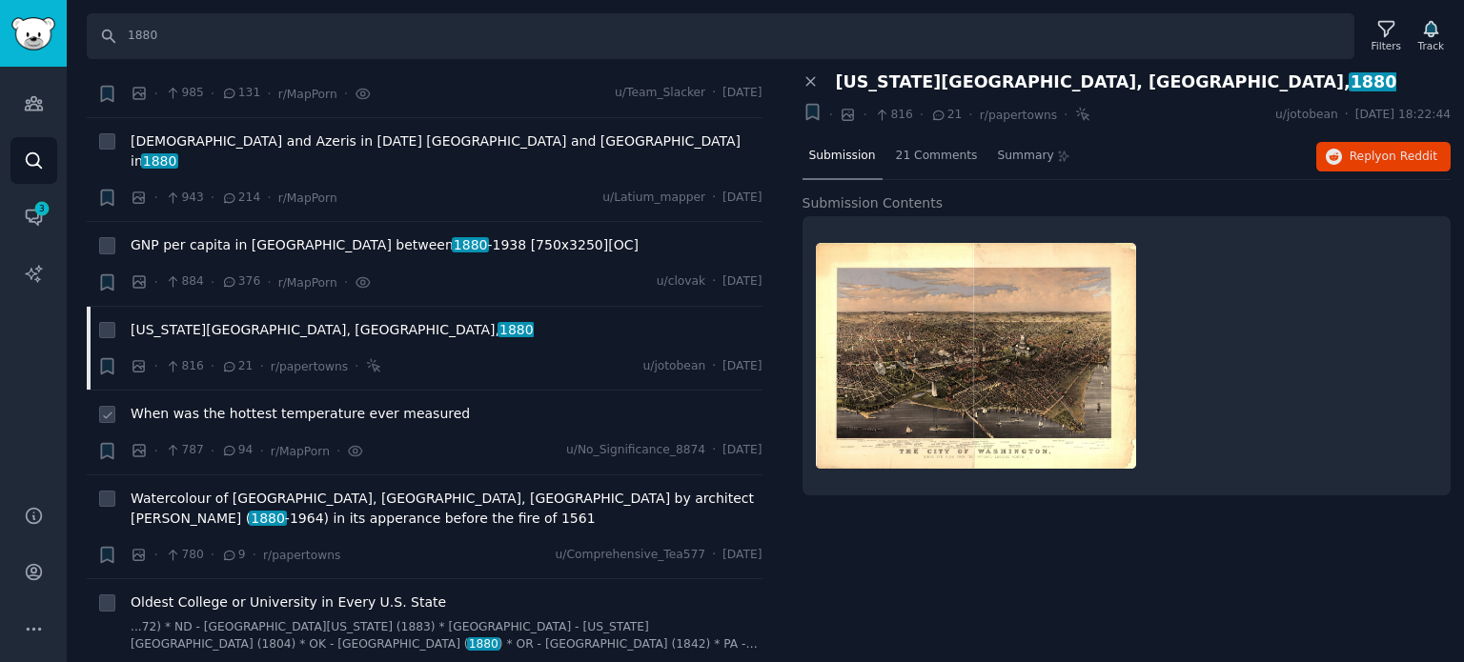
click at [182, 404] on span "When was the hottest temperature ever measured" at bounding box center [300, 414] width 339 height 20
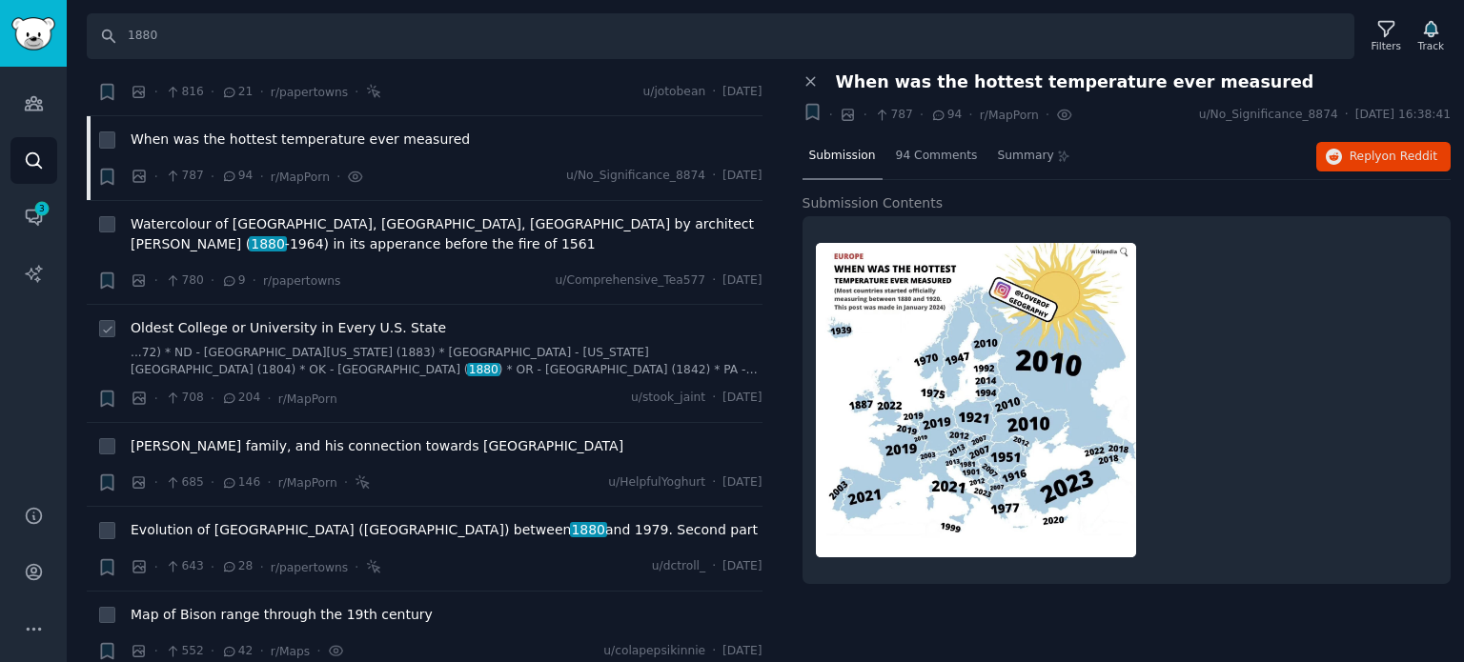
scroll to position [1811, 0]
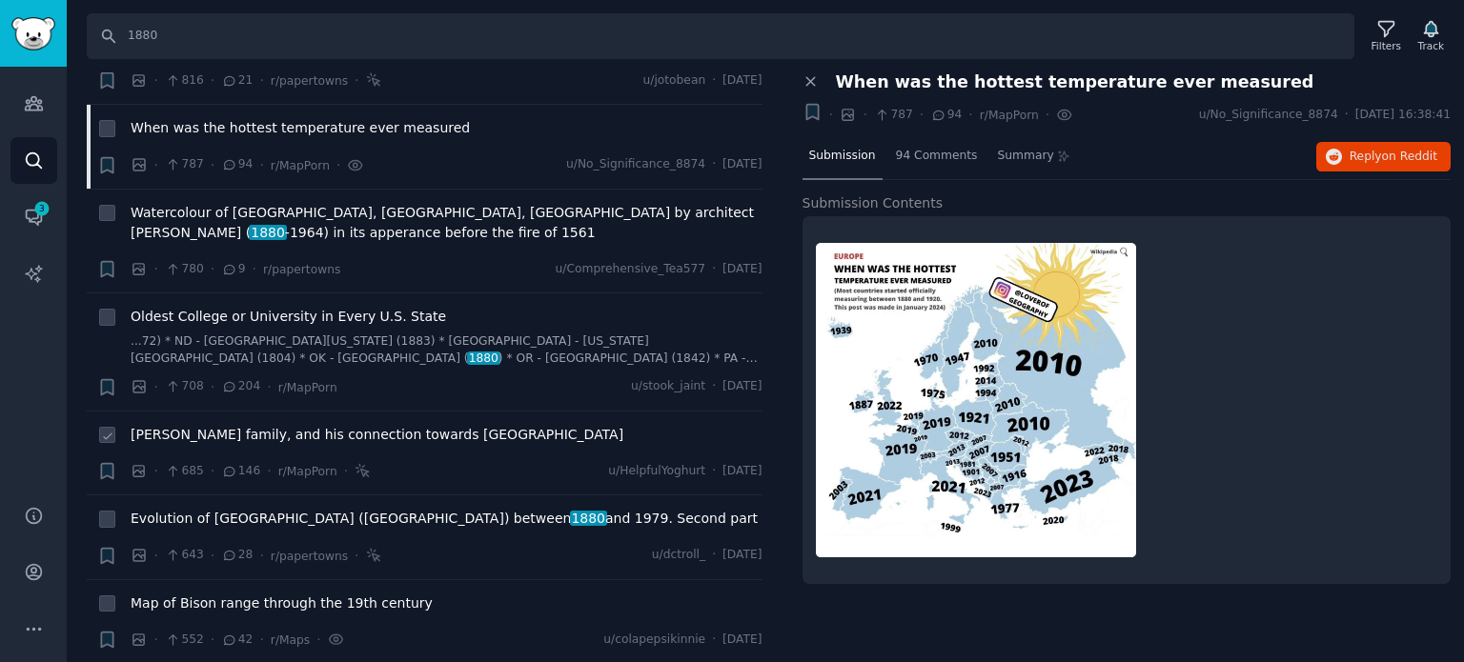
click at [225, 425] on span "[PERSON_NAME] family, and his connection towards [GEOGRAPHIC_DATA]" at bounding box center [377, 435] width 493 height 20
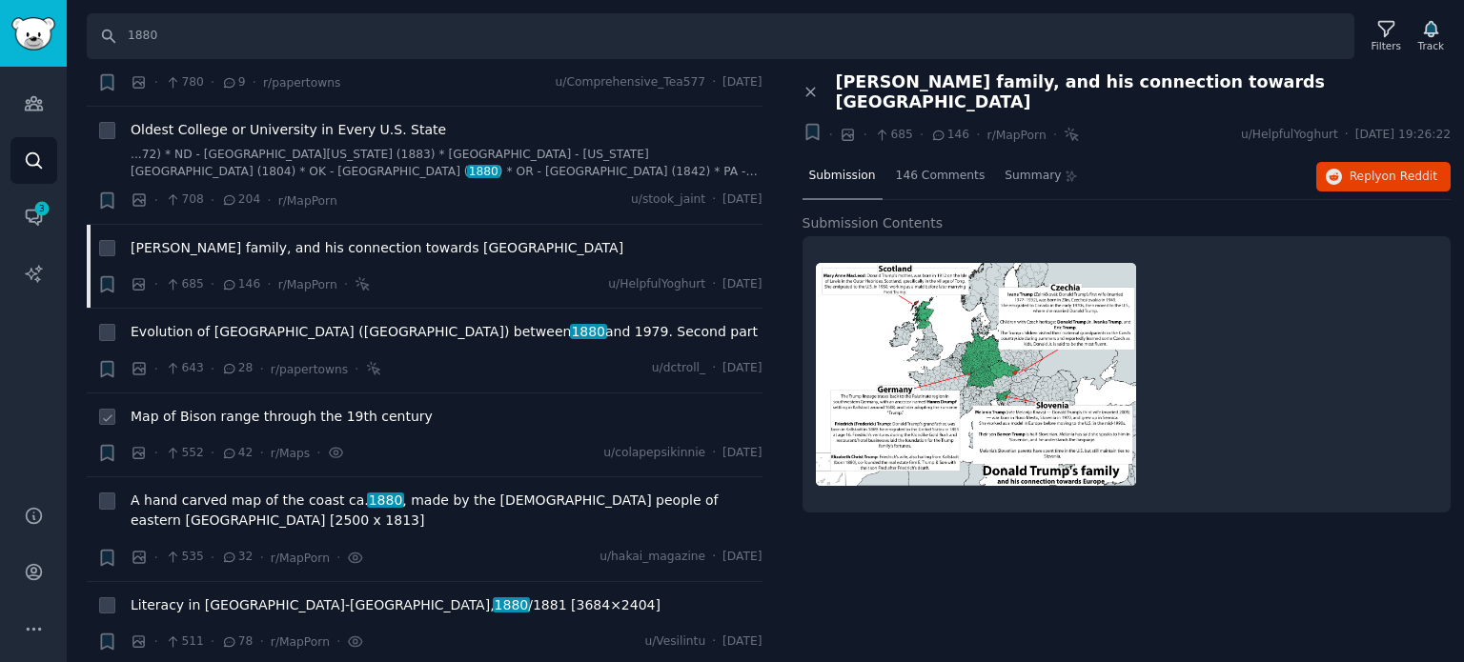
scroll to position [2001, 0]
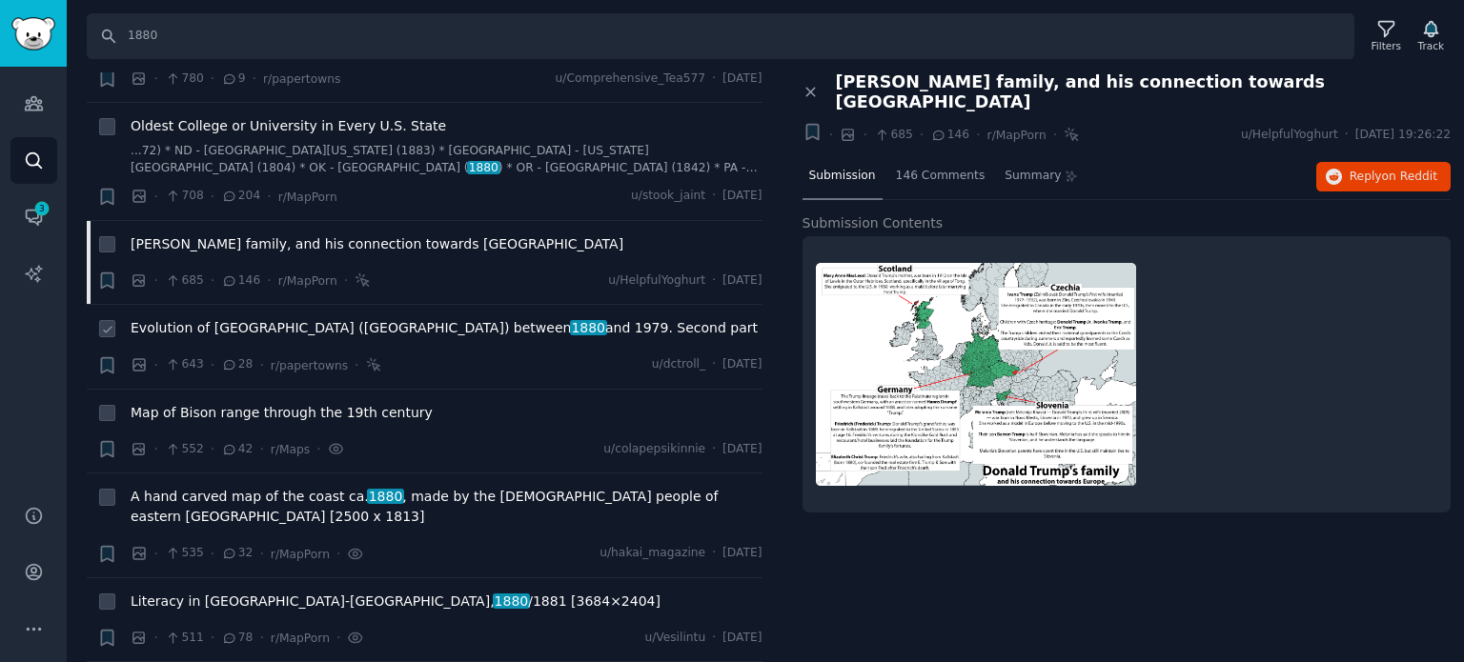
click at [252, 318] on span "Evolution of [GEOGRAPHIC_DATA] ([GEOGRAPHIC_DATA]) between 1880 and 1979. Secon…" at bounding box center [444, 328] width 627 height 20
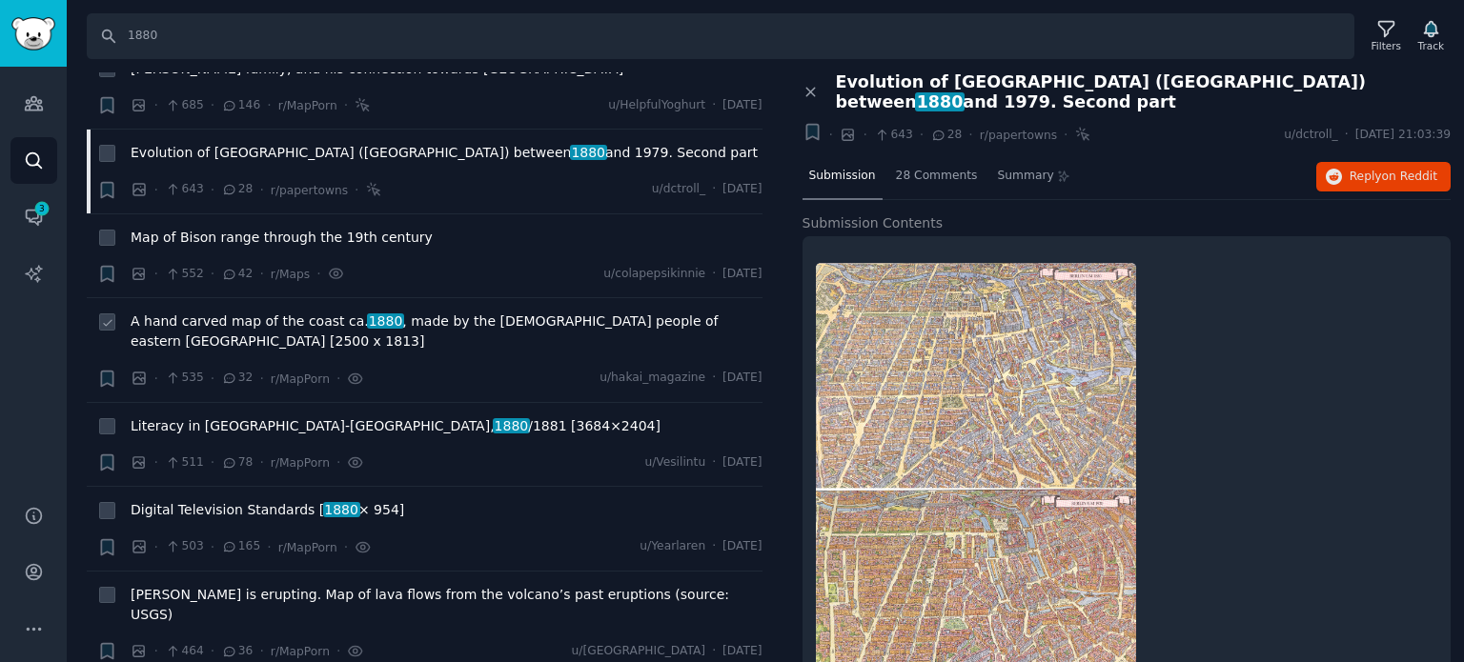
scroll to position [2192, 0]
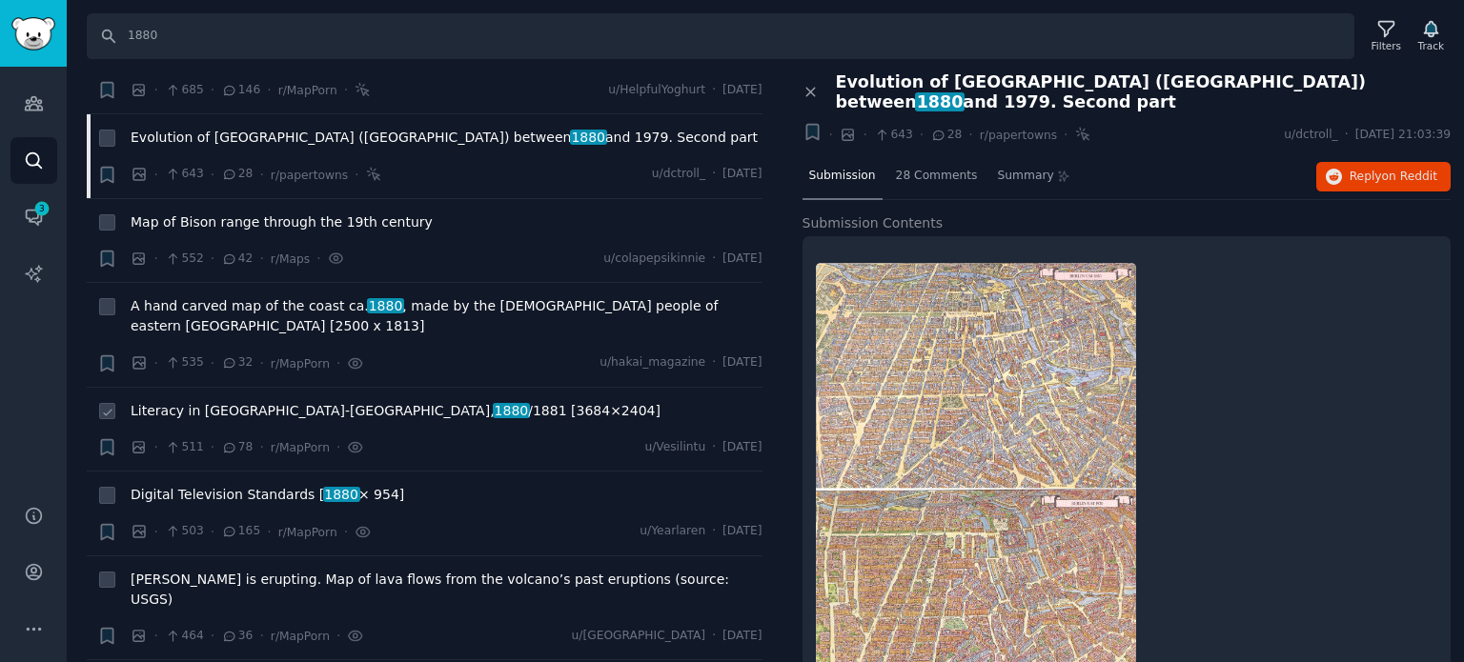
click at [217, 401] on span "Literacy in [GEOGRAPHIC_DATA]-[GEOGRAPHIC_DATA], 1880 /1881 [3684×2404]" at bounding box center [396, 411] width 530 height 20
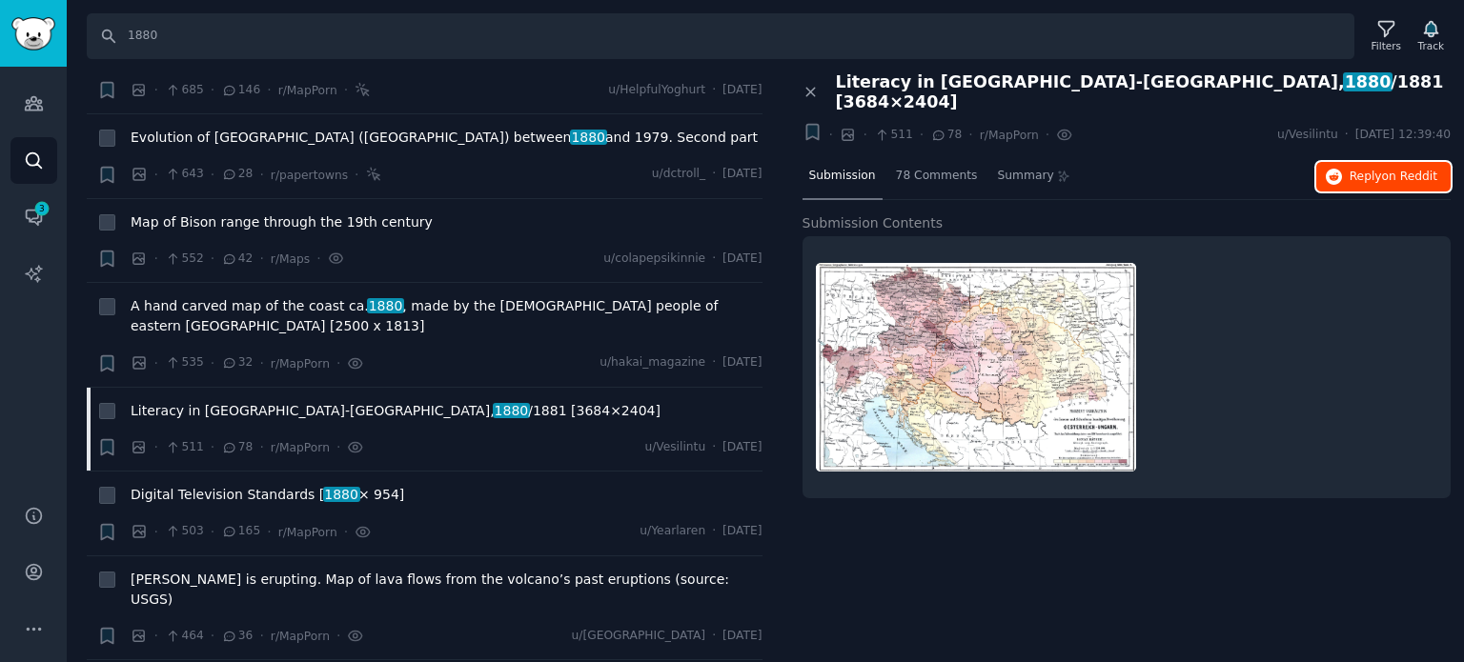
click at [1385, 162] on button "Reply on Reddit" at bounding box center [1383, 177] width 134 height 30
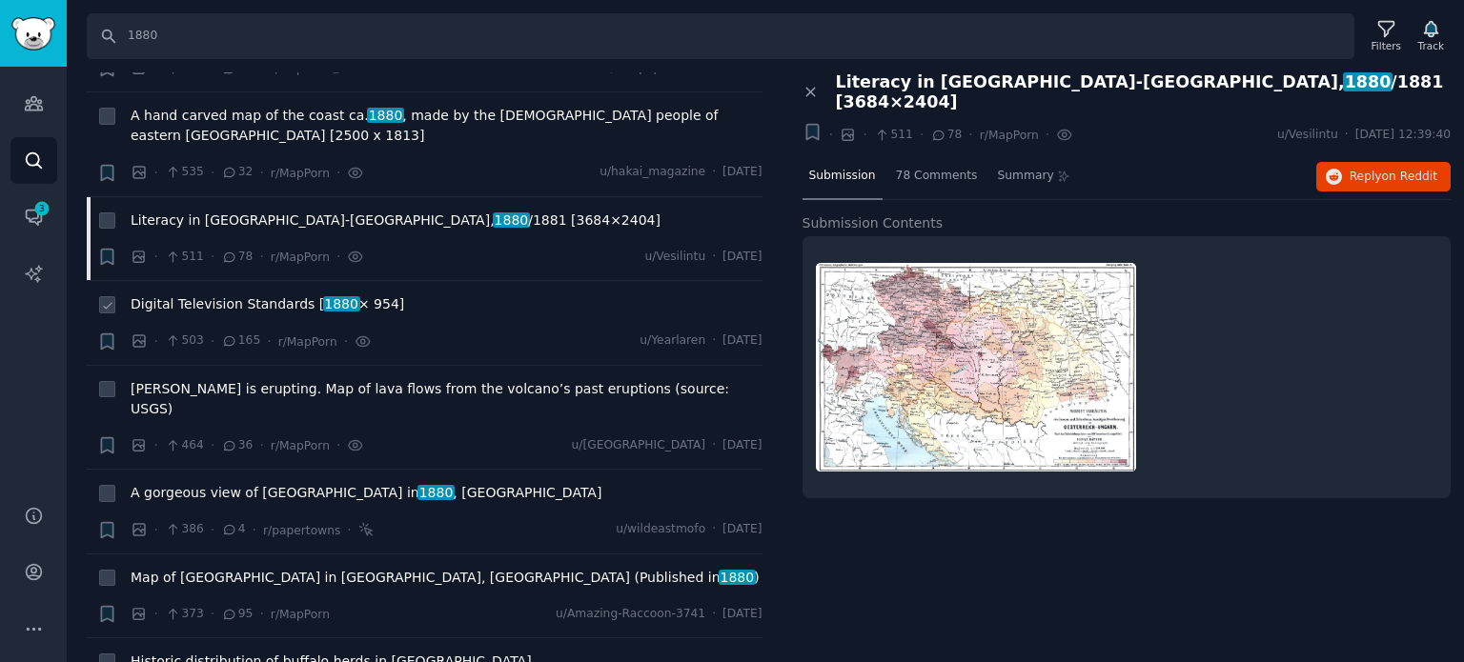
click at [210, 294] on span "Digital Television Standards [ 1880 × 954]" at bounding box center [268, 304] width 274 height 20
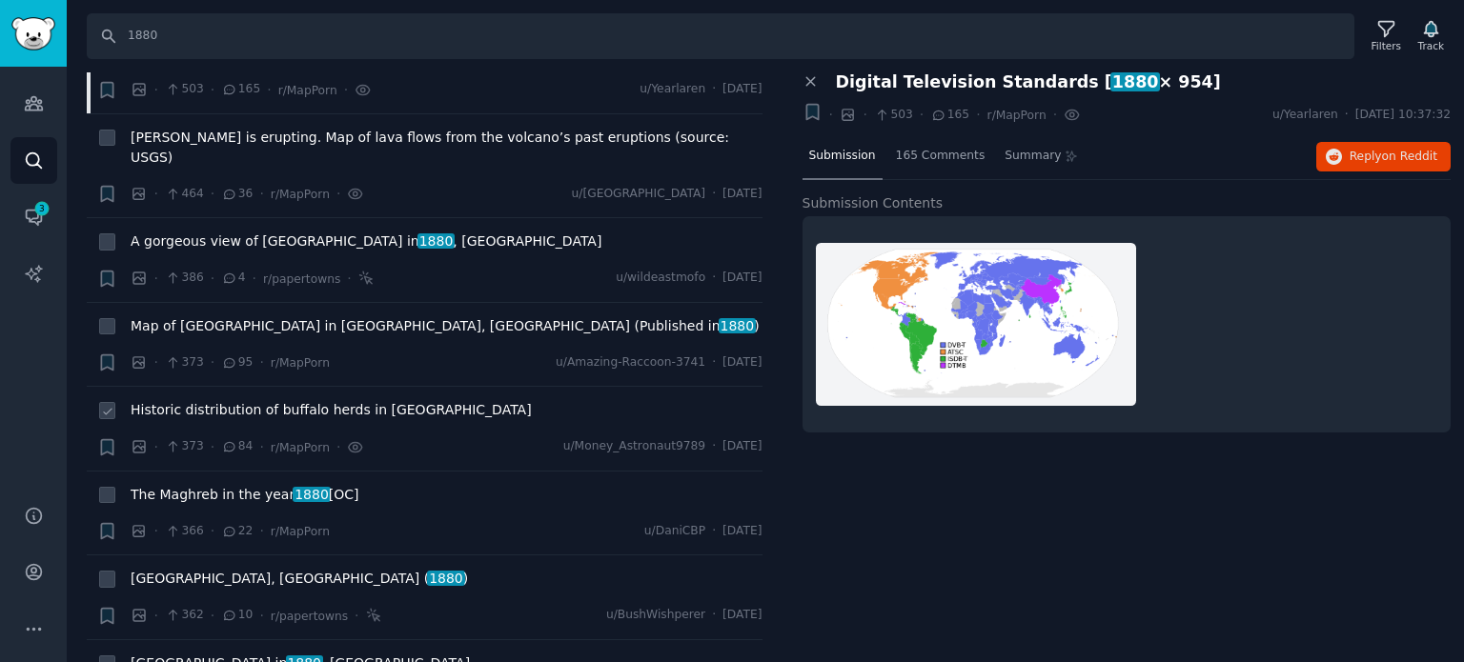
scroll to position [2668, 0]
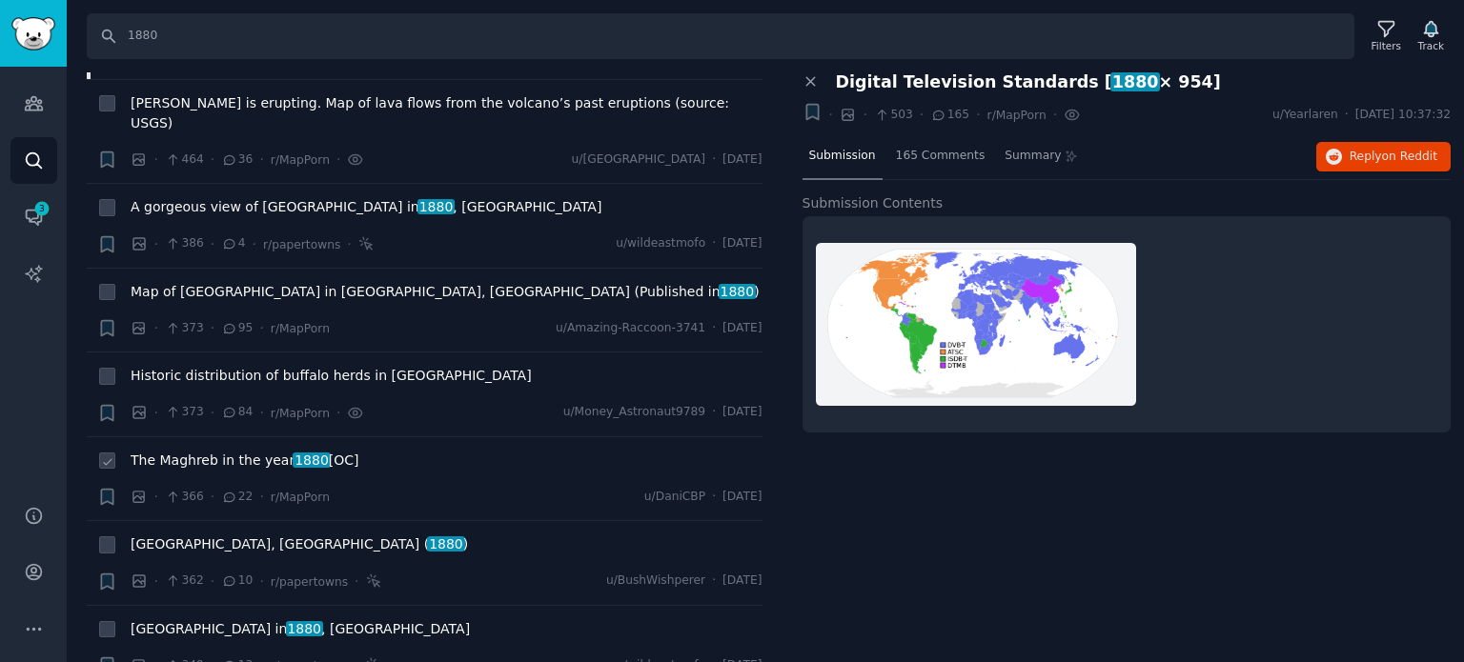
click at [172, 451] on span "The Maghreb in the year [DATE] [OC]" at bounding box center [245, 461] width 229 height 20
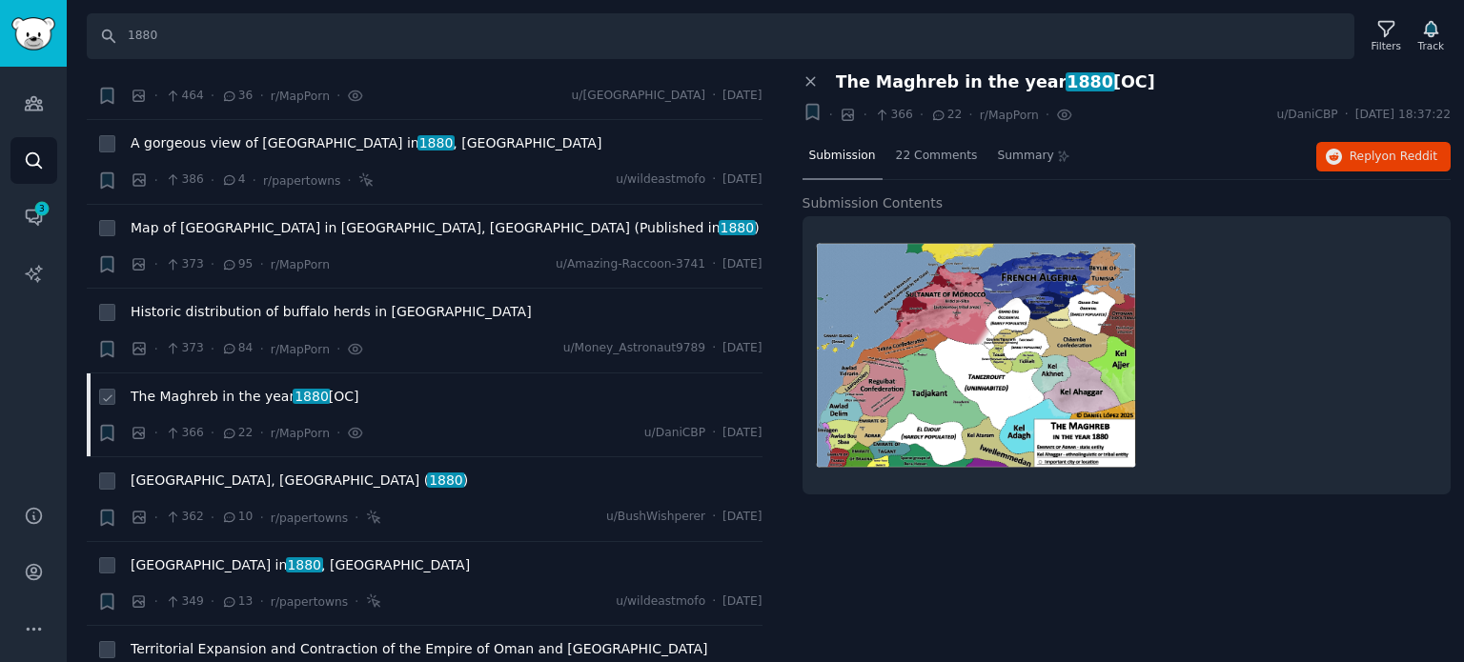
scroll to position [2764, 0]
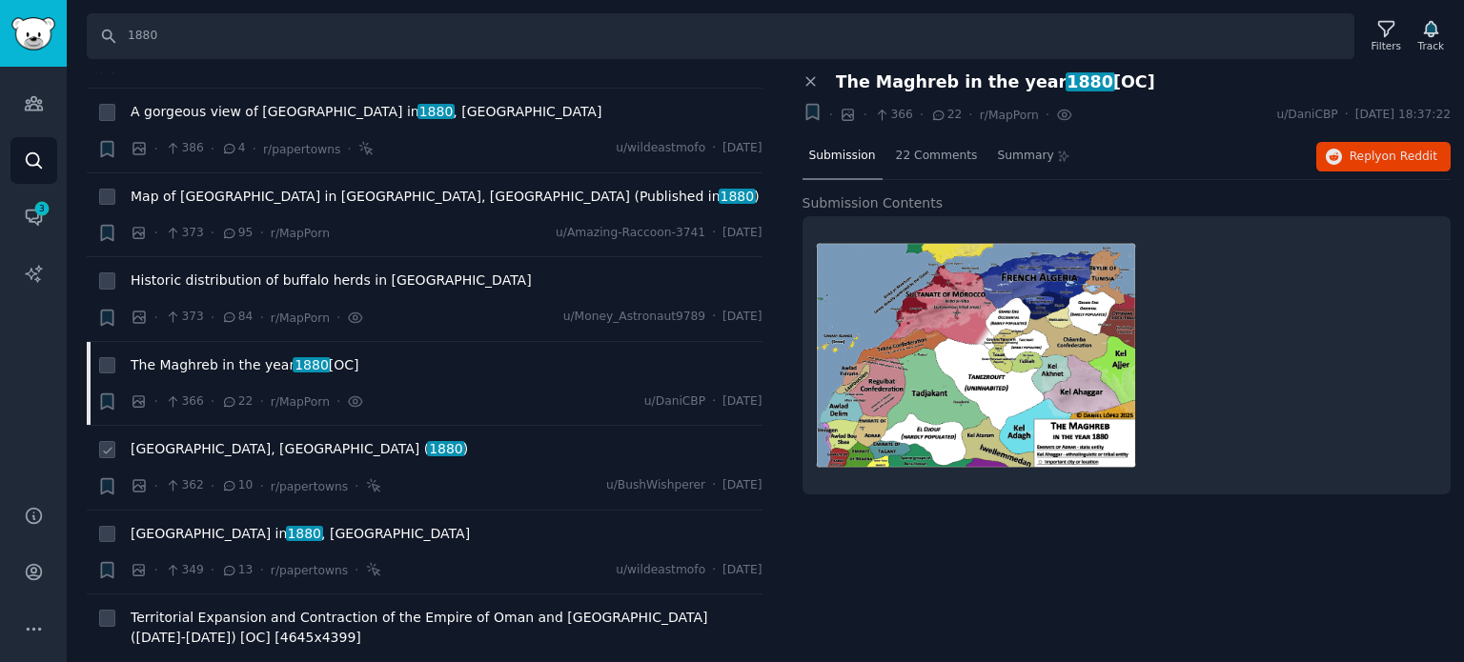
click at [246, 439] on span "[GEOGRAPHIC_DATA], [GEOGRAPHIC_DATA] ( 1880 )" at bounding box center [299, 449] width 337 height 20
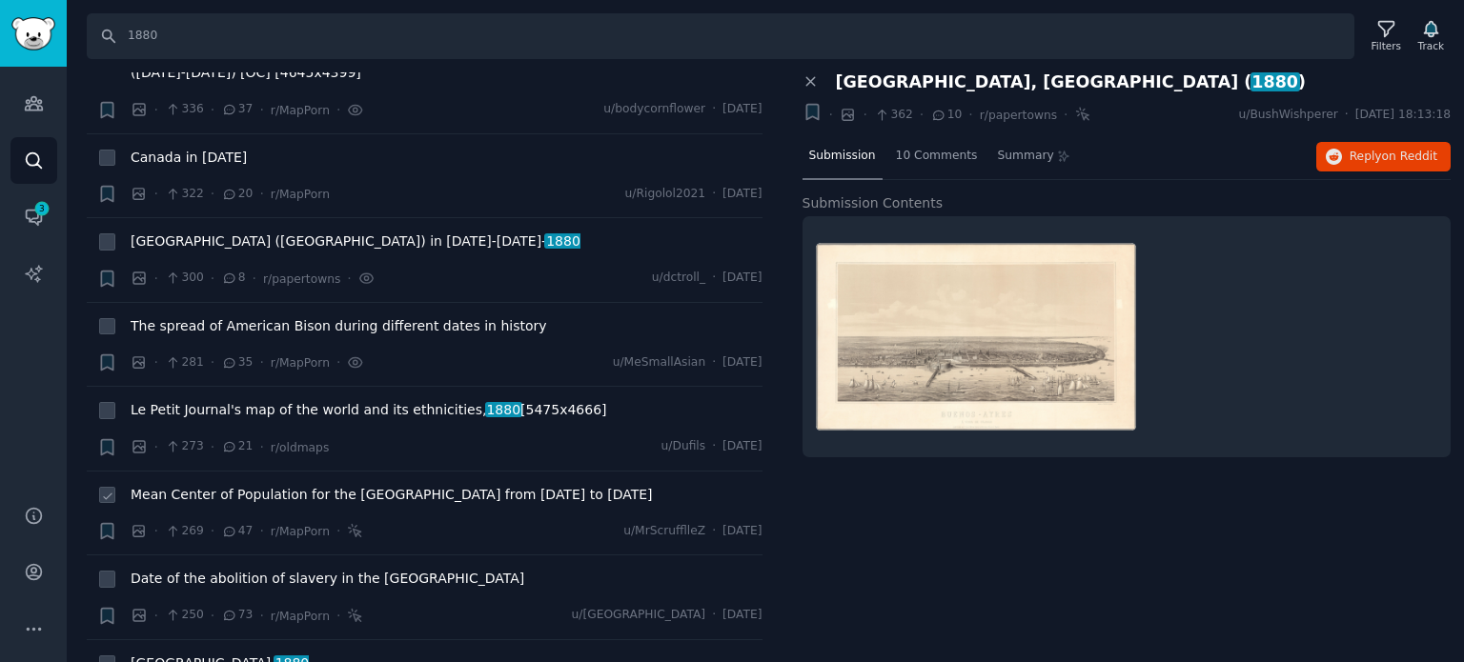
scroll to position [3335, 0]
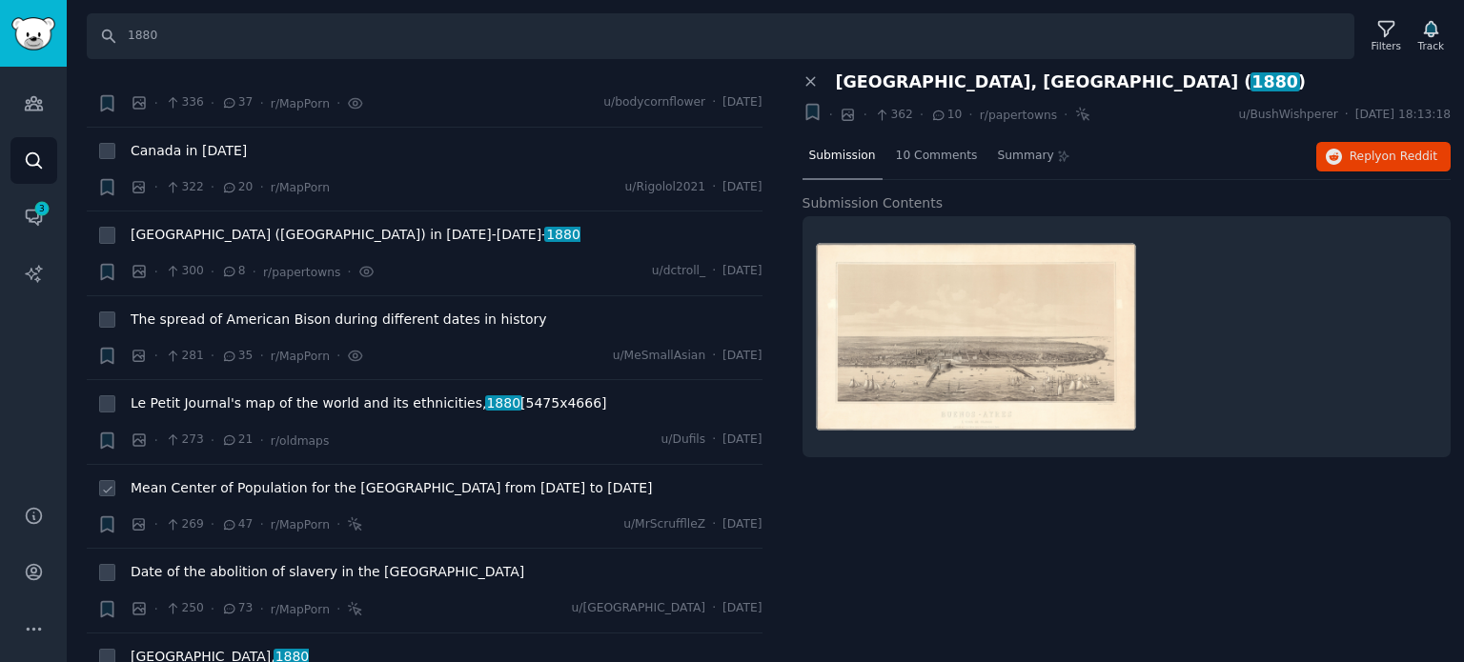
click at [198, 478] on span "Mean Center of Population for the [GEOGRAPHIC_DATA] from [DATE] to [DATE]" at bounding box center [392, 488] width 522 height 20
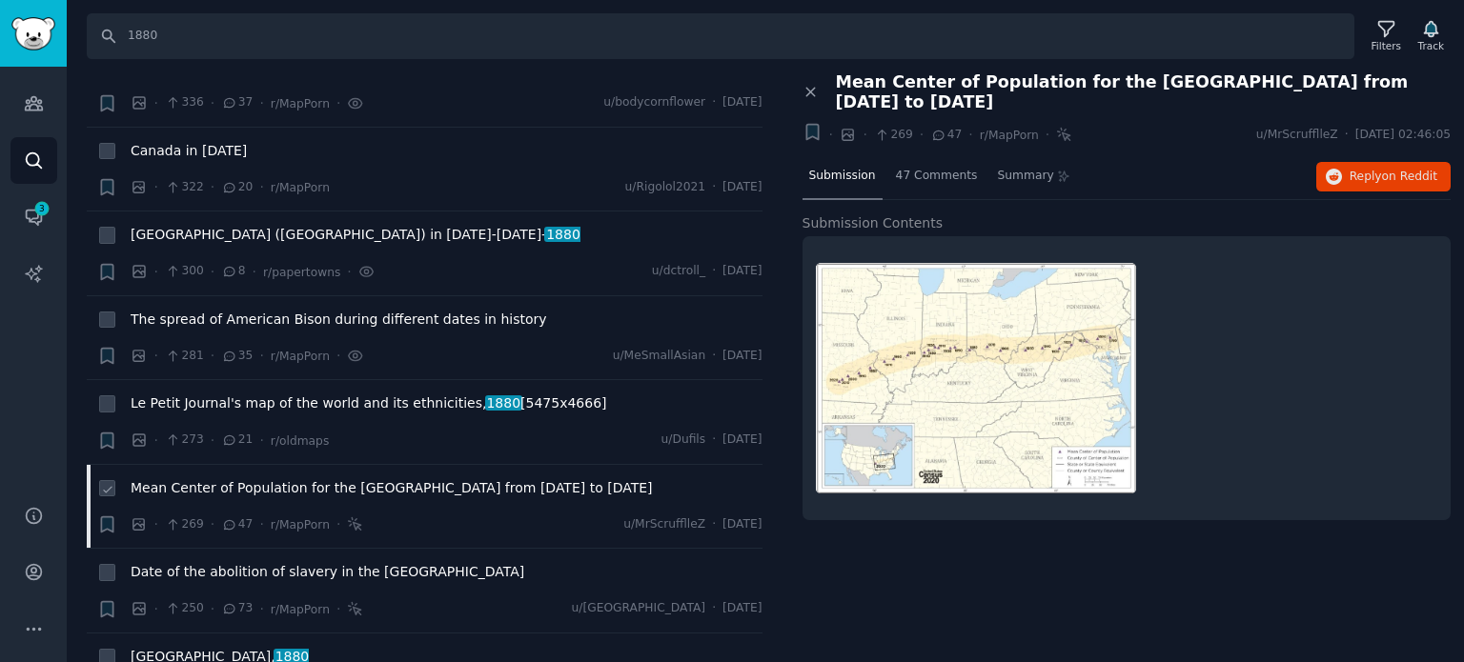
scroll to position [3621, 0]
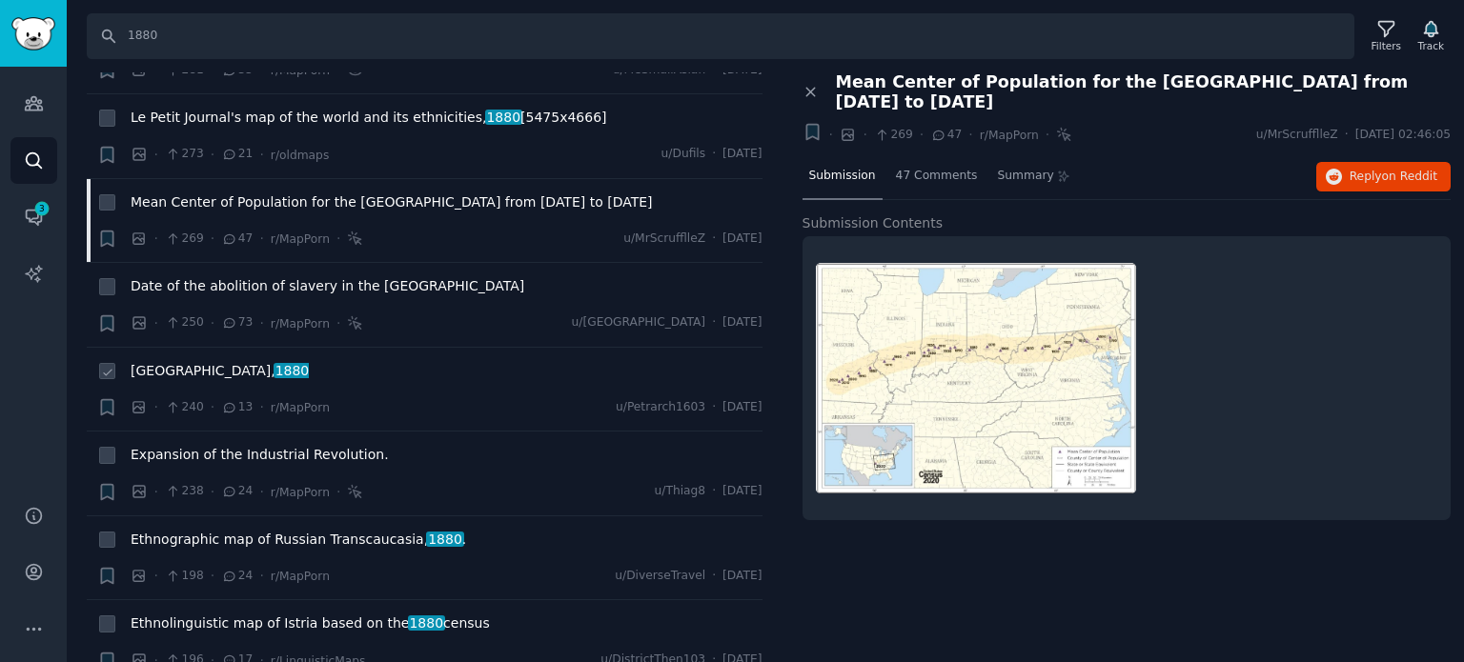
click at [167, 361] on span "[GEOGRAPHIC_DATA], 1880" at bounding box center [220, 371] width 178 height 20
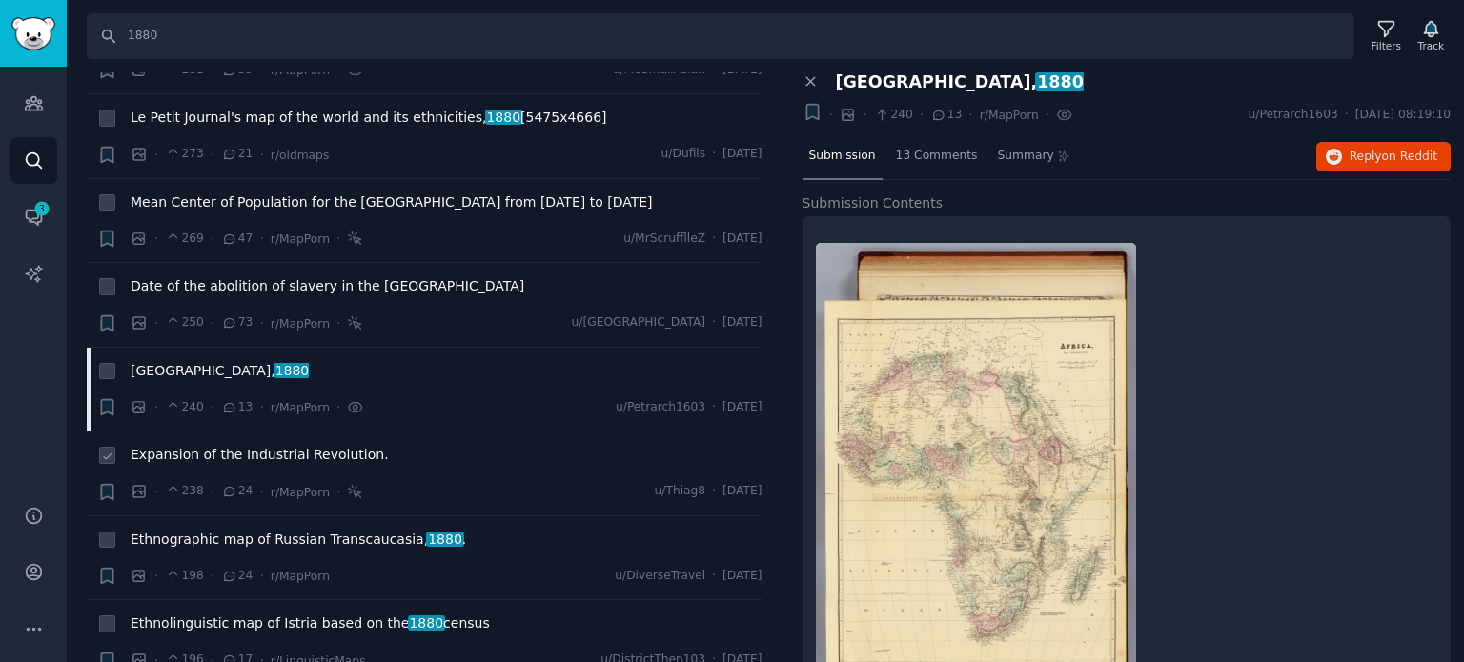
scroll to position [3717, 0]
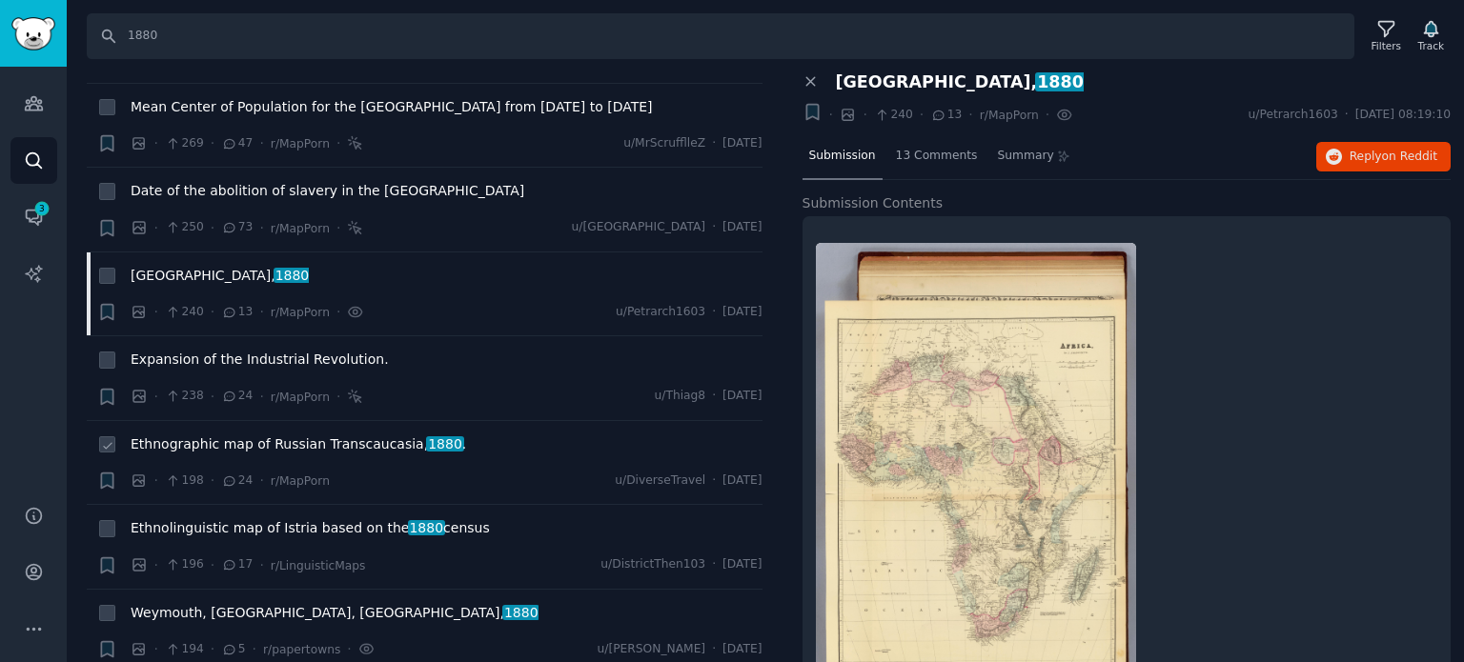
click at [249, 435] on span "Ethnographic map of Russian Transcaucasia, 1880 ." at bounding box center [298, 445] width 335 height 20
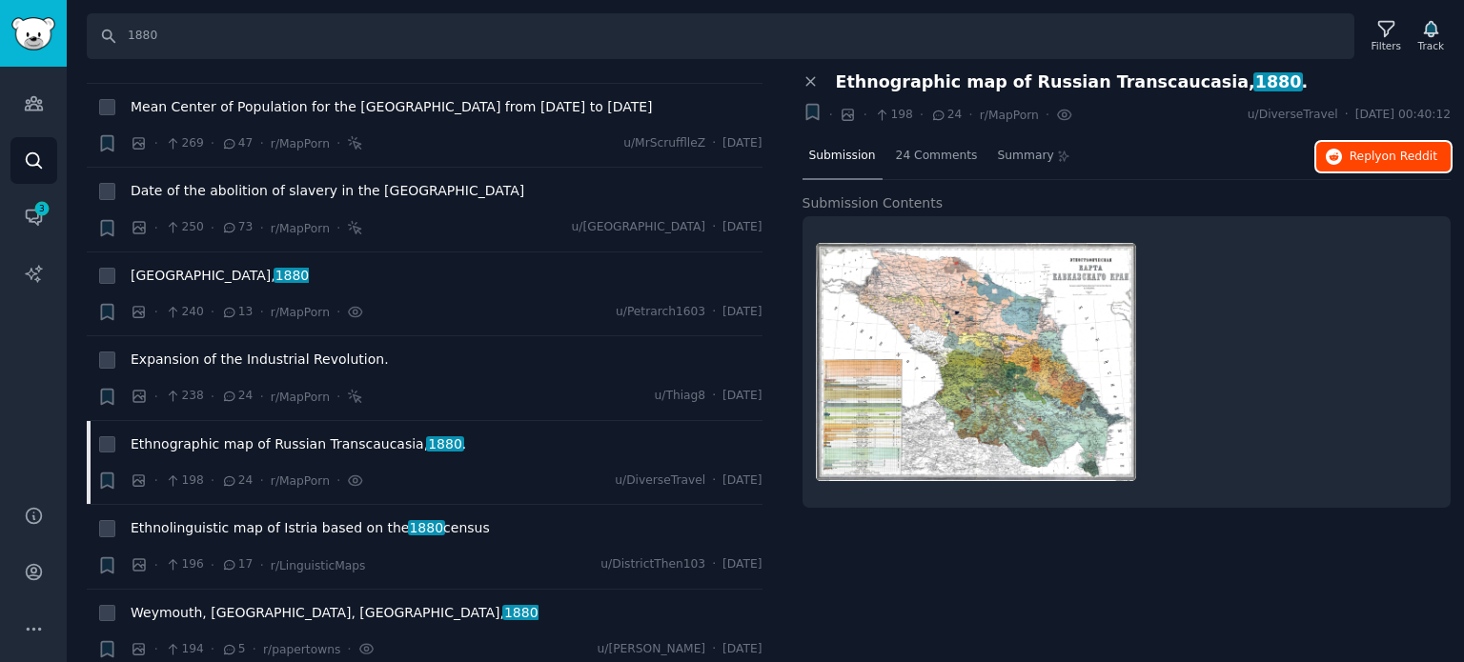
click at [1372, 157] on span "Reply on Reddit" at bounding box center [1393, 157] width 88 height 17
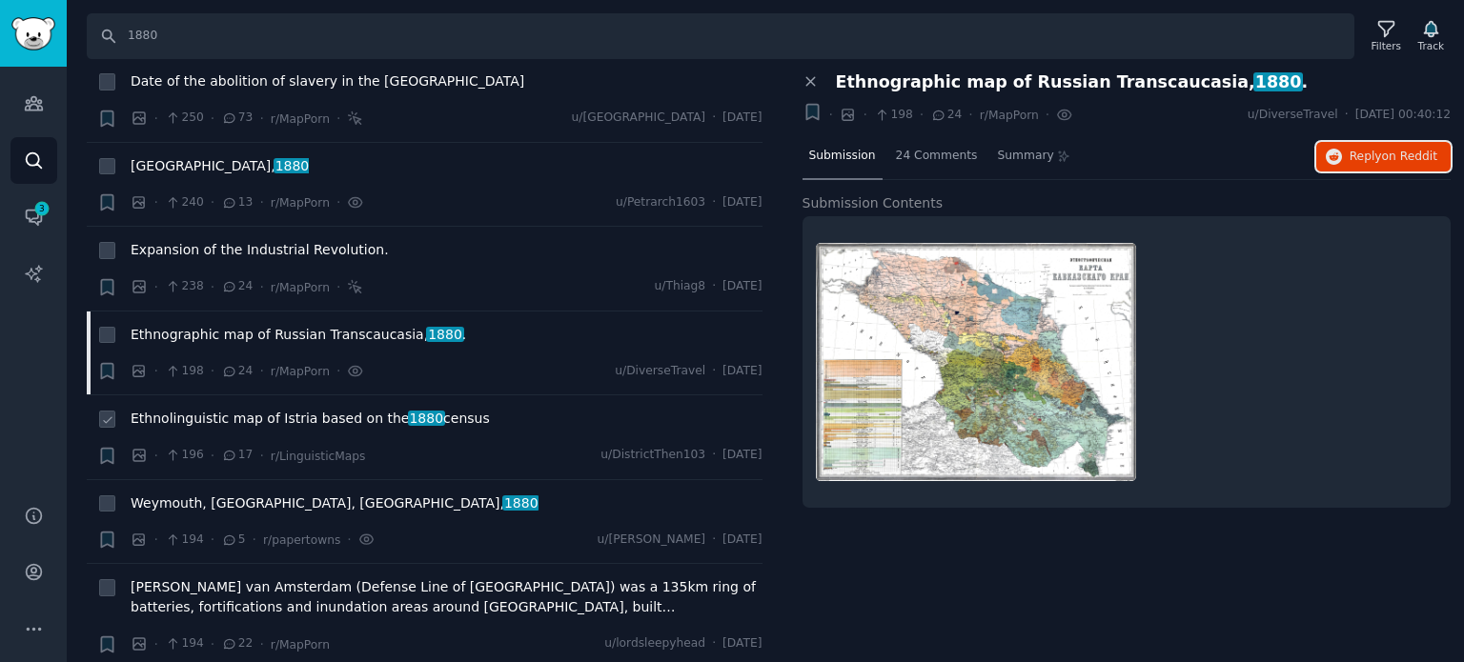
scroll to position [3907, 0]
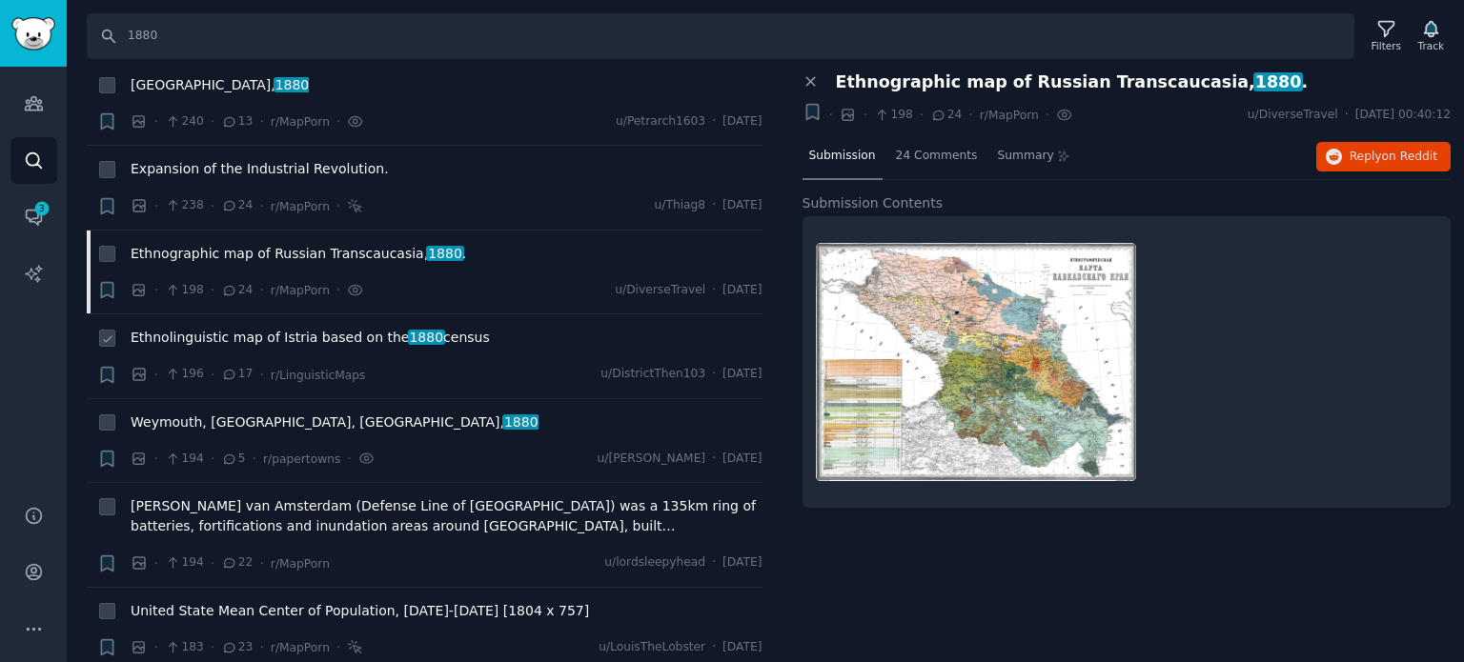
click at [233, 328] on span "Ethnolinguistic map of Istria based on the 1880 census" at bounding box center [310, 338] width 359 height 20
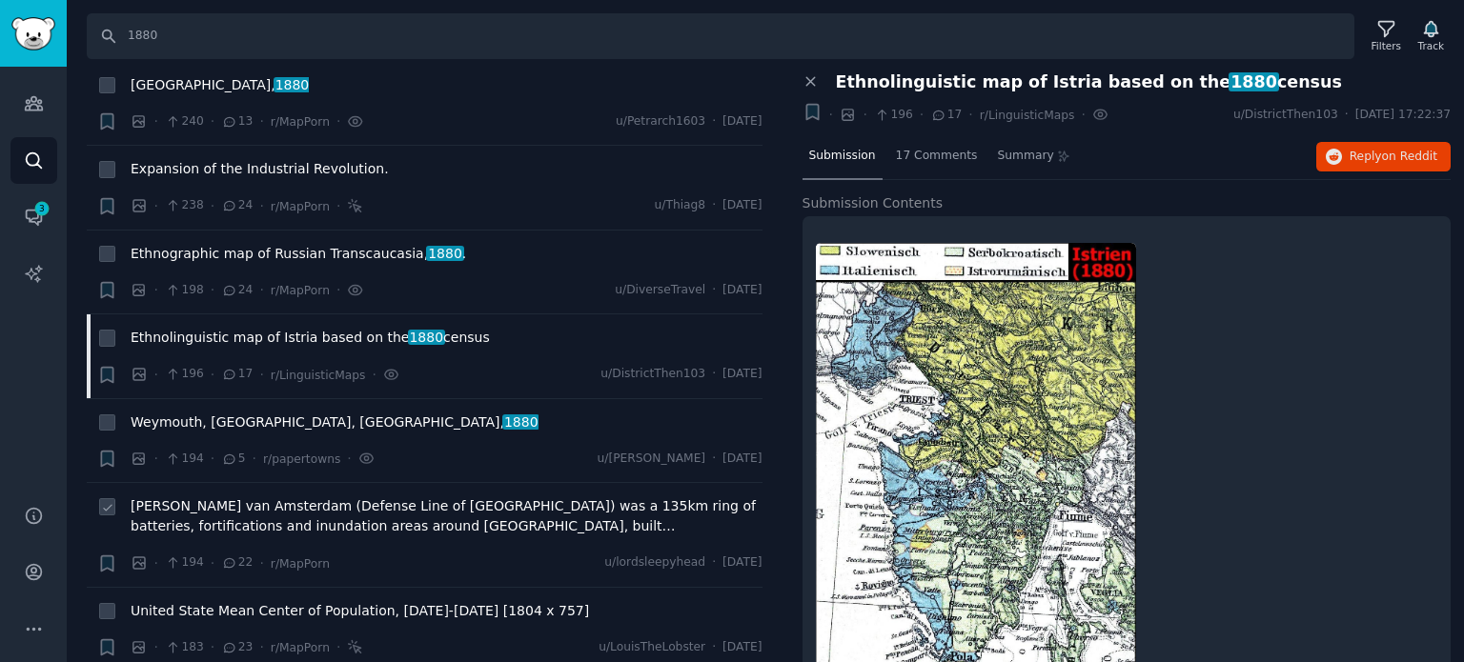
scroll to position [4003, 0]
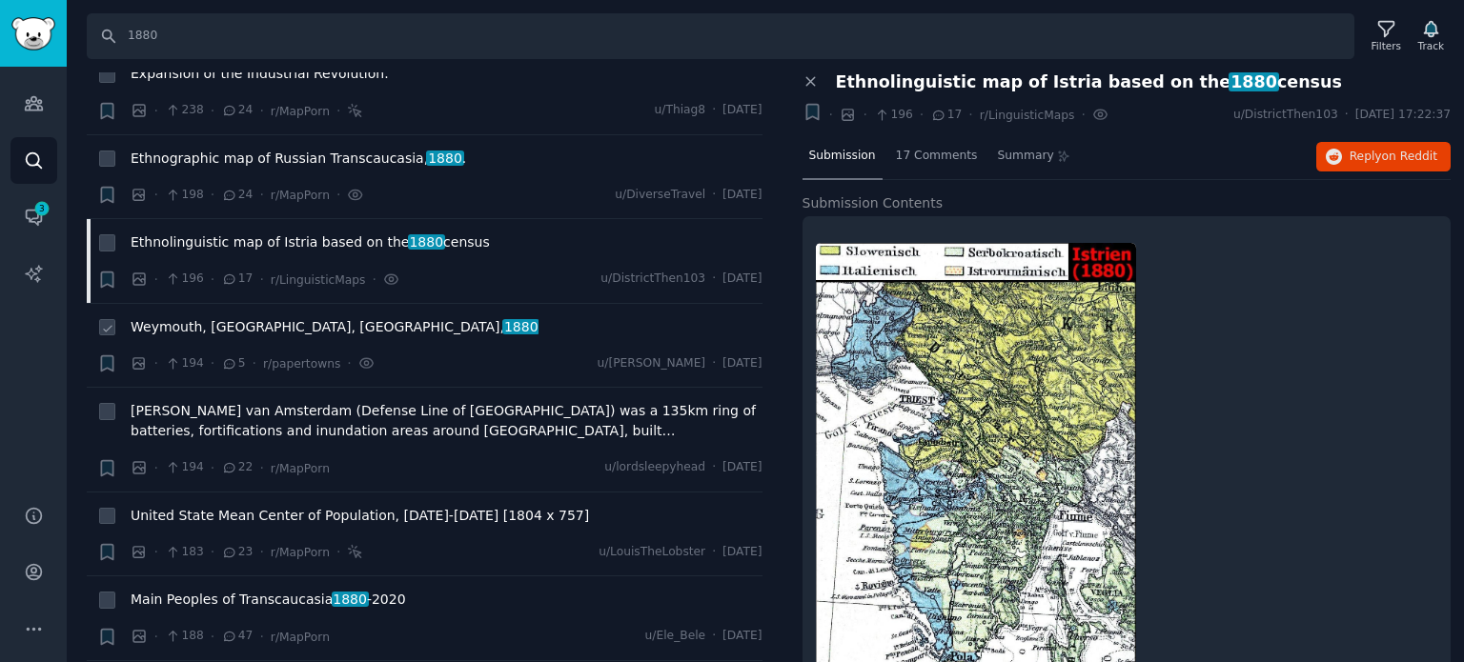
click at [210, 317] on span "Weymouth, [GEOGRAPHIC_DATA], [GEOGRAPHIC_DATA], 1880" at bounding box center [335, 327] width 408 height 20
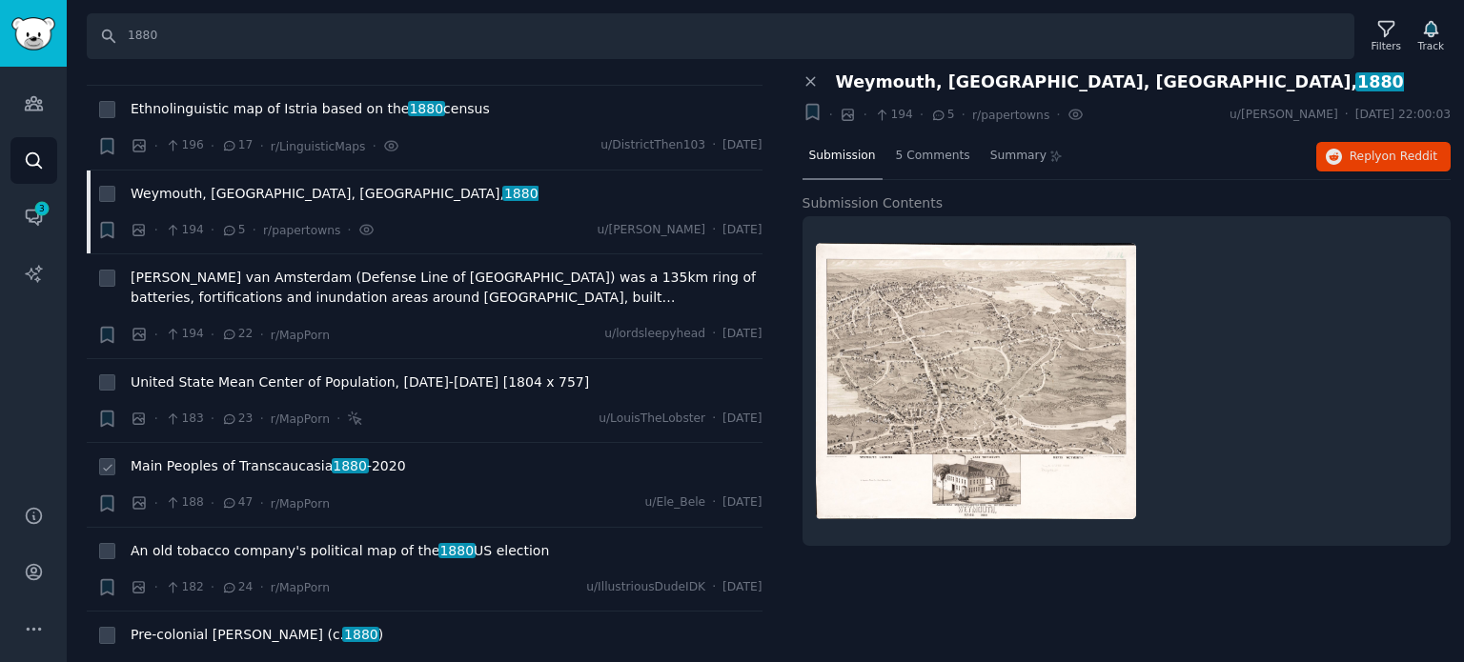
scroll to position [4288, 0]
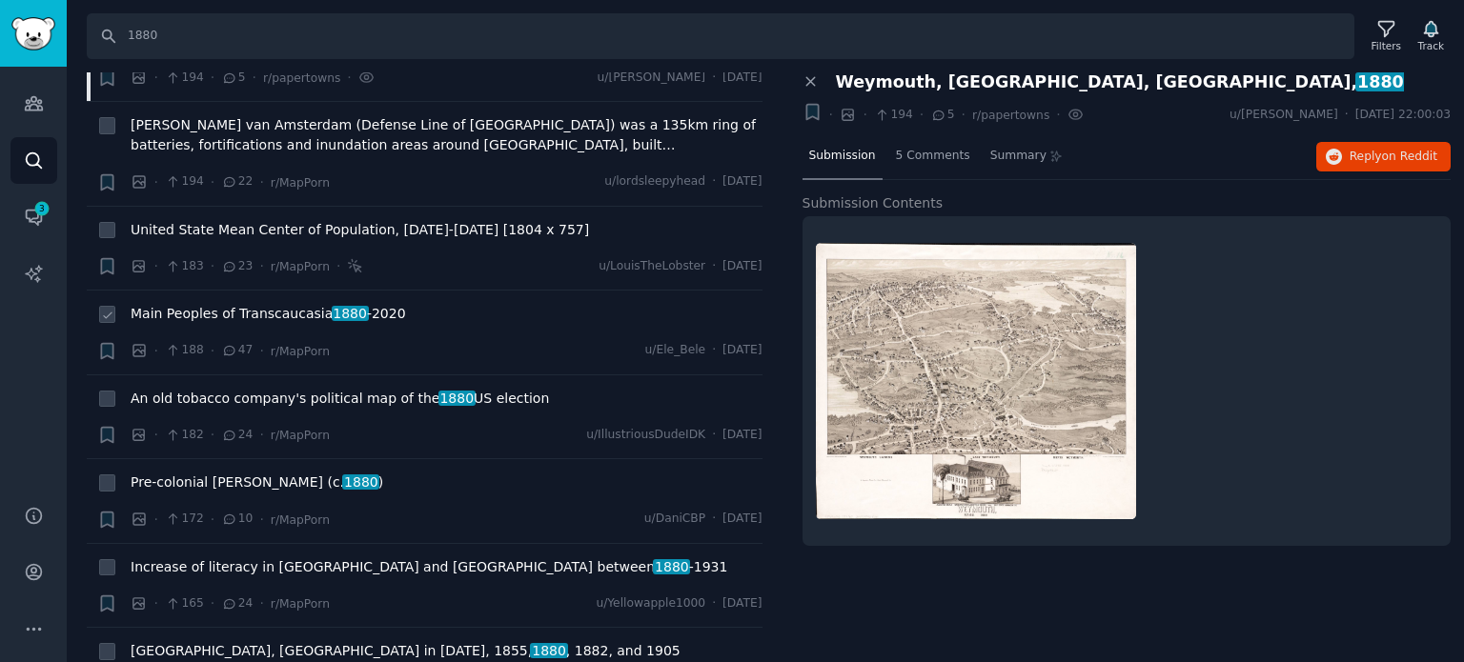
click at [240, 304] on span "Main Peoples of Transcaucasia [DATE] -[DATE]" at bounding box center [268, 314] width 275 height 20
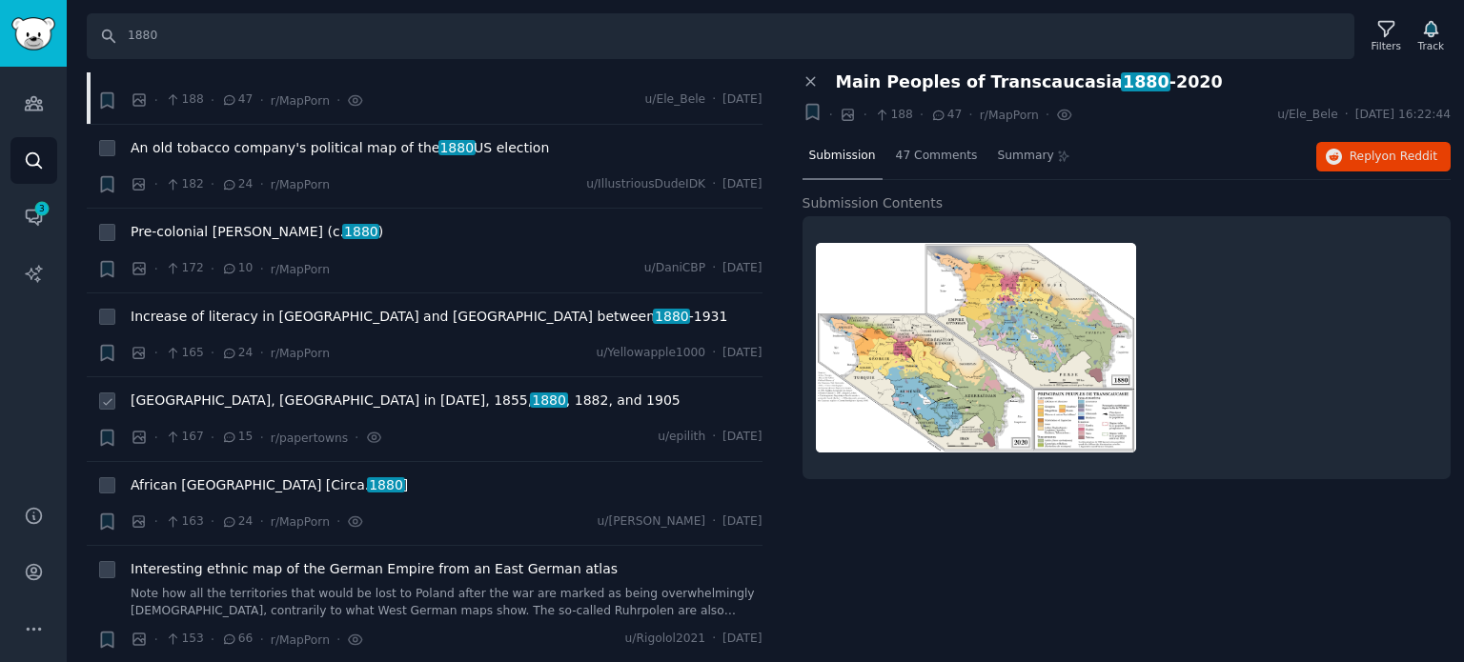
scroll to position [4574, 0]
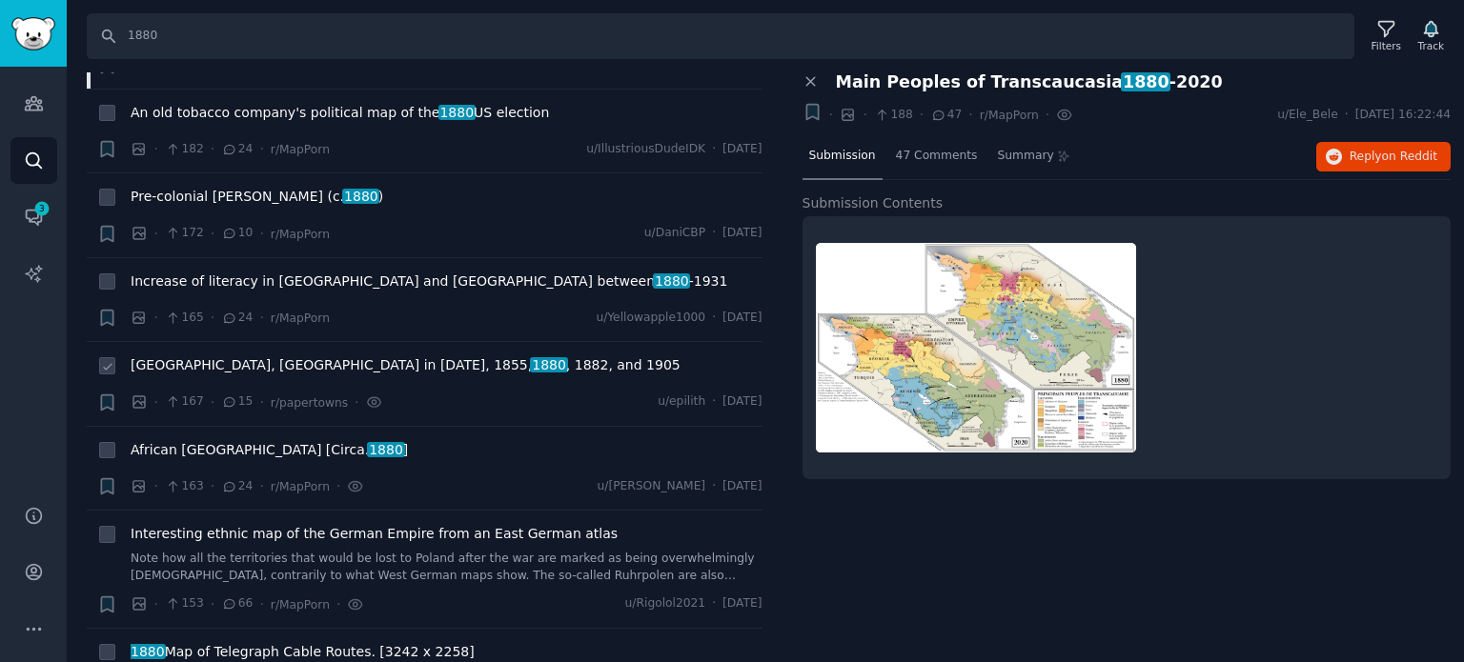
click at [266, 355] on span "[GEOGRAPHIC_DATA], [GEOGRAPHIC_DATA] in [DATE], 1855, 1880 , 1882, and 1905" at bounding box center [406, 365] width 550 height 20
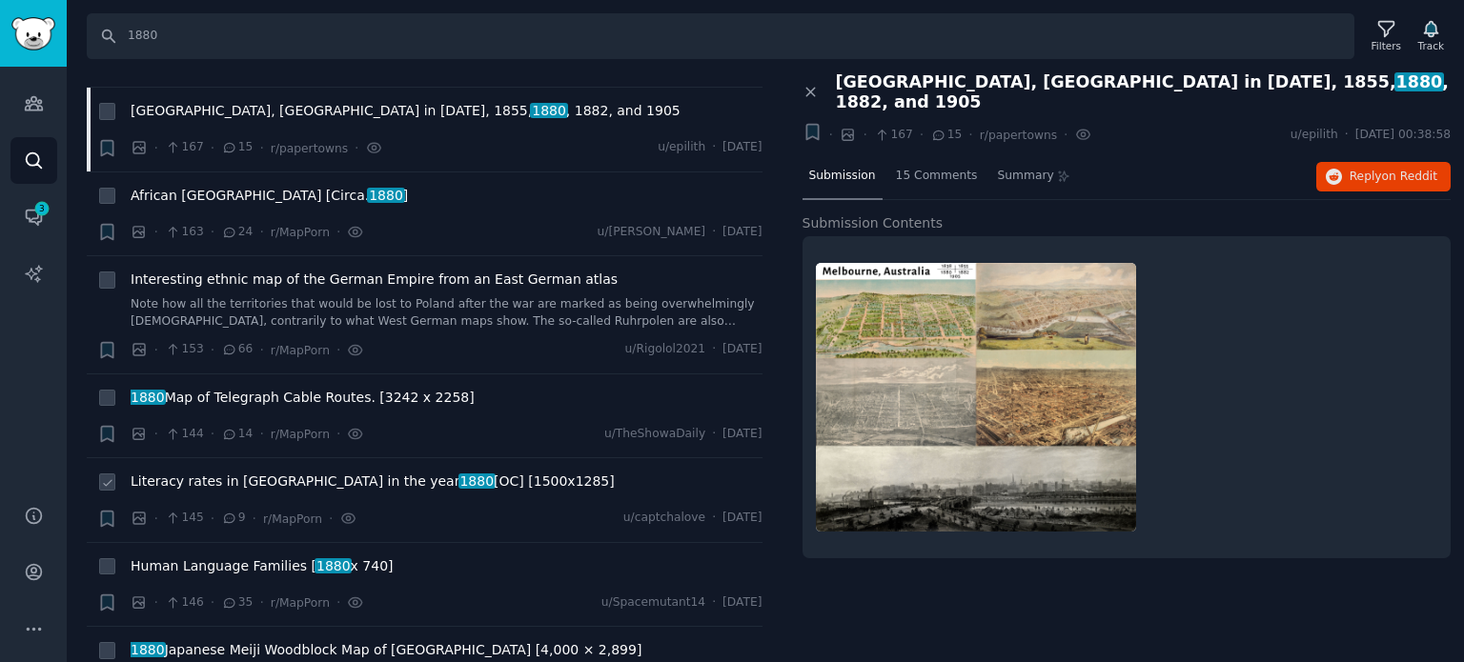
scroll to position [4860, 0]
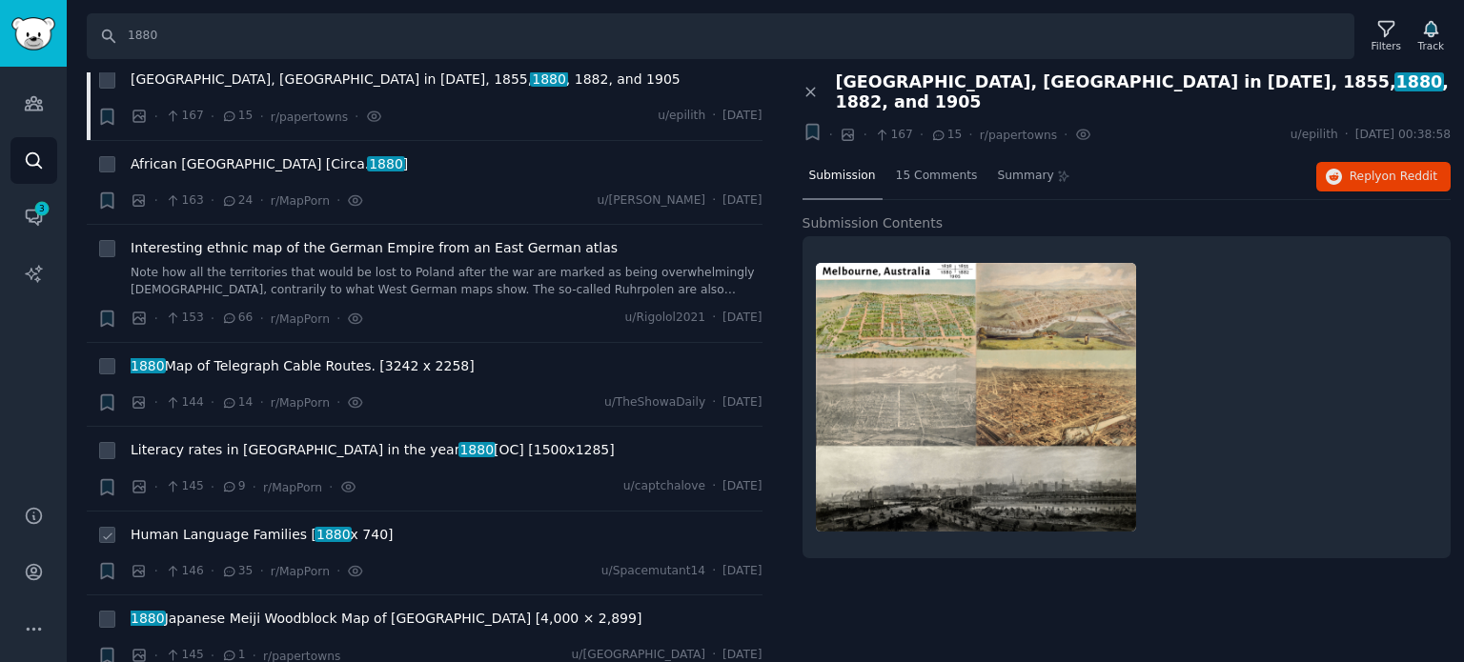
click at [247, 525] on span "Human Language Families [ 1880 x 740]" at bounding box center [262, 535] width 263 height 20
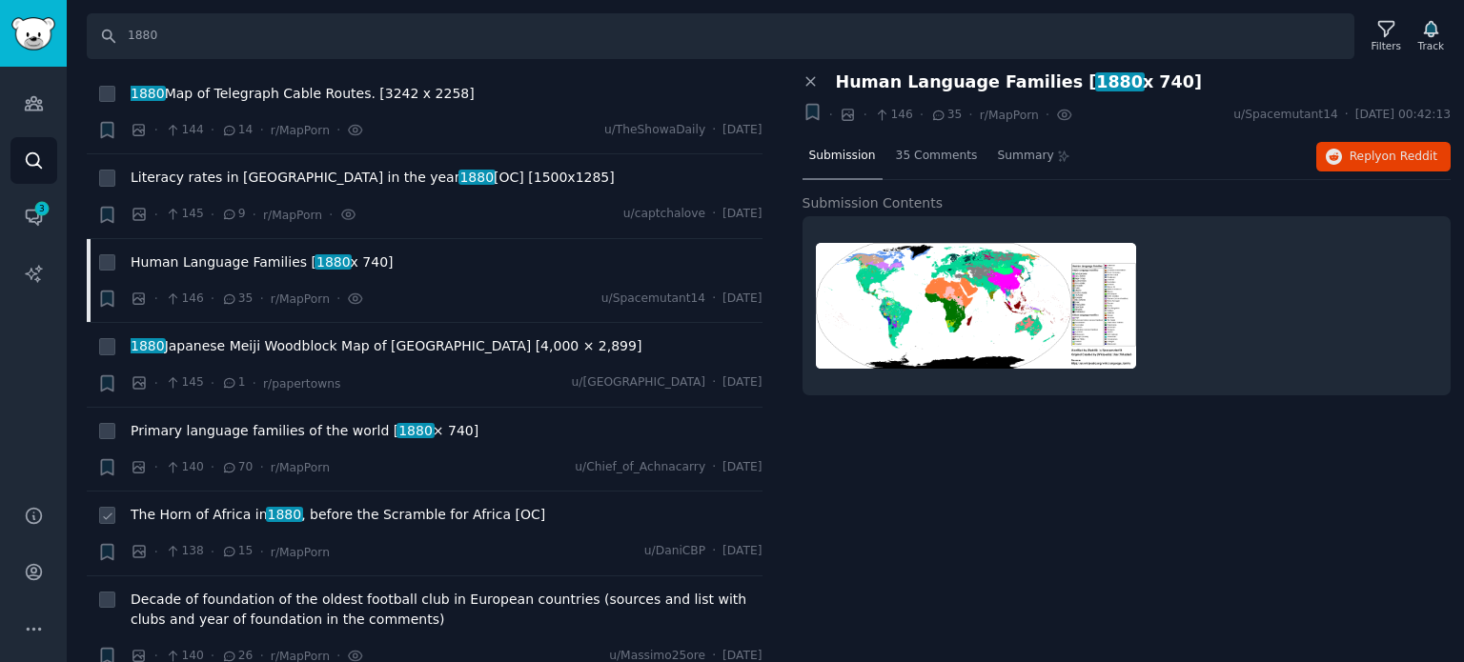
scroll to position [5146, 0]
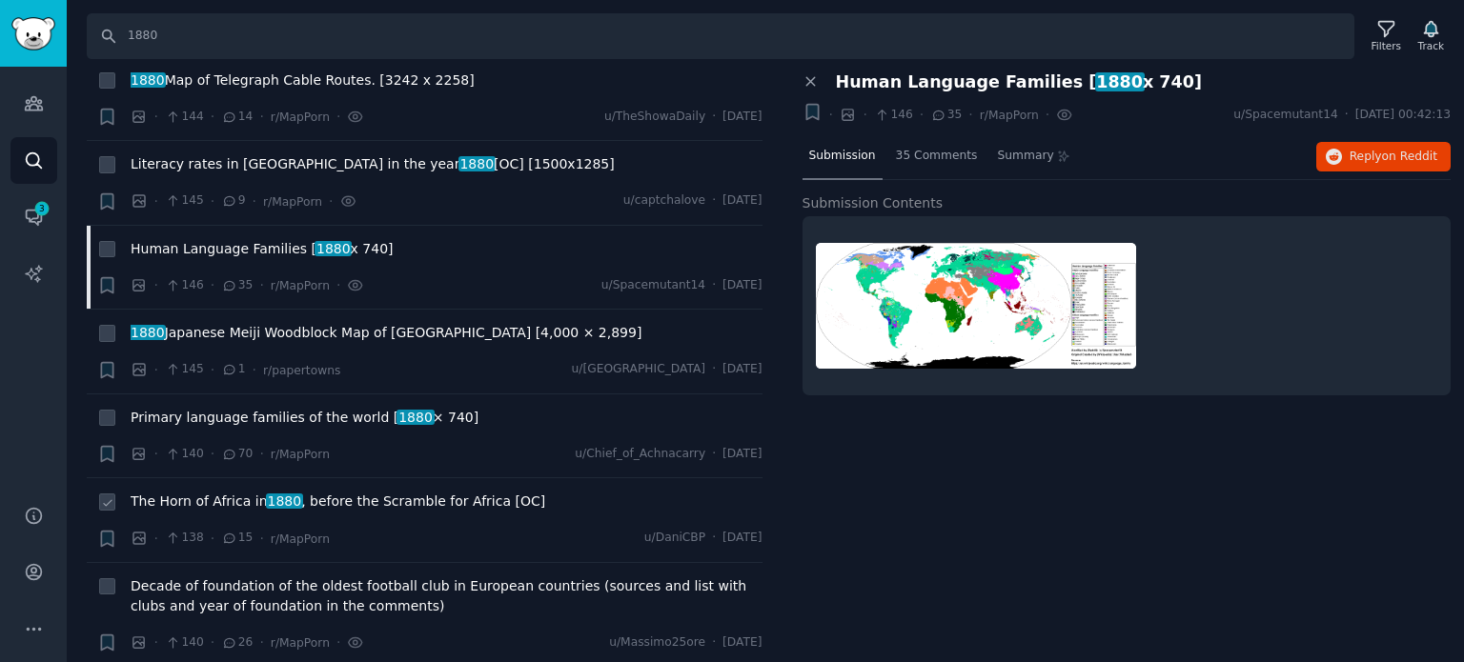
click at [257, 492] on span "The Horn of Africa in [DATE] , before the Scramble for Africa [OC]" at bounding box center [338, 502] width 415 height 20
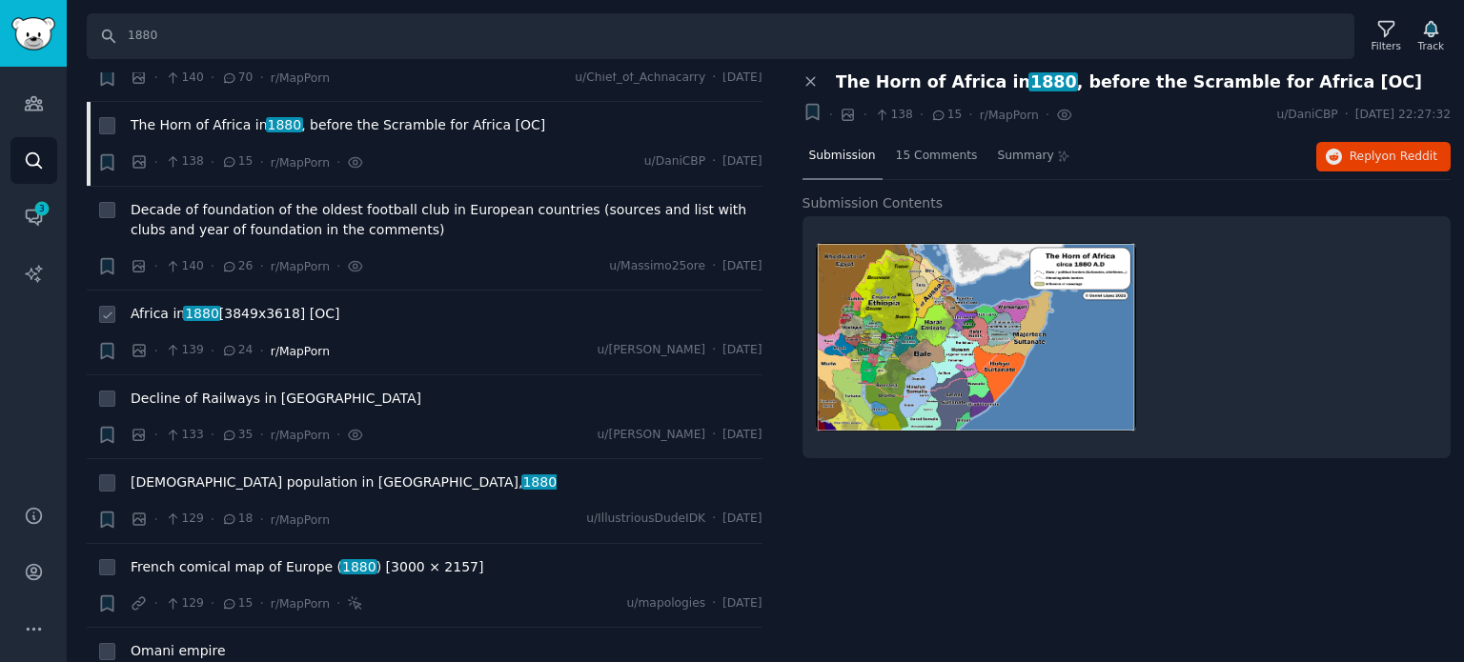
scroll to position [5527, 0]
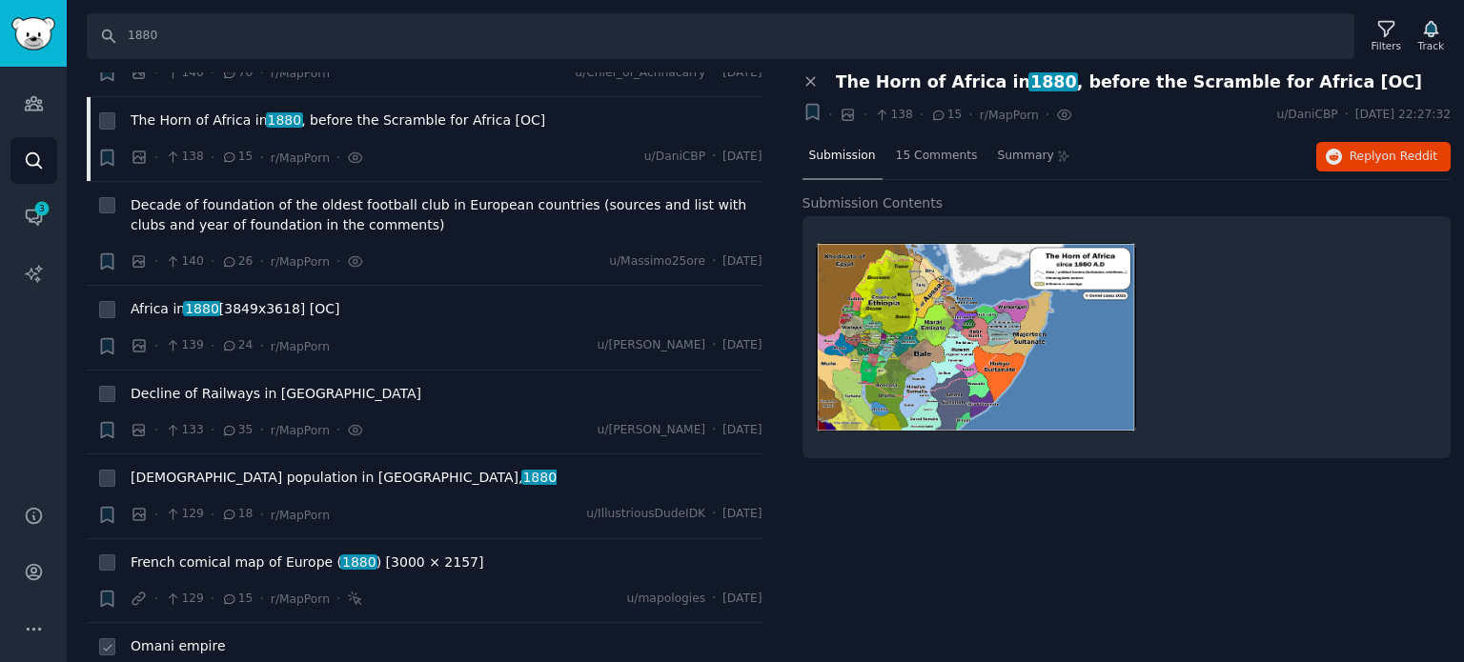
click at [198, 637] on span "Omani empire" at bounding box center [178, 647] width 95 height 20
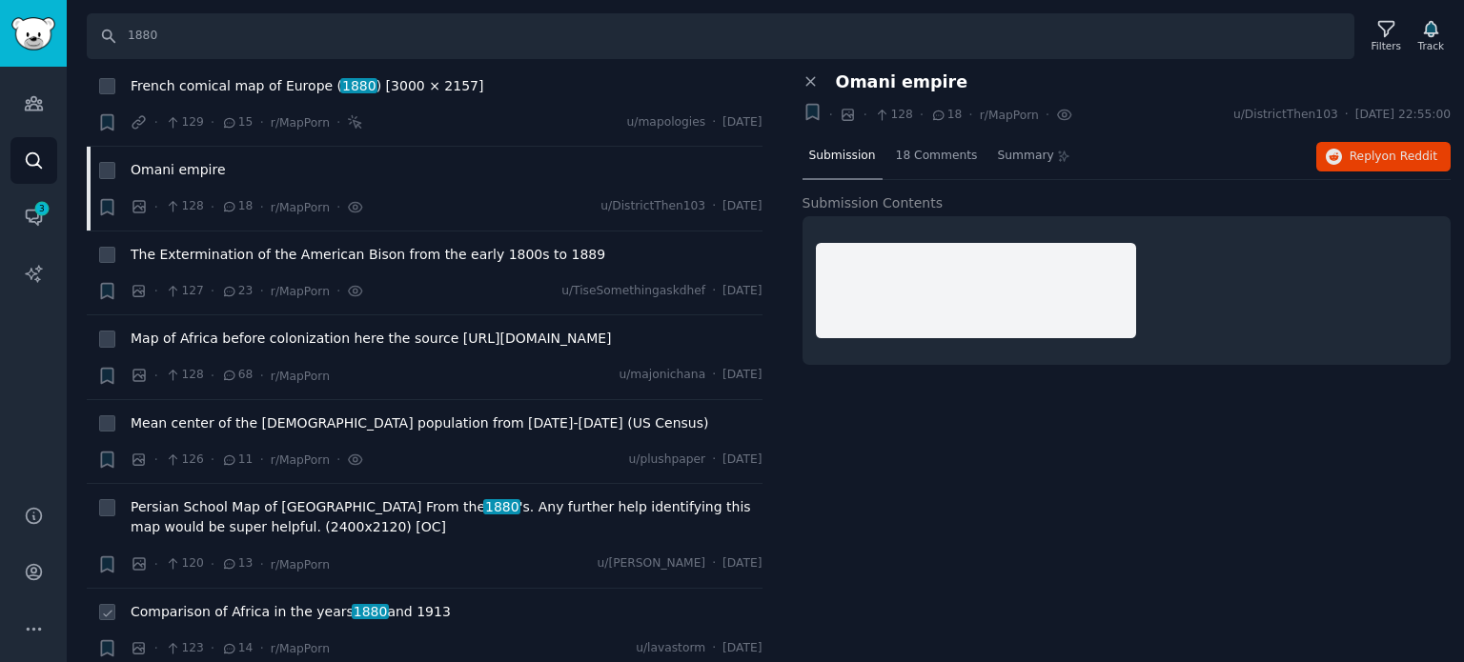
scroll to position [6099, 0]
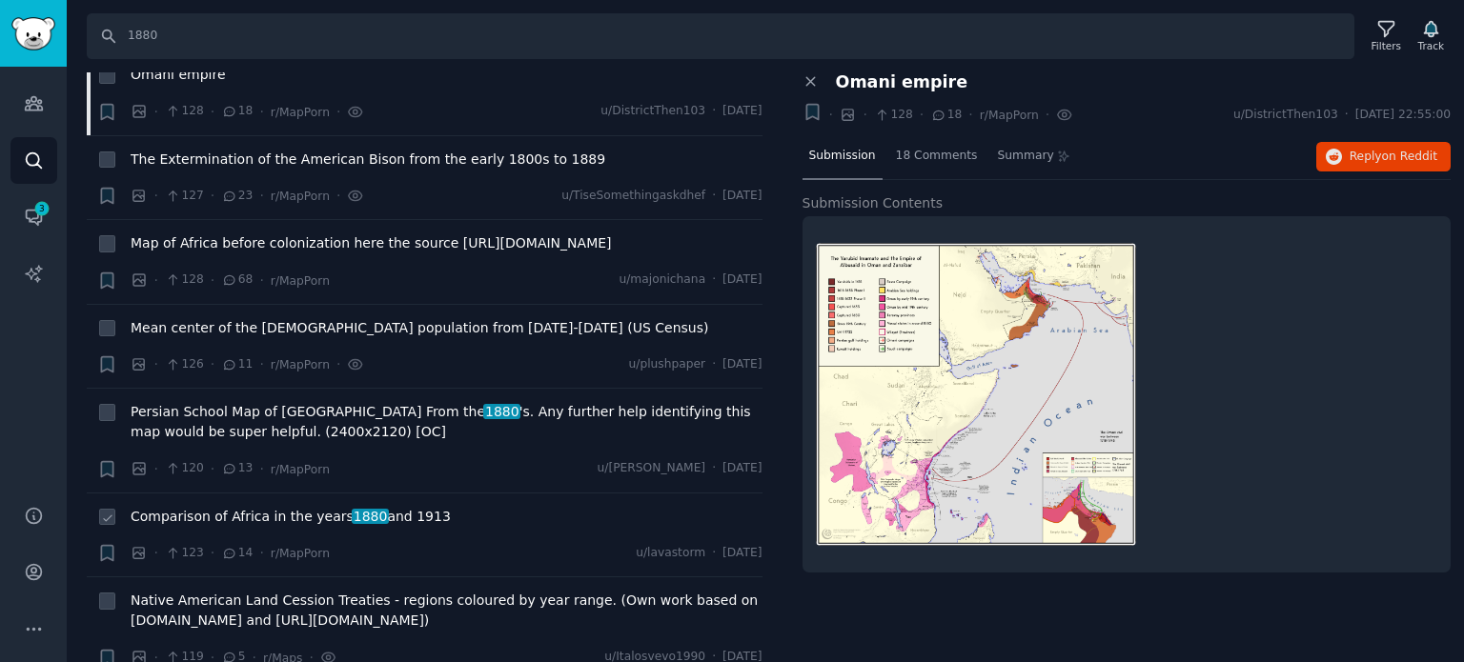
click at [241, 507] on span "Comparison of Africa in the years 1880 and 1913" at bounding box center [291, 517] width 320 height 20
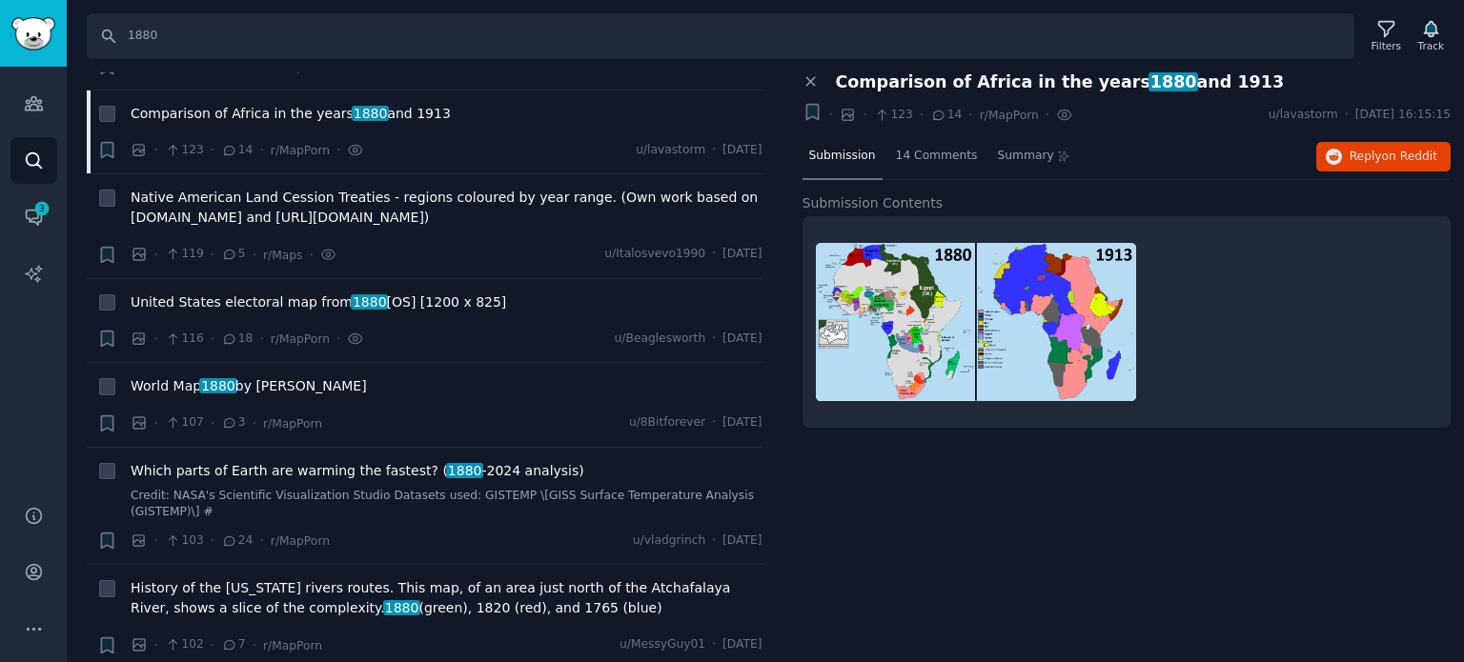
scroll to position [6766, 0]
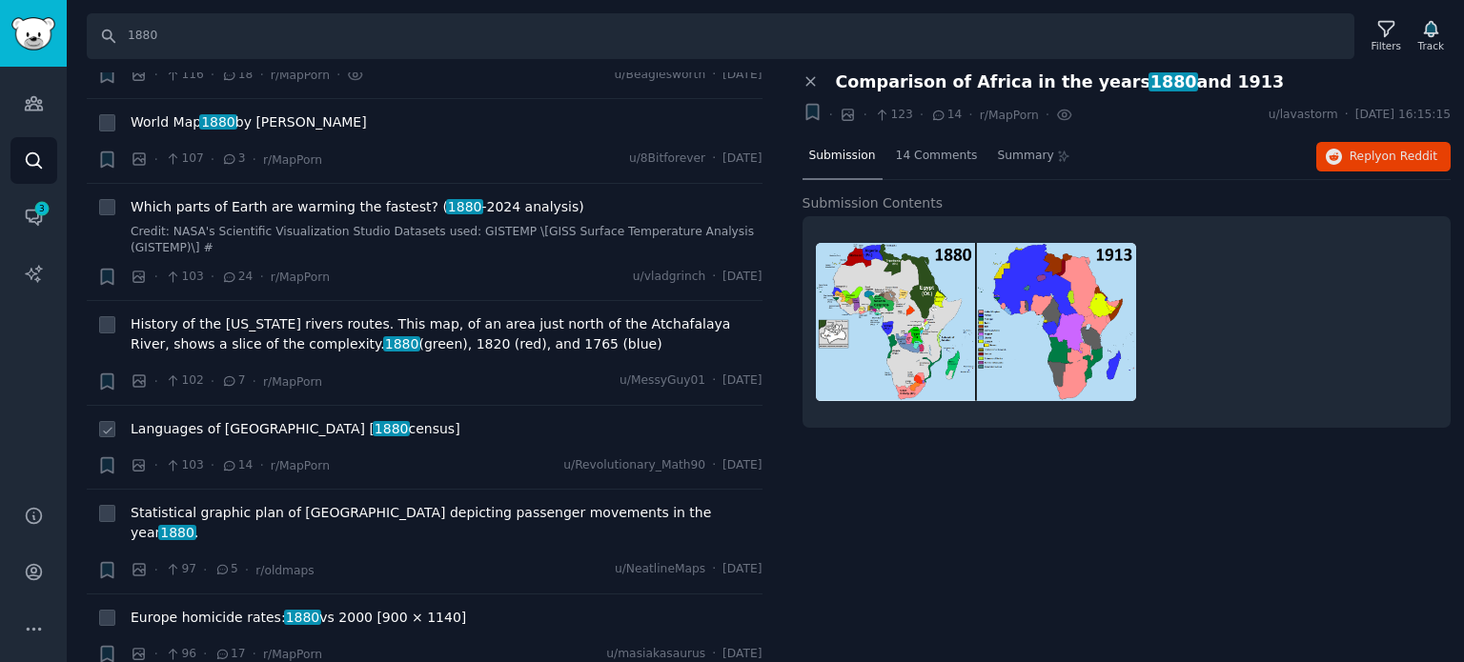
click at [191, 419] on span "Languages of [GEOGRAPHIC_DATA] [ 1880 census]" at bounding box center [296, 429] width 330 height 20
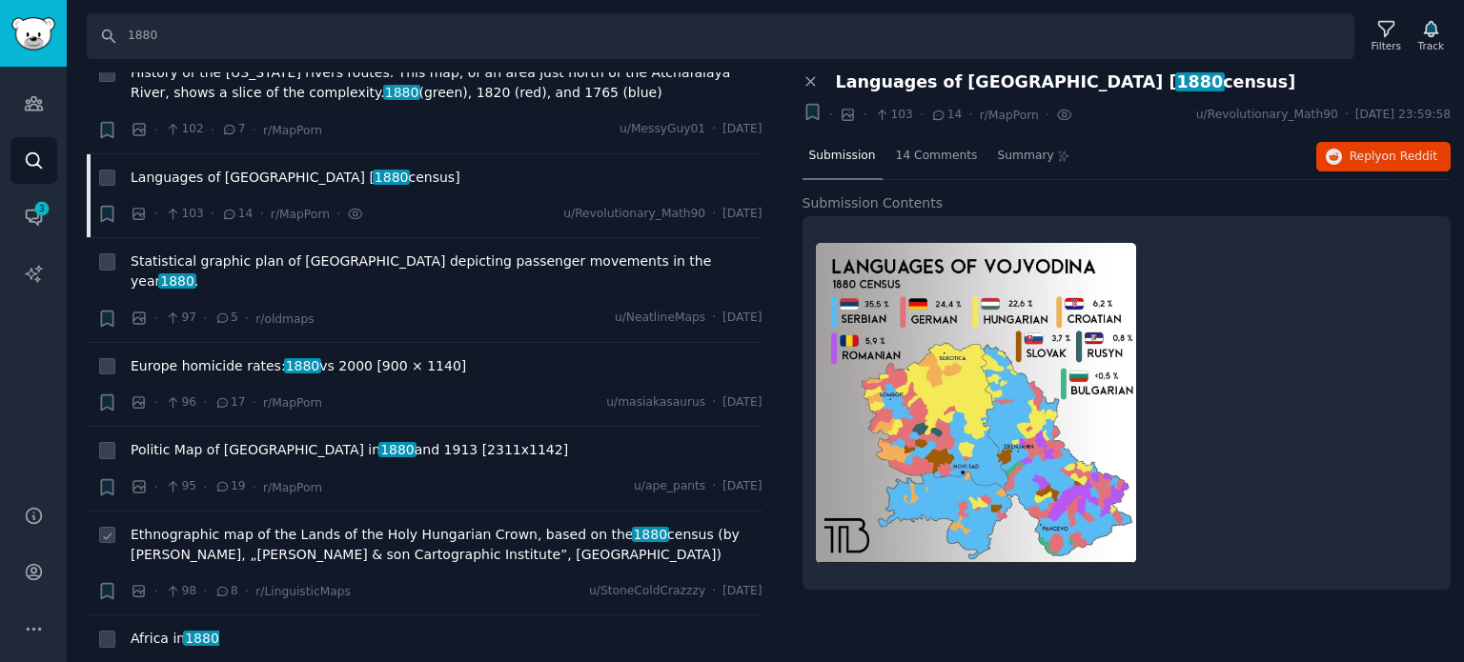
scroll to position [7052, 0]
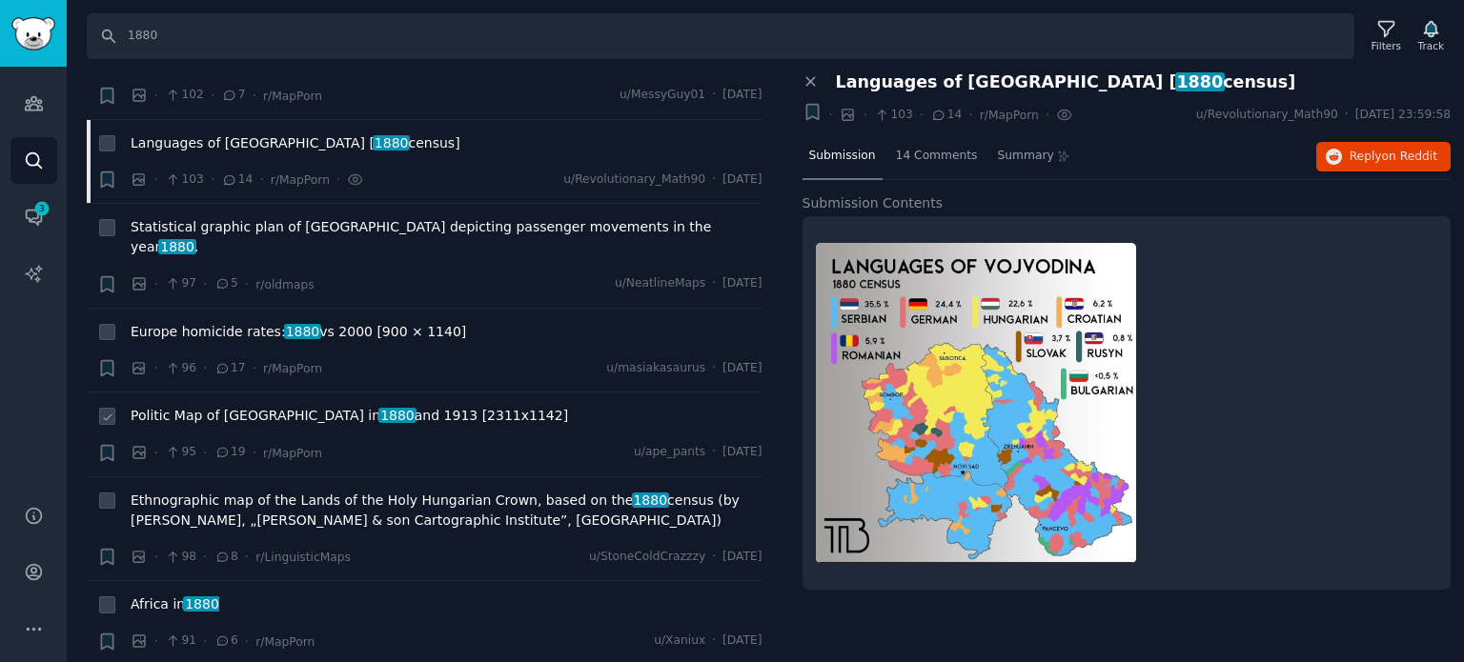
click at [210, 406] on span "Politic Map of Africa in [DATE] and 1913 [2311x1142]" at bounding box center [349, 416] width 437 height 20
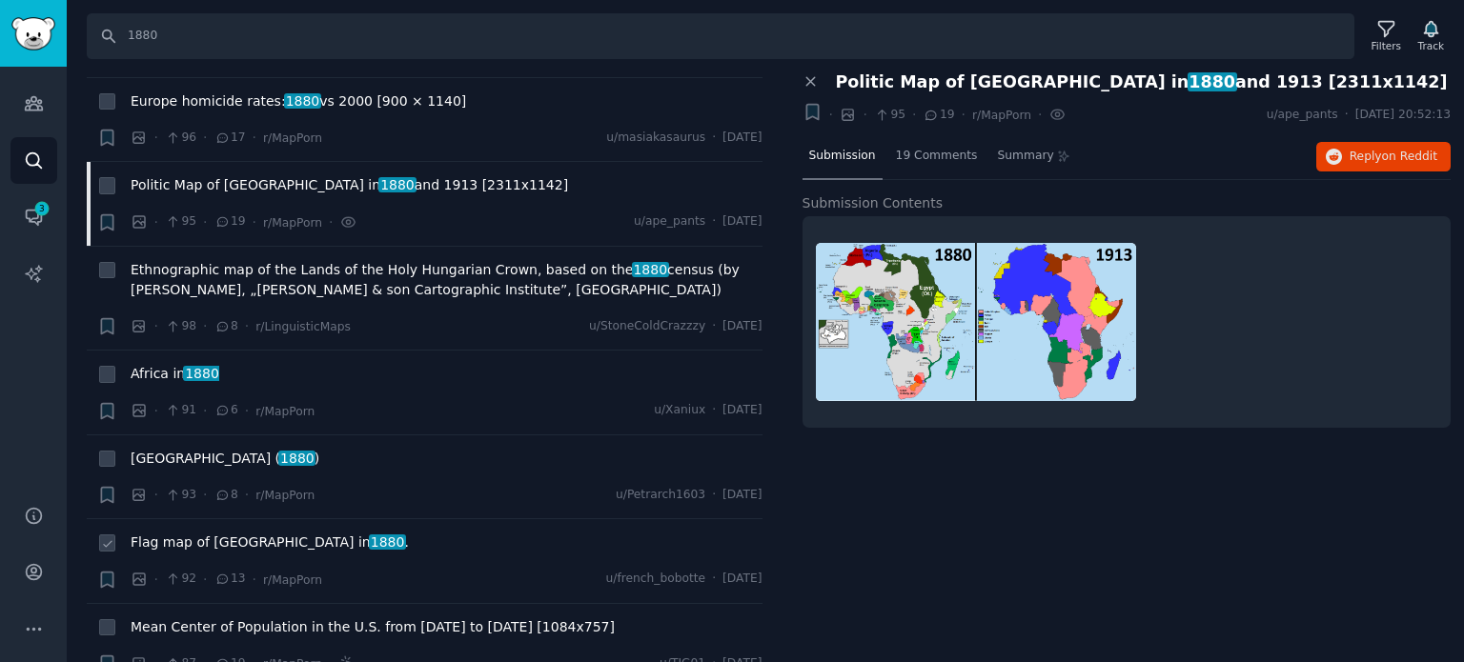
scroll to position [7338, 0]
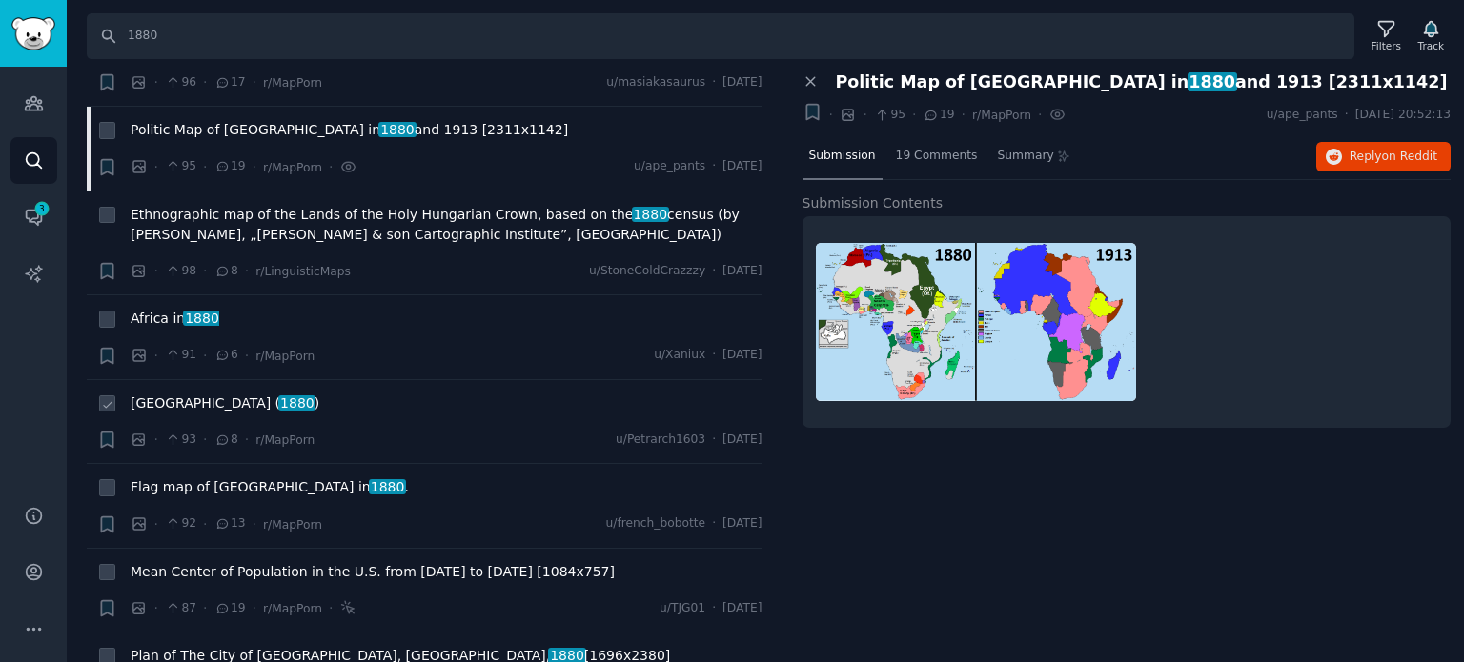
click at [165, 394] on span "[GEOGRAPHIC_DATA] ( 1880 )" at bounding box center [225, 404] width 189 height 20
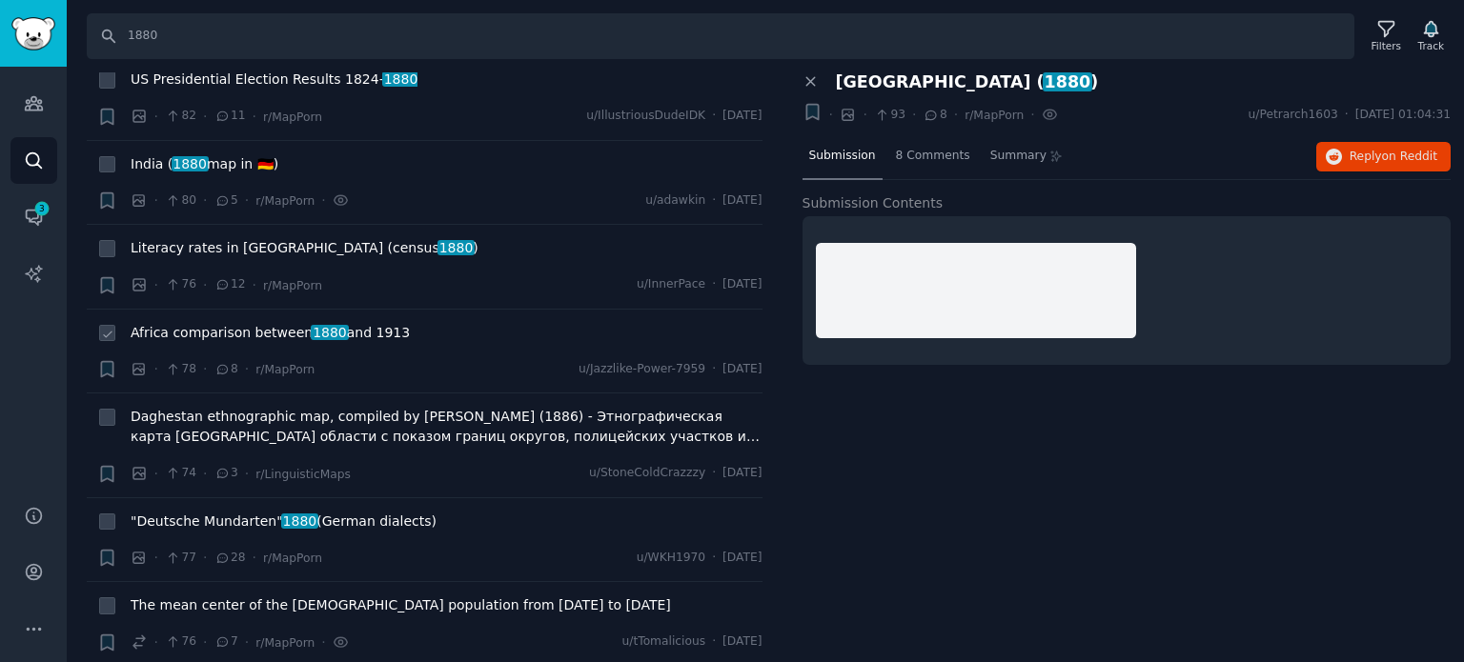
scroll to position [8100, 0]
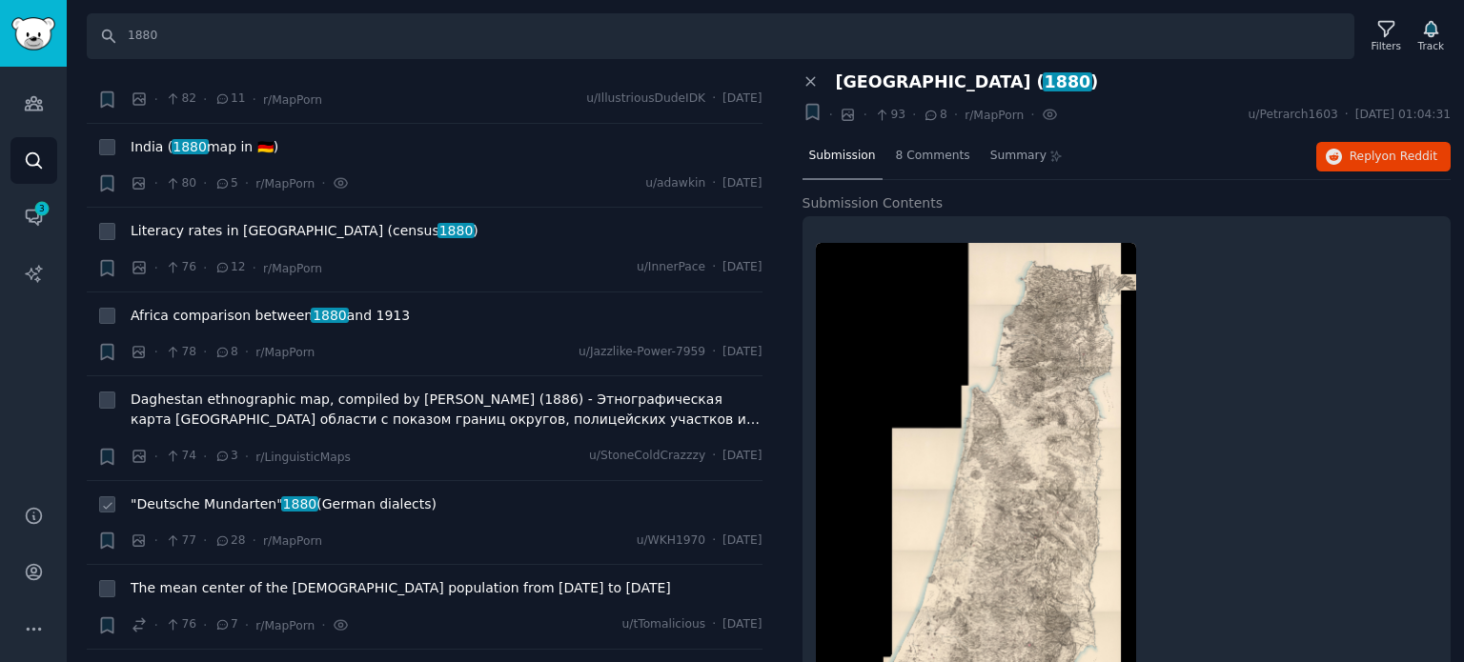
click at [255, 495] on span ""Deutsche Mundarten" 1880 (German dialects)" at bounding box center [284, 505] width 306 height 20
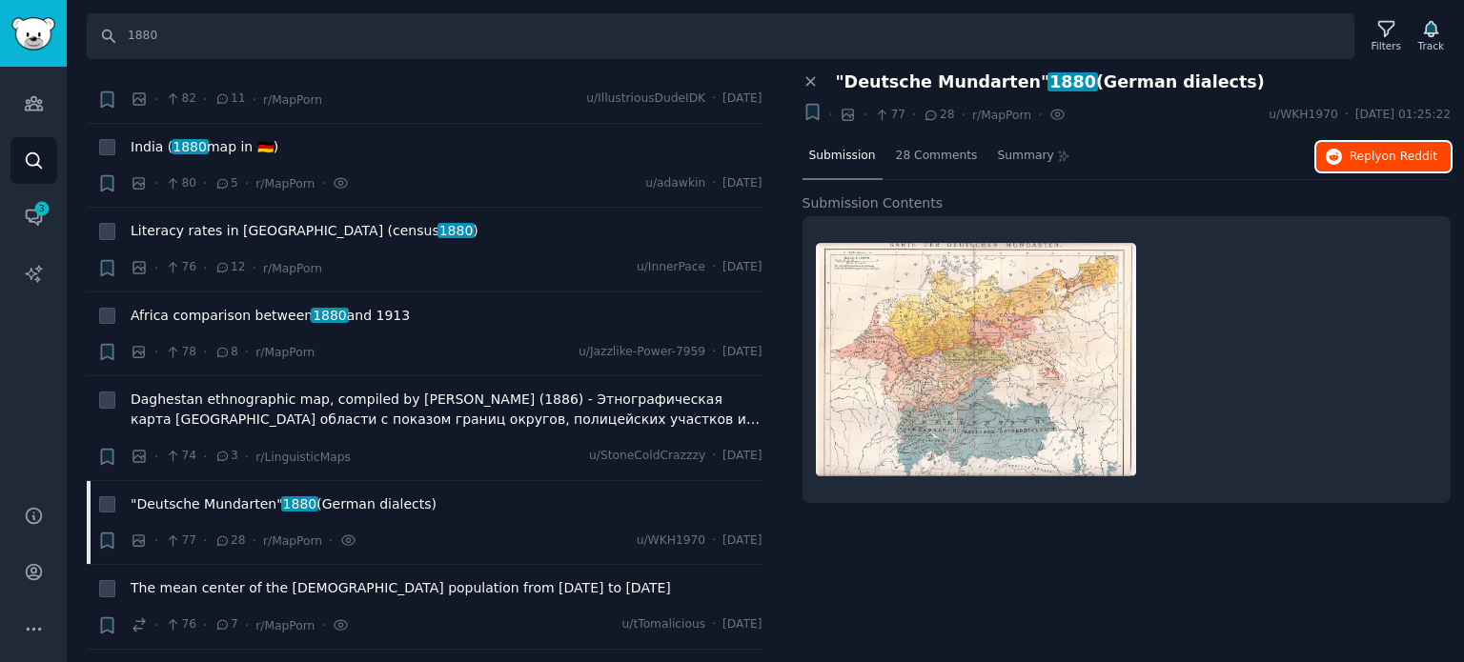
click at [1396, 154] on span "on Reddit" at bounding box center [1409, 156] width 55 height 13
